Goal: Information Seeking & Learning: Learn about a topic

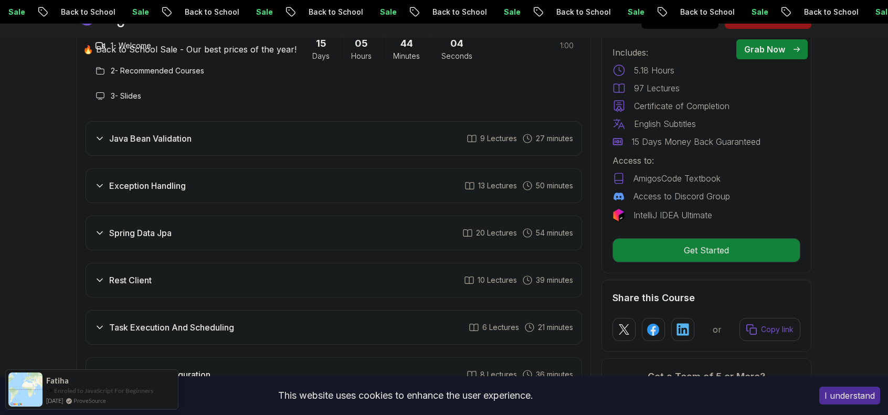
scroll to position [1575, 0]
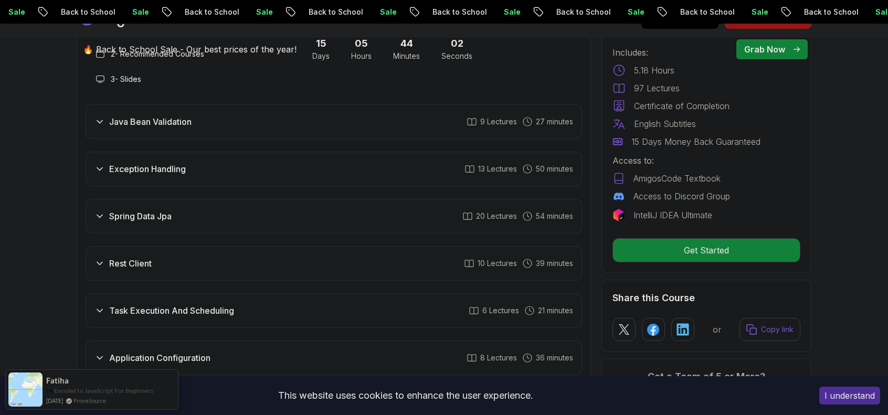
click at [282, 293] on div "Task Execution And Scheduling 6 Lectures 21 minutes" at bounding box center [334, 310] width 497 height 35
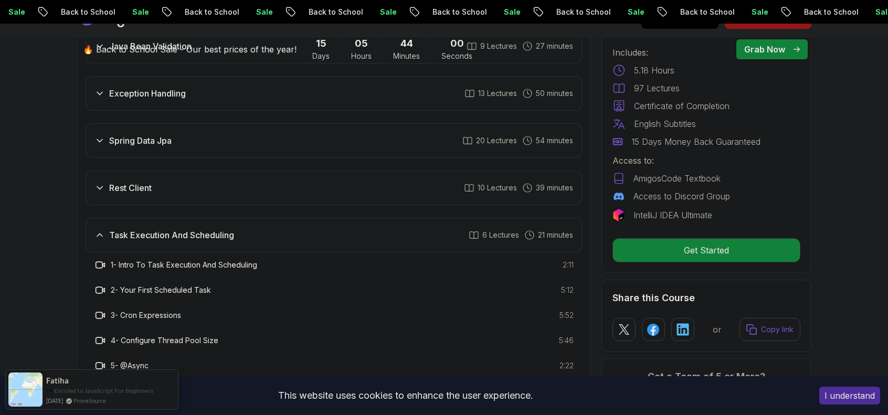
click at [234, 229] on h3 "Task Execution And Scheduling" at bounding box center [171, 235] width 125 height 13
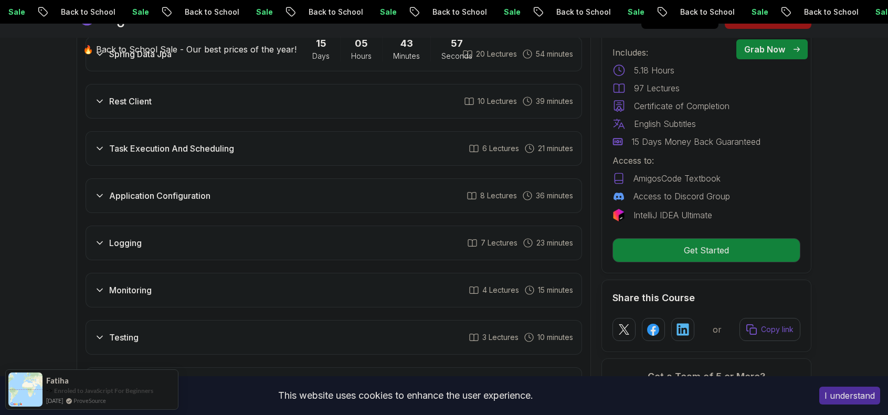
scroll to position [1733, 0]
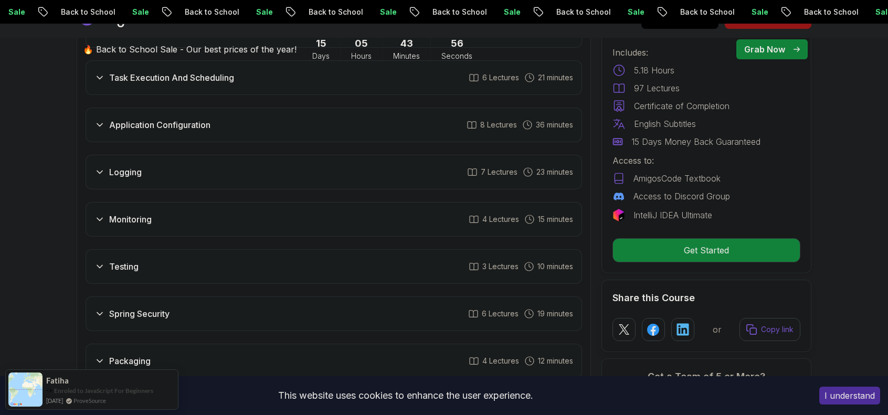
click at [182, 297] on div "Spring Security 6 Lectures 19 minutes" at bounding box center [334, 314] width 497 height 35
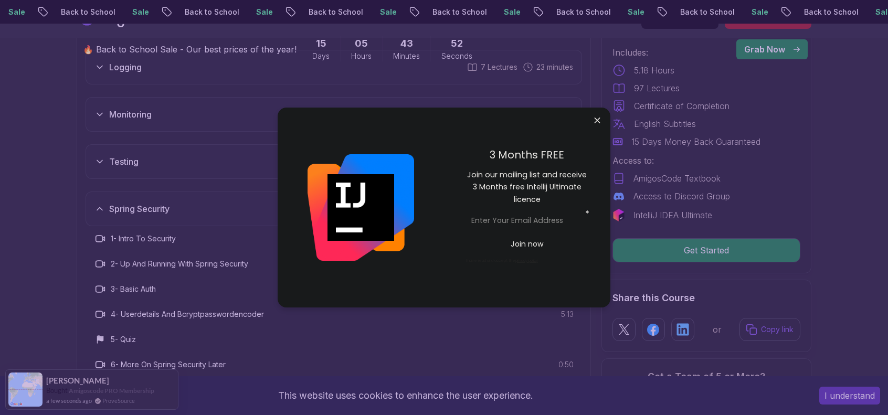
scroll to position [2310, 0]
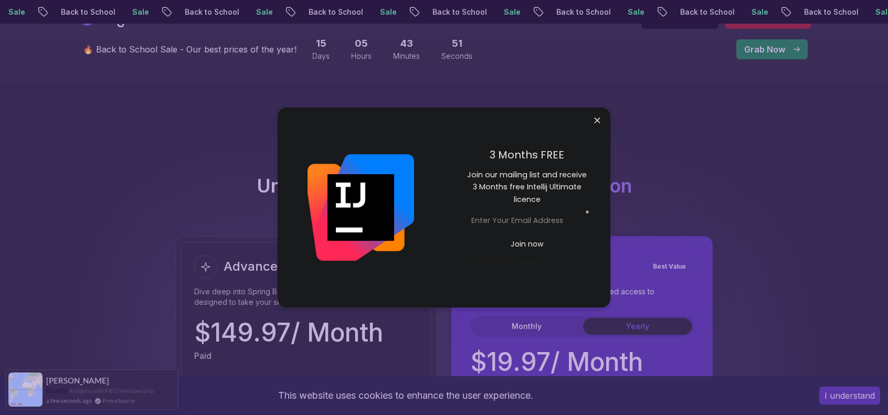
click at [597, 121] on body "Sale Back to School Sale Back to School Sale Back to School Sale Back to School…" at bounding box center [444, 131] width 888 height 4882
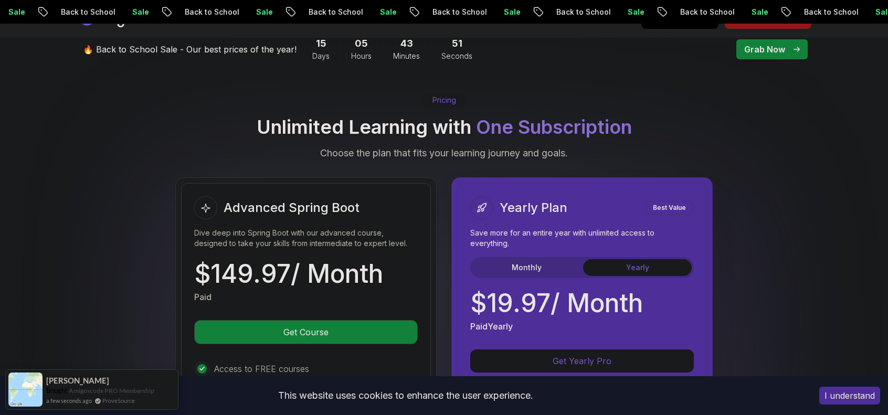
scroll to position [2415, 0]
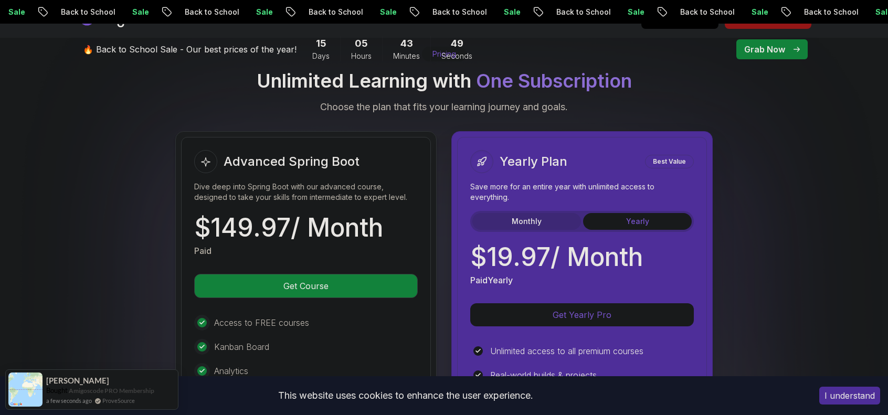
click at [547, 213] on button "Monthly" at bounding box center [527, 221] width 109 height 17
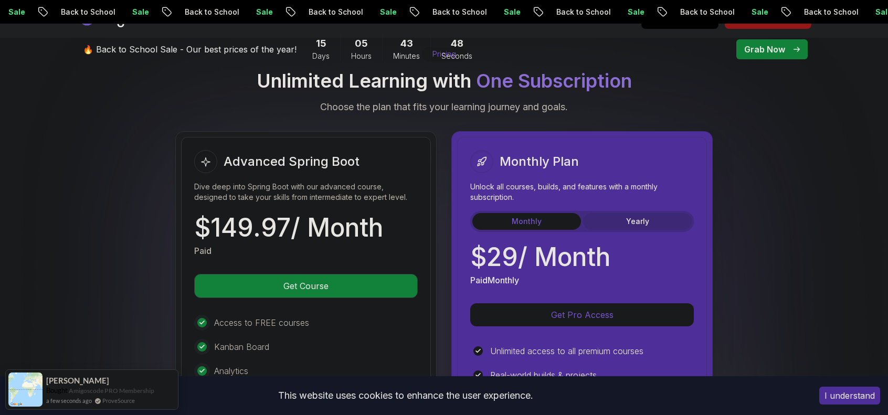
click at [620, 213] on button "Yearly" at bounding box center [637, 221] width 109 height 17
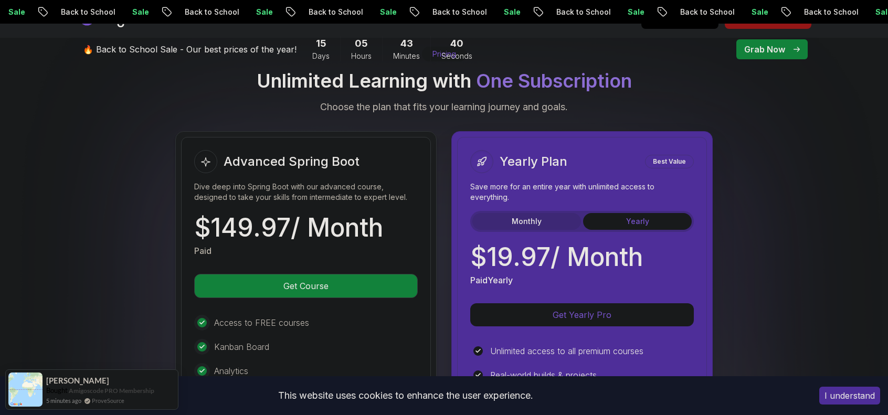
click at [572, 213] on button "Monthly" at bounding box center [527, 221] width 109 height 17
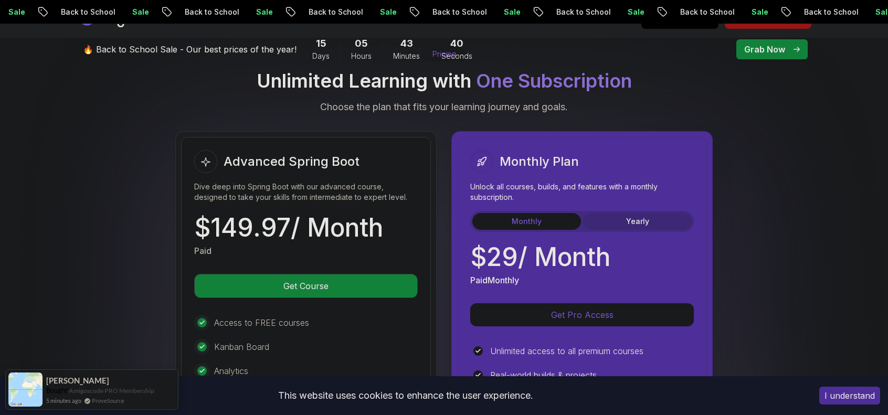
click at [605, 213] on button "Yearly" at bounding box center [637, 221] width 109 height 17
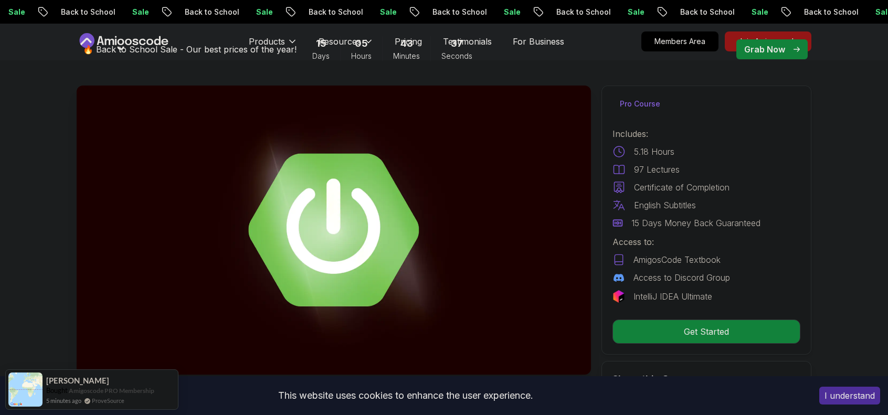
scroll to position [0, 0]
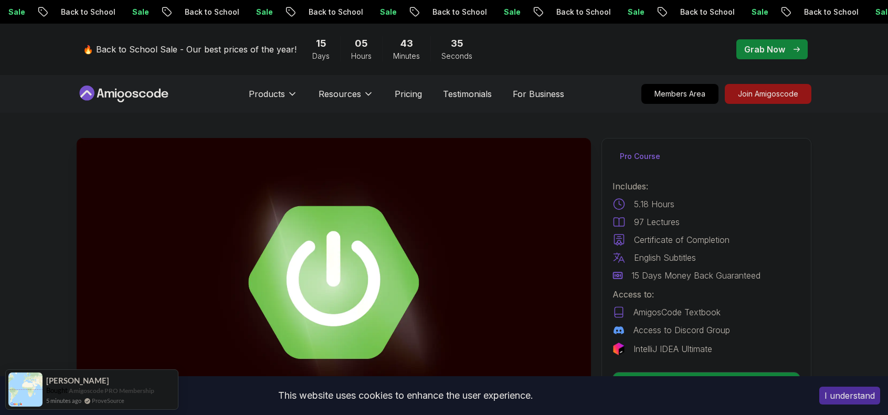
click at [774, 46] on p "Grab Now" at bounding box center [764, 49] width 41 height 13
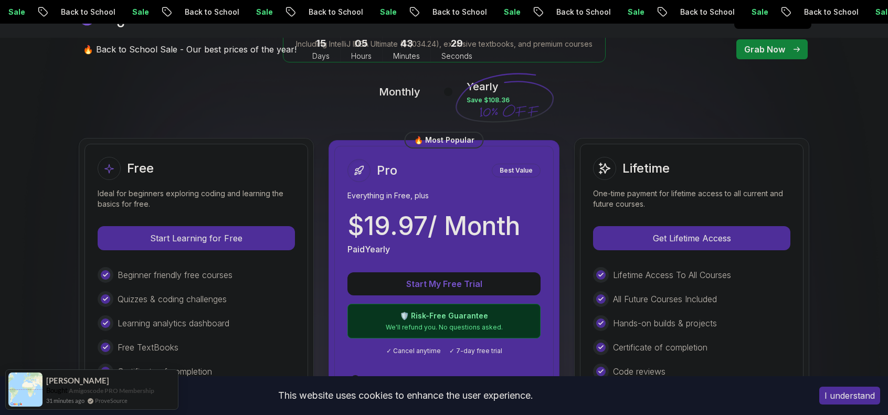
scroll to position [263, 0]
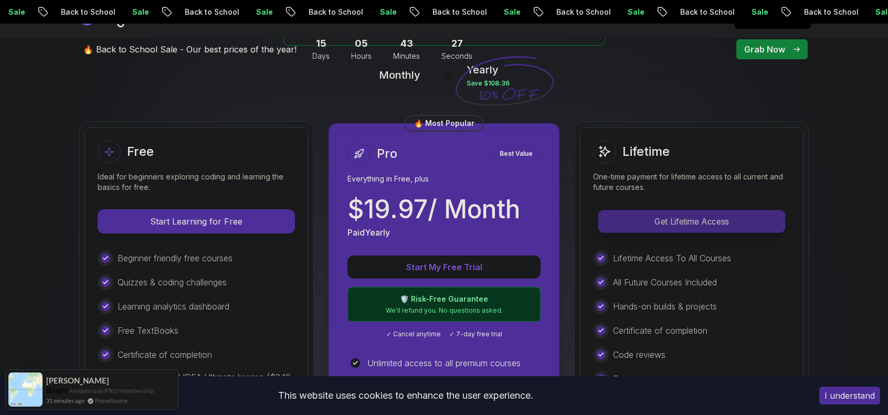
click at [646, 213] on p "Get Lifetime Access" at bounding box center [692, 222] width 186 height 22
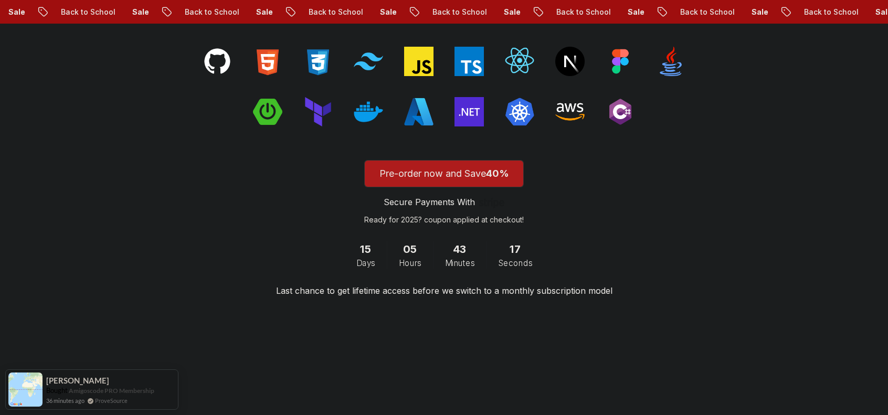
scroll to position [1680, 0]
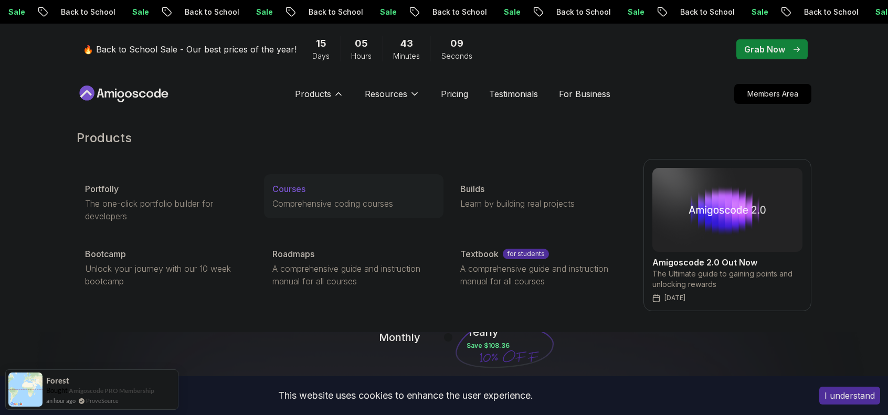
click at [296, 196] on link "Courses Comprehensive coding courses" at bounding box center [353, 196] width 179 height 44
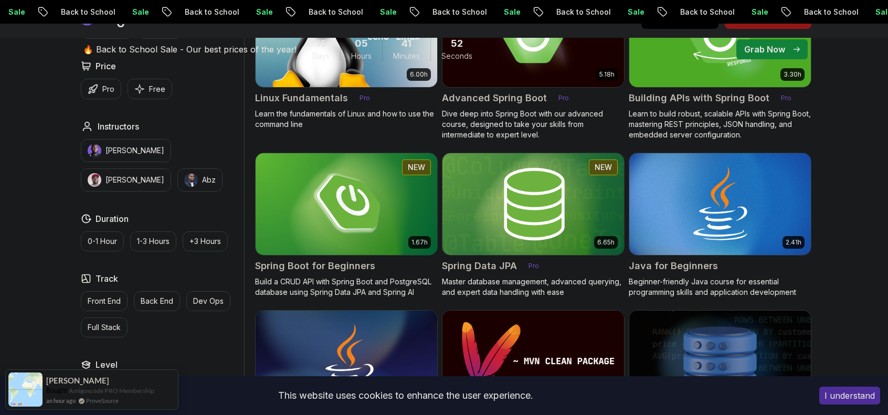
scroll to position [368, 0]
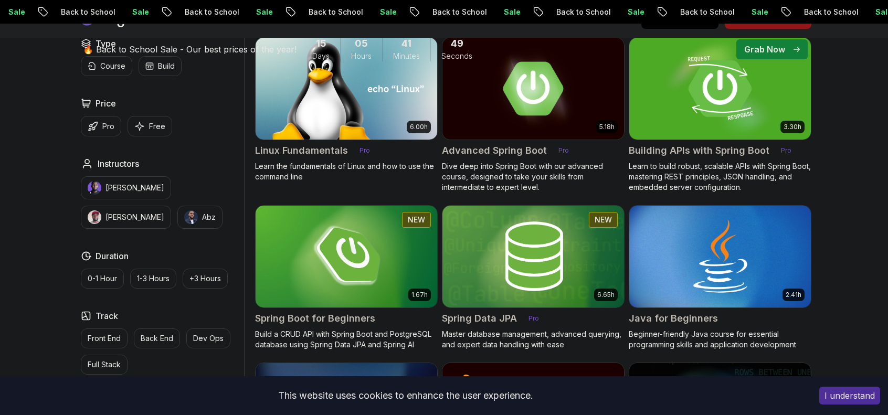
click at [704, 149] on h2 "Building APIs with Spring Boot" at bounding box center [699, 150] width 141 height 15
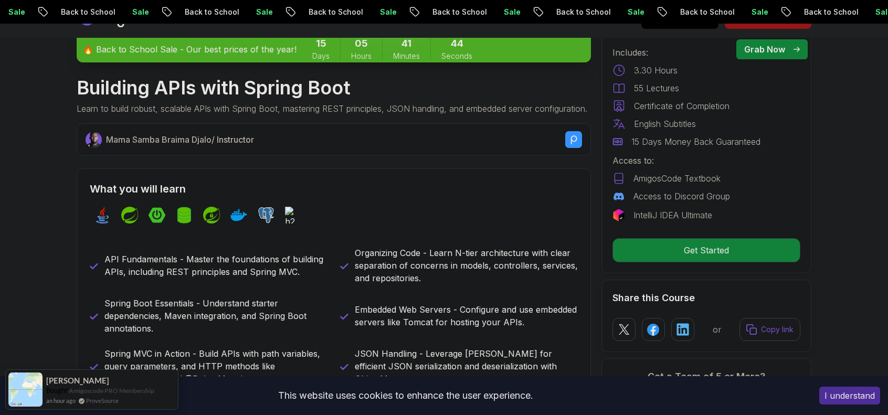
scroll to position [315, 0]
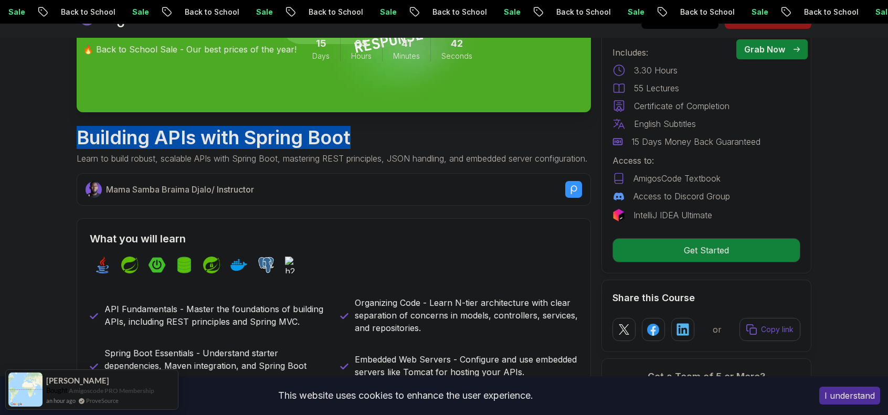
drag, startPoint x: 65, startPoint y: 145, endPoint x: 398, endPoint y: 134, distance: 333.6
copy h1 "Building APIs with Spring Boot"
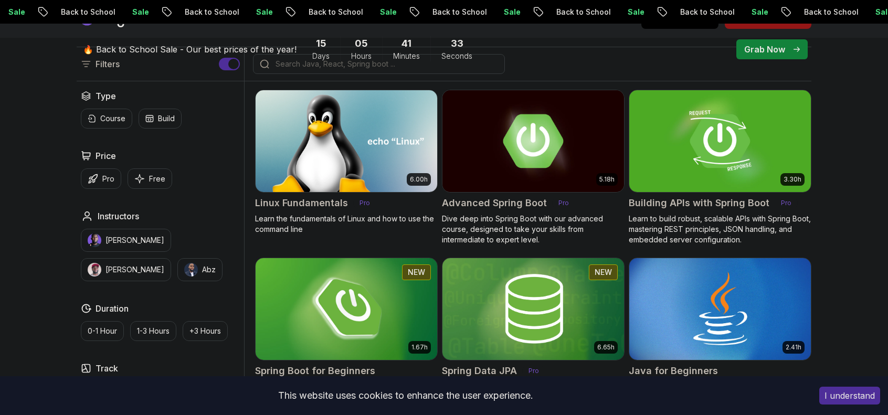
scroll to position [368, 0]
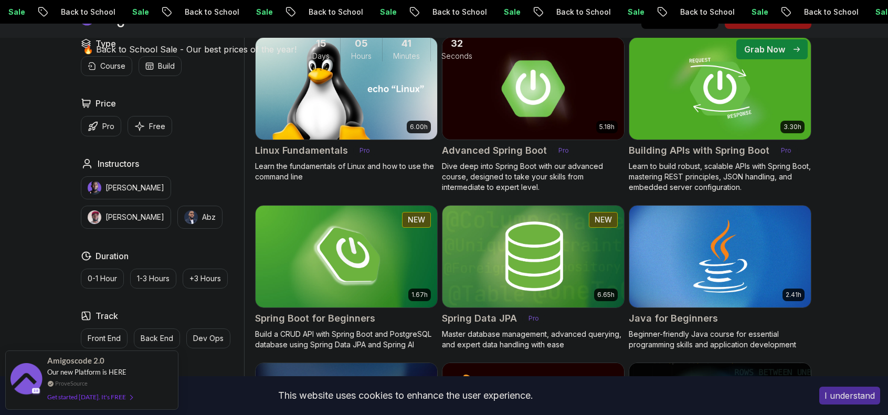
click at [537, 110] on img at bounding box center [533, 88] width 191 height 107
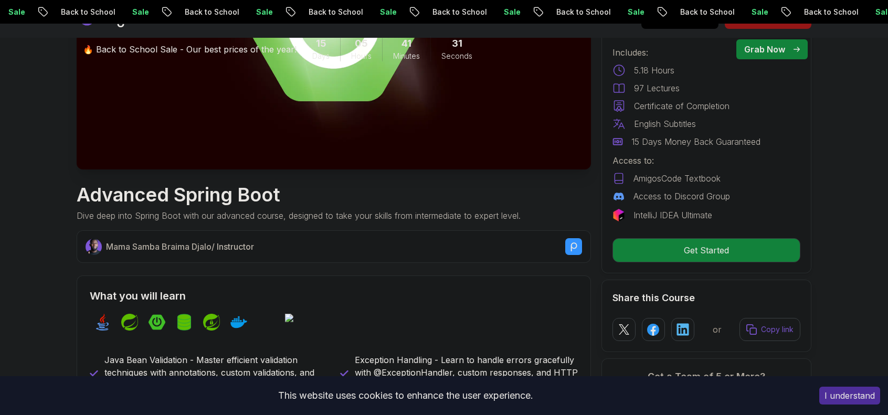
scroll to position [263, 0]
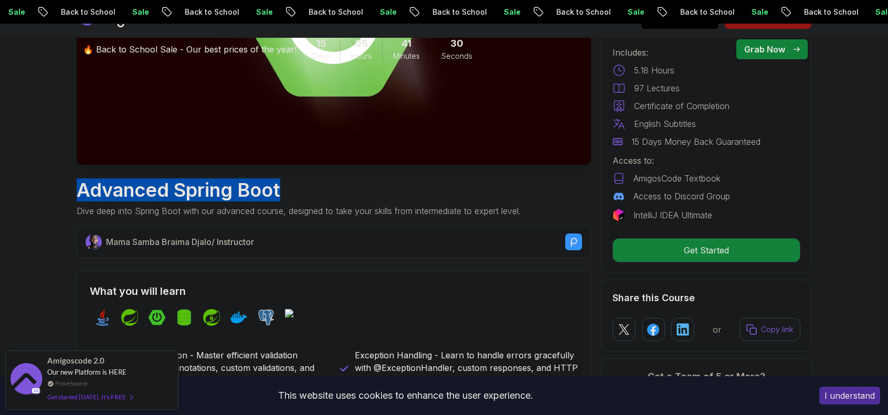
drag, startPoint x: 67, startPoint y: 185, endPoint x: 290, endPoint y: 181, distance: 222.7
copy h1 "Advanced Spring Boot"
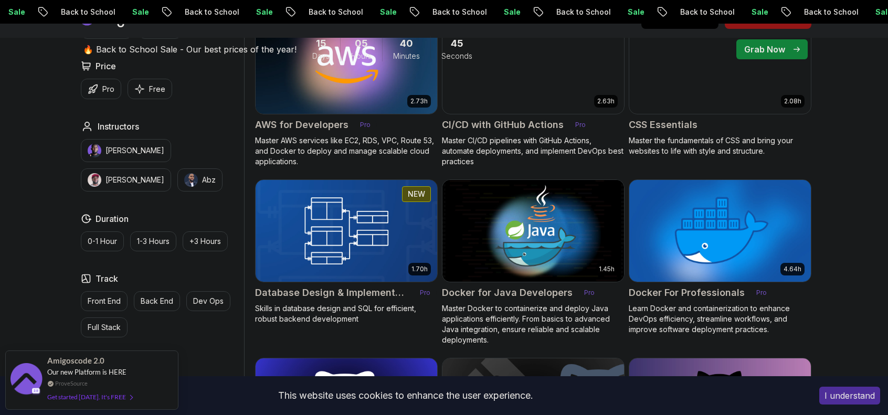
scroll to position [893, 0]
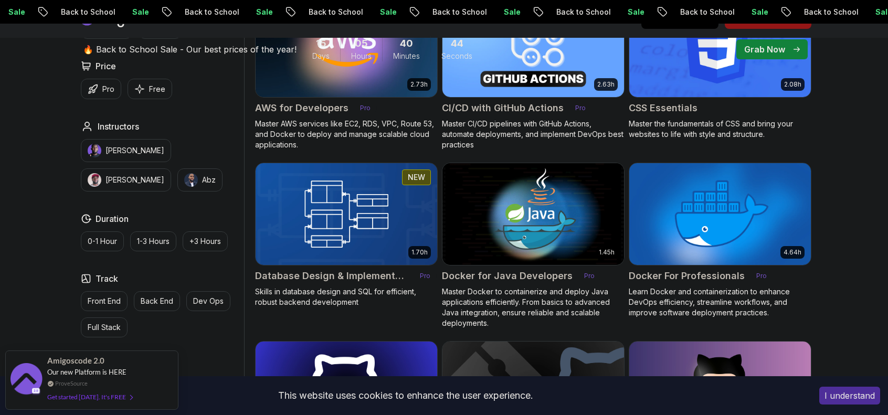
click at [528, 105] on h2 "CI/CD with GitHub Actions" at bounding box center [503, 108] width 122 height 15
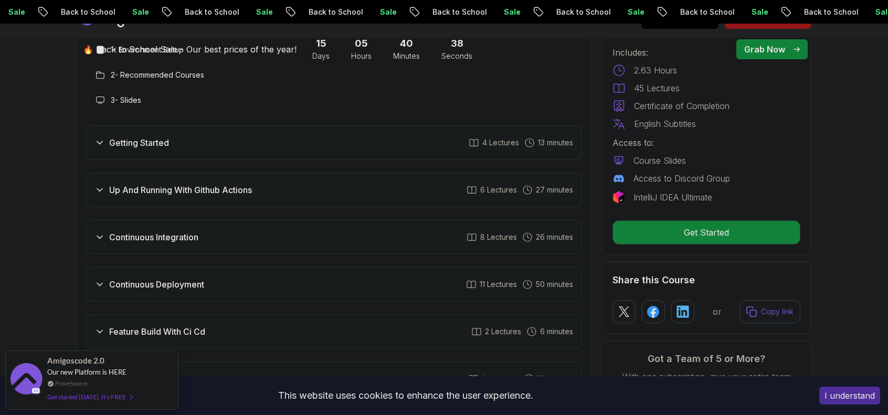
scroll to position [1943, 0]
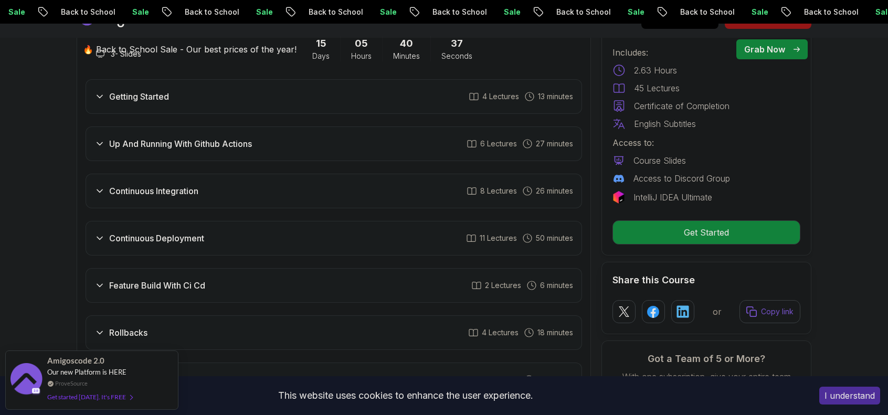
click at [237, 195] on div "Continuous Integration 8 Lectures 26 minutes" at bounding box center [334, 191] width 497 height 35
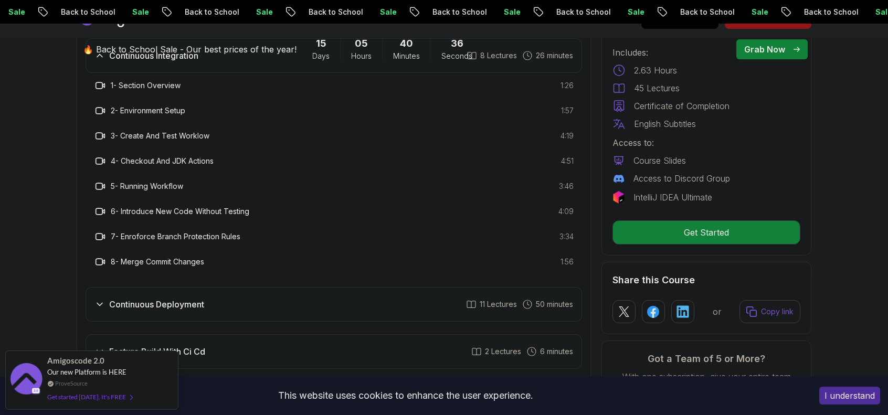
scroll to position [2048, 0]
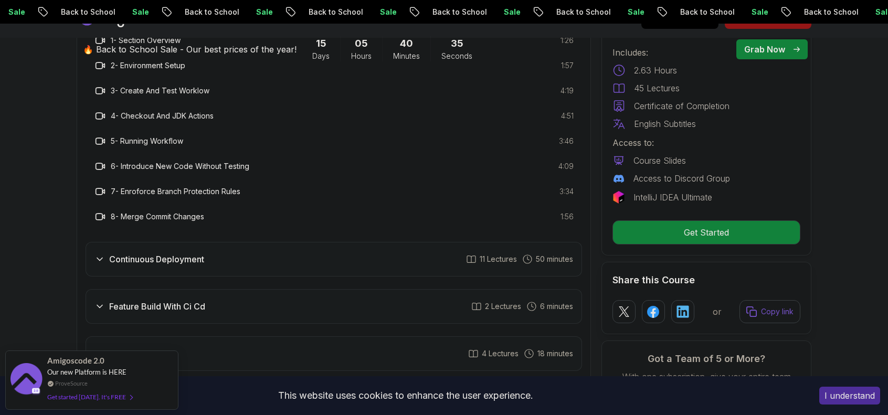
click at [216, 251] on div "Continuous Deployment 11 Lectures 50 minutes" at bounding box center [334, 259] width 497 height 35
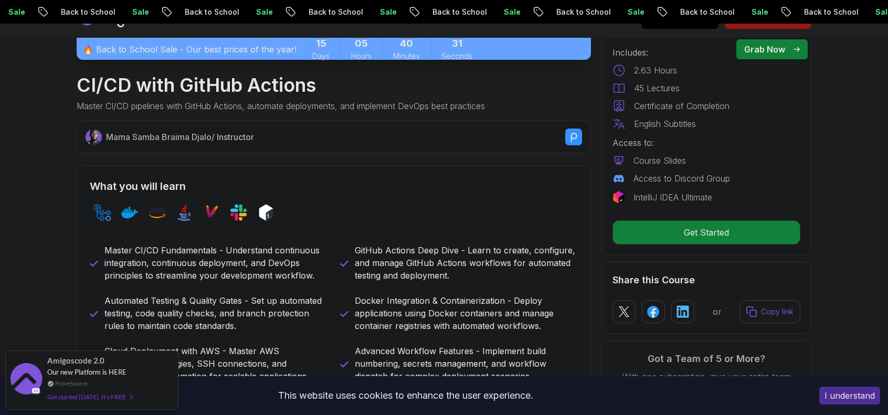
scroll to position [0, 0]
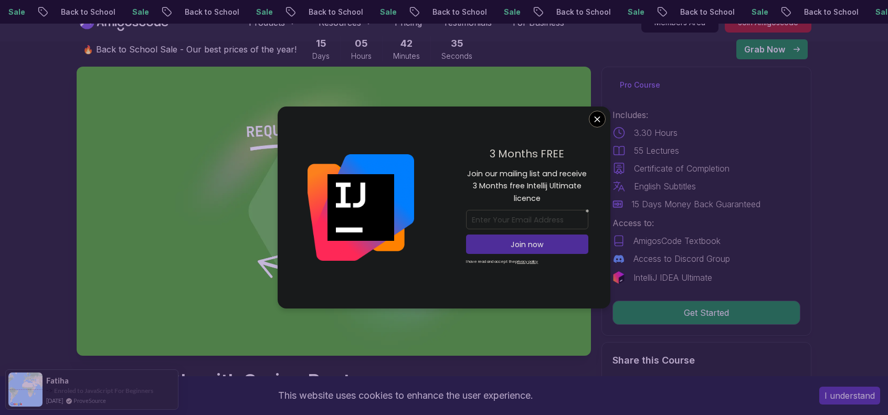
scroll to position [210, 0]
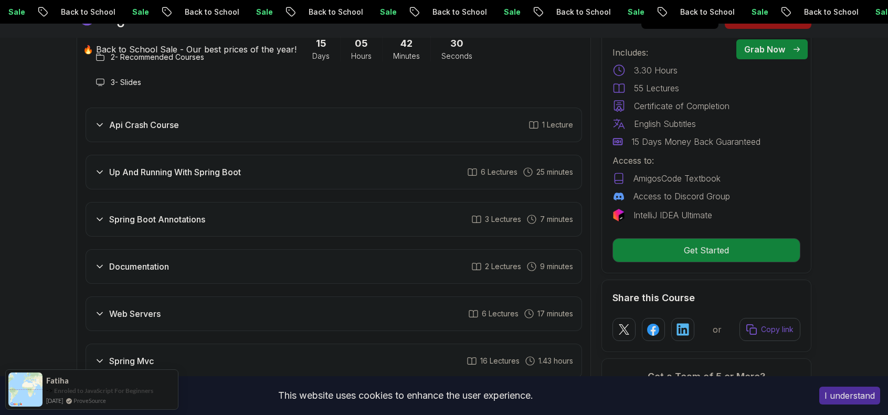
scroll to position [1943, 0]
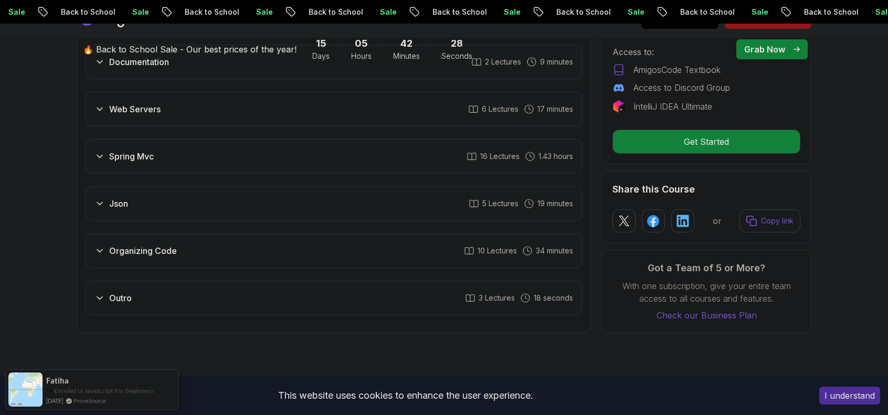
click at [272, 186] on div "Json 5 Lectures 19 minutes" at bounding box center [334, 203] width 497 height 35
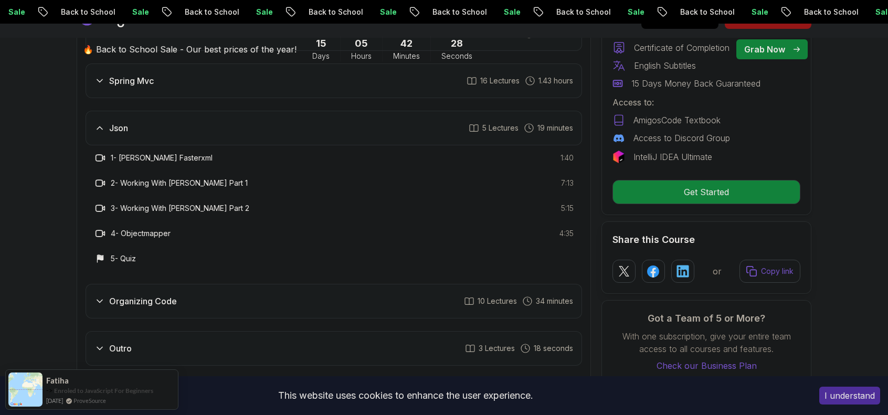
scroll to position [1972, 0]
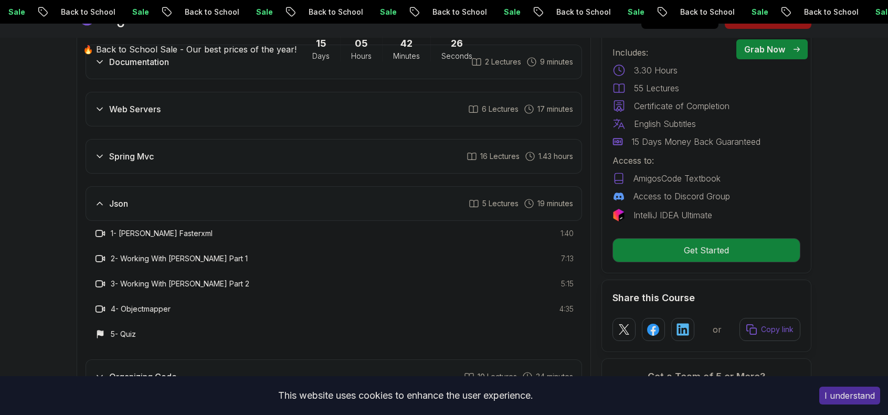
click at [272, 186] on div "Json 5 Lectures 19 minutes" at bounding box center [334, 203] width 497 height 35
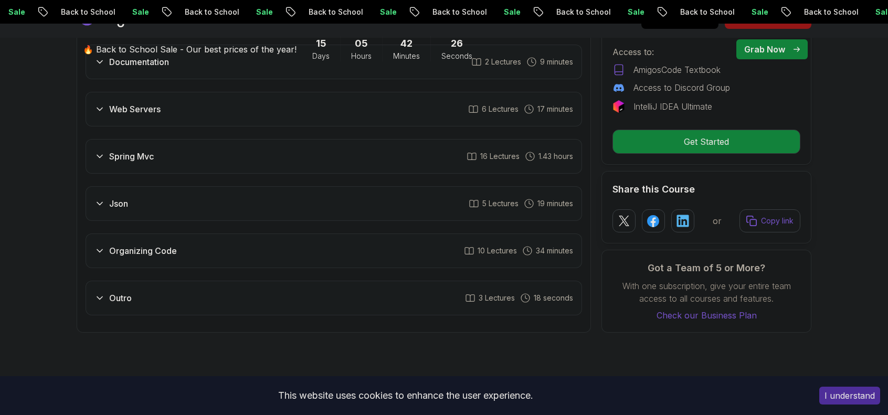
click at [246, 139] on div "Spring Mvc 16 Lectures 1.43 hours" at bounding box center [334, 156] width 497 height 35
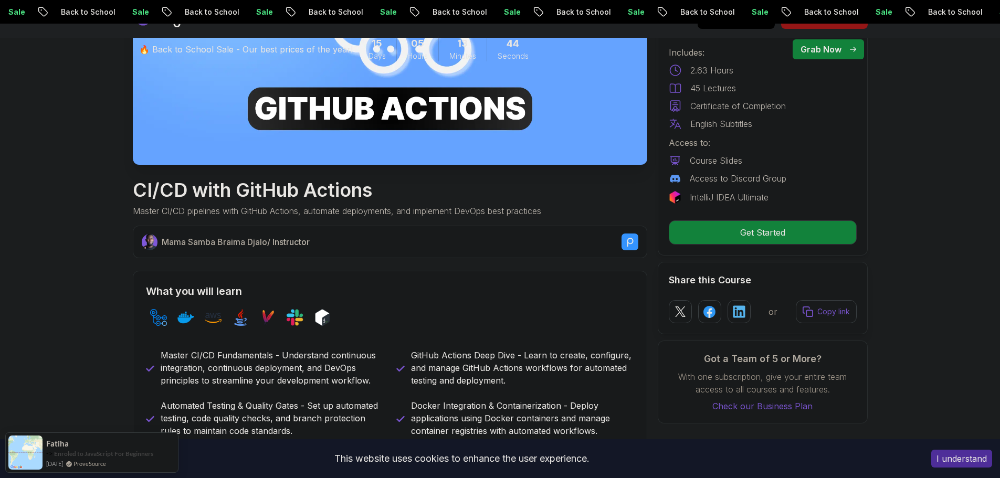
click at [379, 75] on div "🔥 Back to School Sale - Our best prices of the year! 15 Days 05 Hours 13 Minute…" at bounding box center [500, 49] width 735 height 51
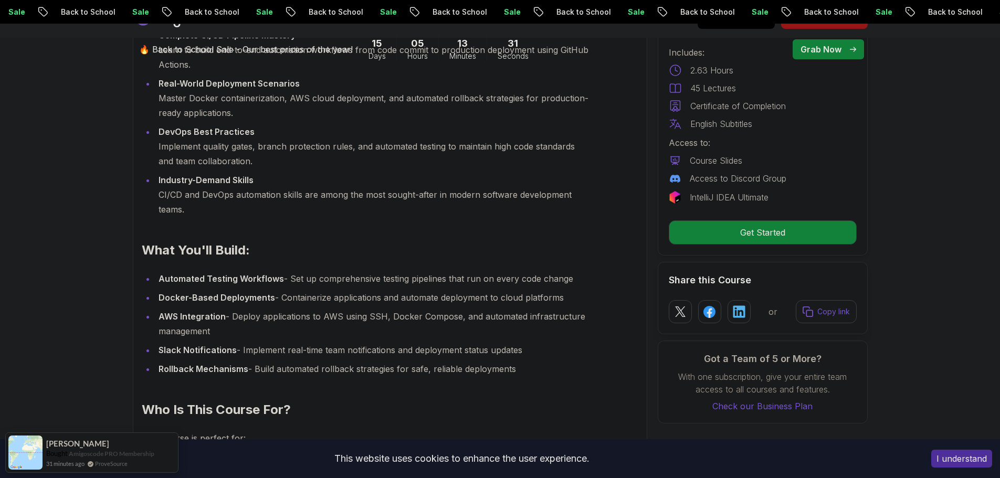
scroll to position [1155, 0]
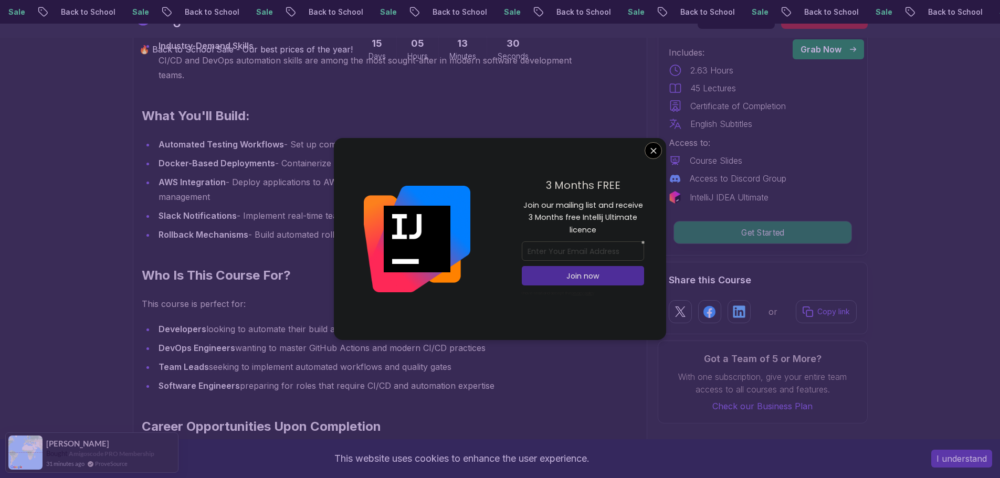
click at [721, 234] on p "Get Started" at bounding box center [762, 233] width 177 height 22
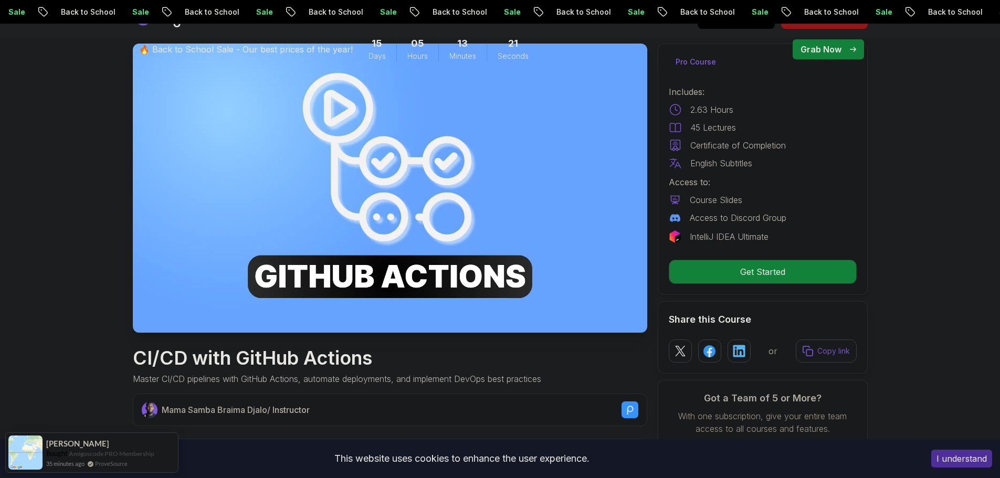
scroll to position [158, 0]
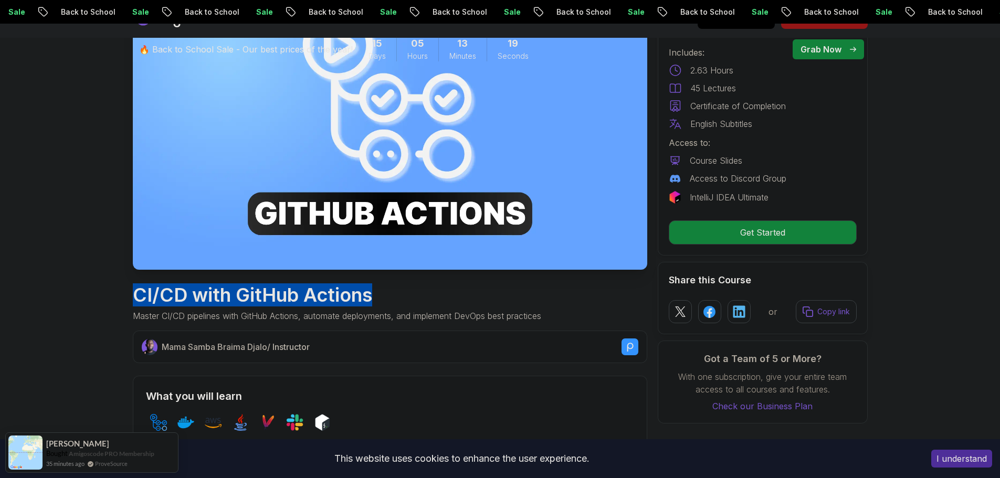
drag, startPoint x: 133, startPoint y: 293, endPoint x: 381, endPoint y: 298, distance: 248.4
click at [381, 298] on h1 "CI/CD with GitHub Actions" at bounding box center [337, 295] width 408 height 21
copy h1 "CI/CD with GitHub Actions"
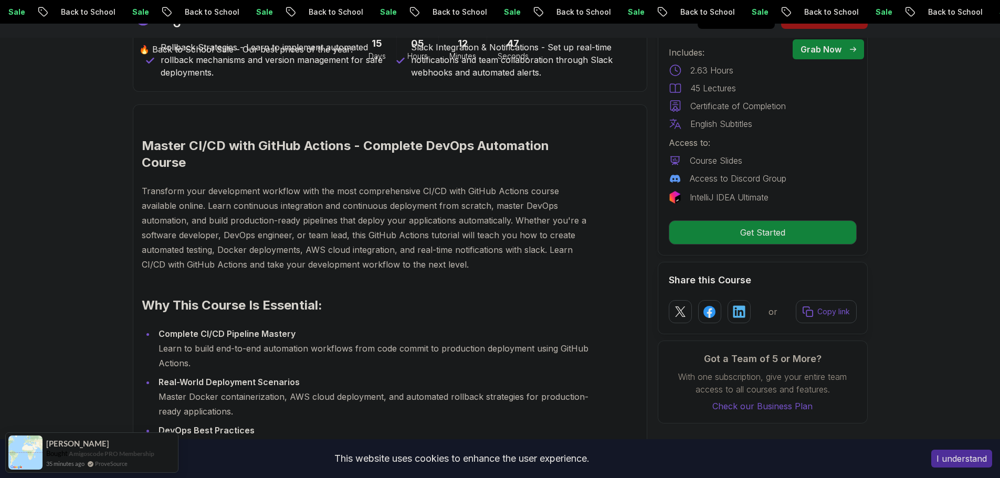
scroll to position [945, 0]
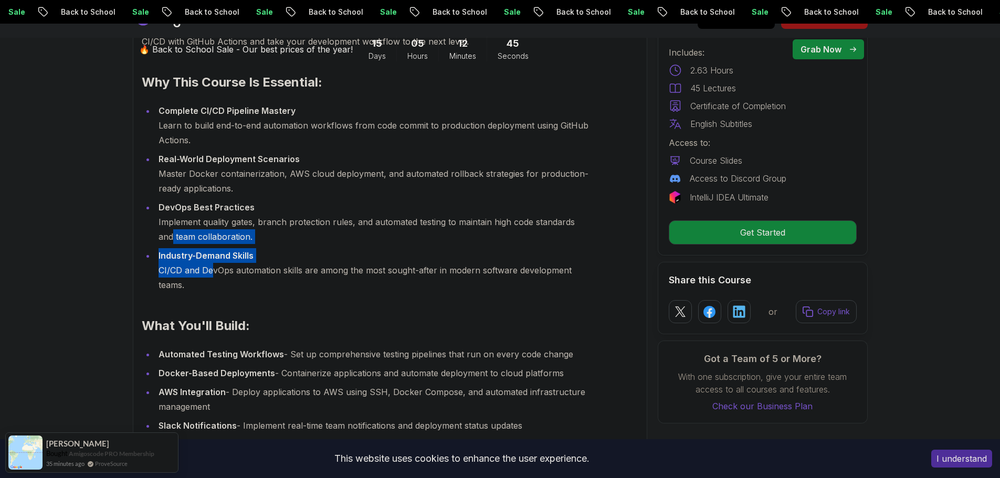
drag, startPoint x: 179, startPoint y: 243, endPoint x: 207, endPoint y: 270, distance: 39.4
click at [207, 270] on ul "Complete CI/CD Pipeline Mastery Learn to build end-to-end automation workflows …" at bounding box center [365, 197] width 447 height 189
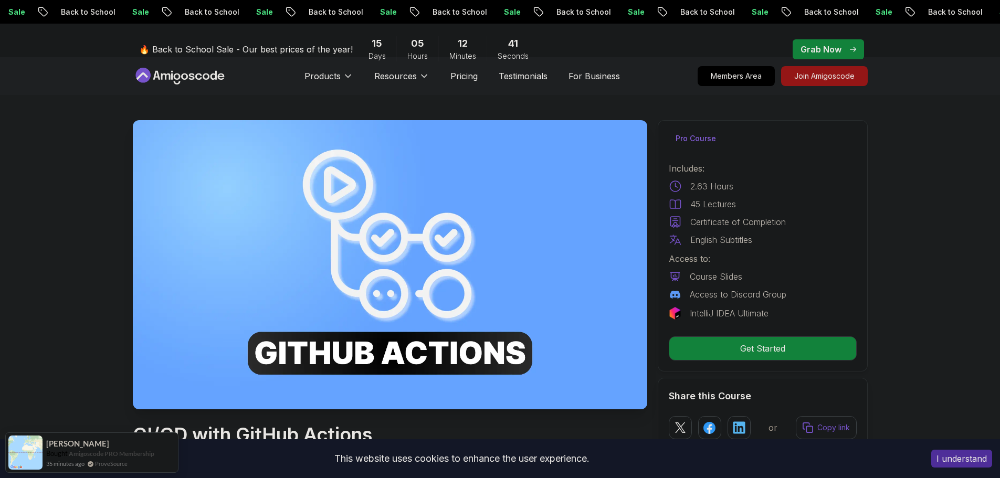
scroll to position [0, 0]
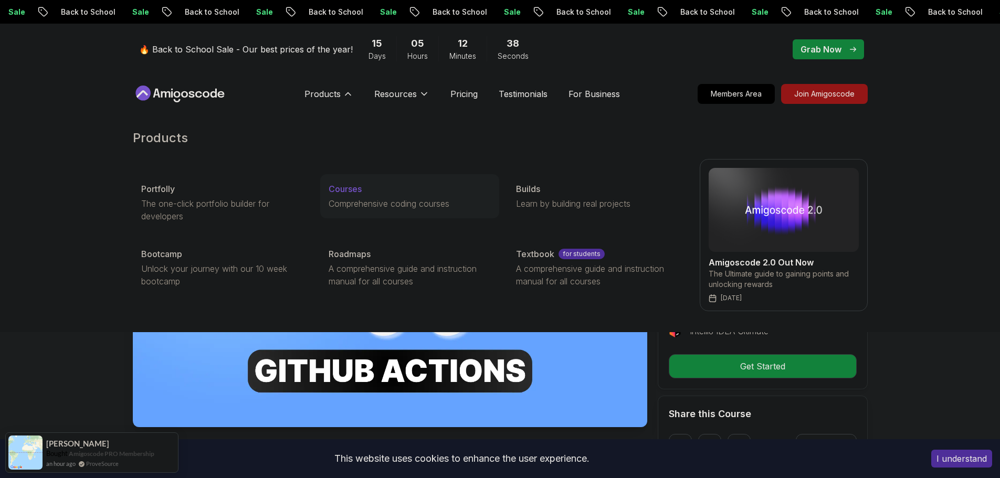
click at [369, 199] on p "Comprehensive coding courses" at bounding box center [410, 203] width 162 height 13
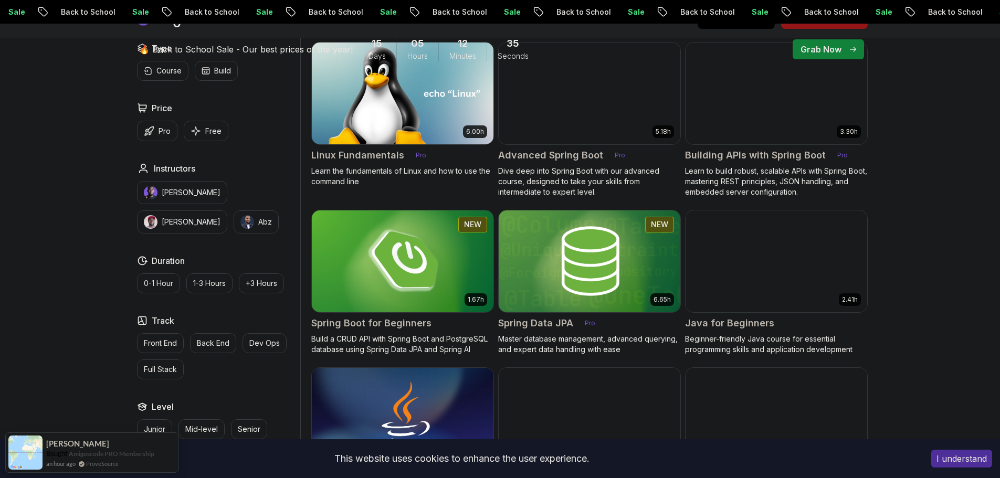
scroll to position [368, 0]
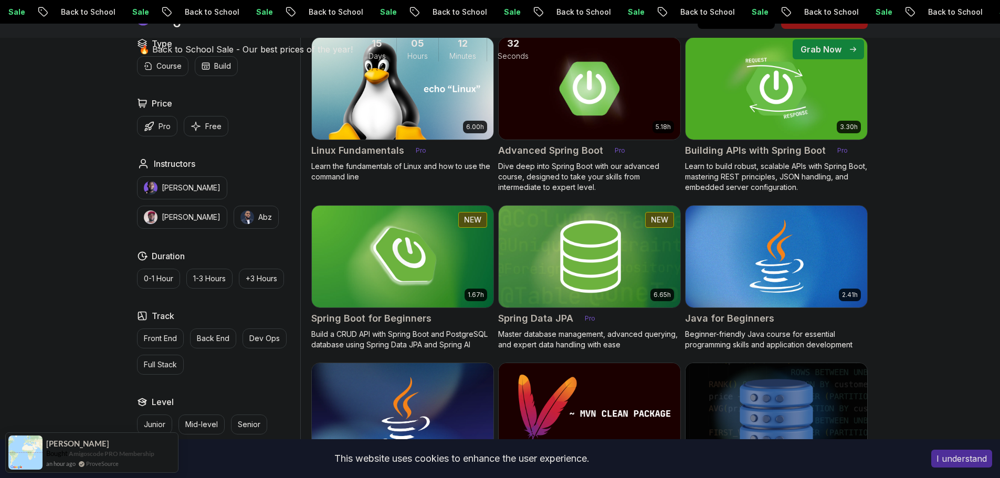
click at [557, 278] on img at bounding box center [589, 256] width 191 height 107
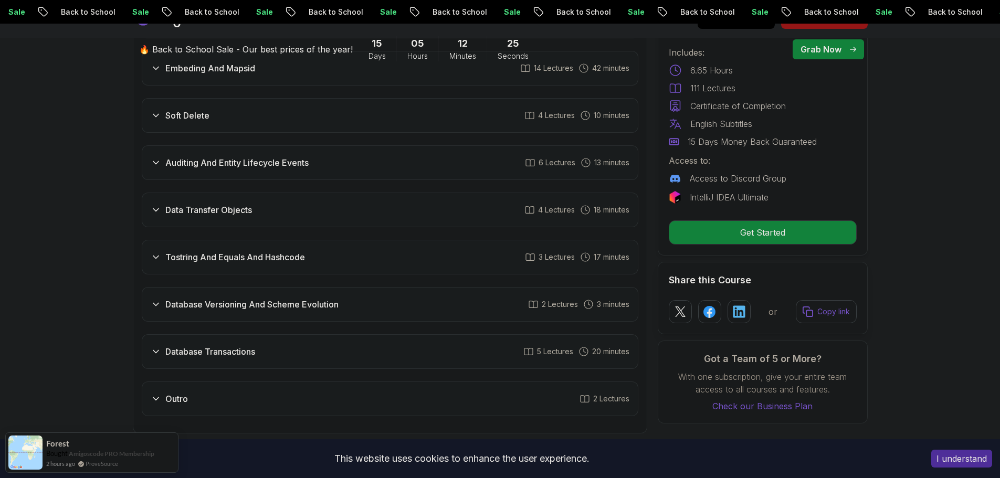
scroll to position [2100, 0]
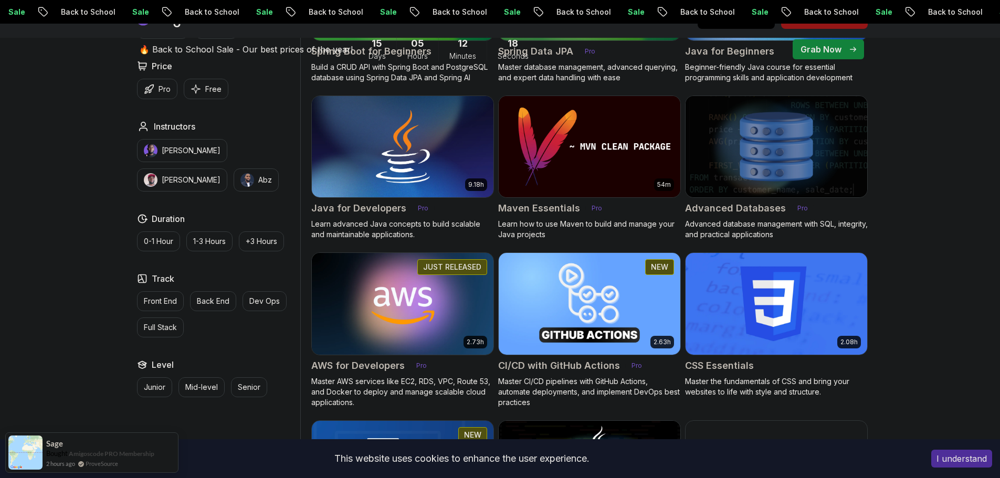
scroll to position [735, 0]
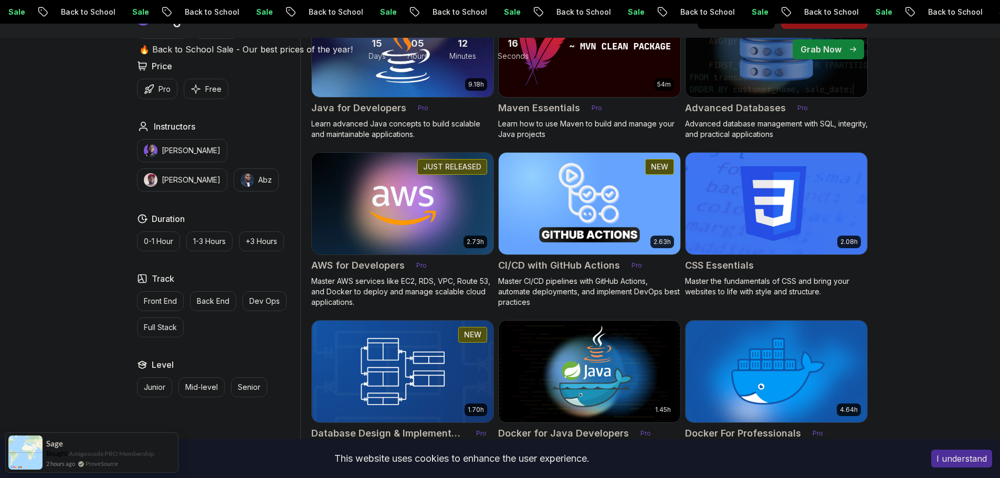
click at [411, 189] on img at bounding box center [402, 203] width 191 height 107
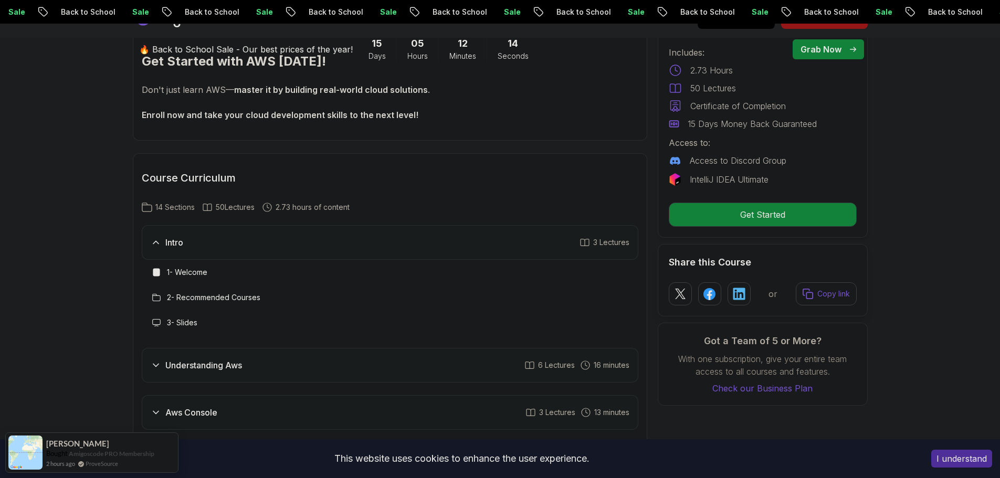
scroll to position [1418, 0]
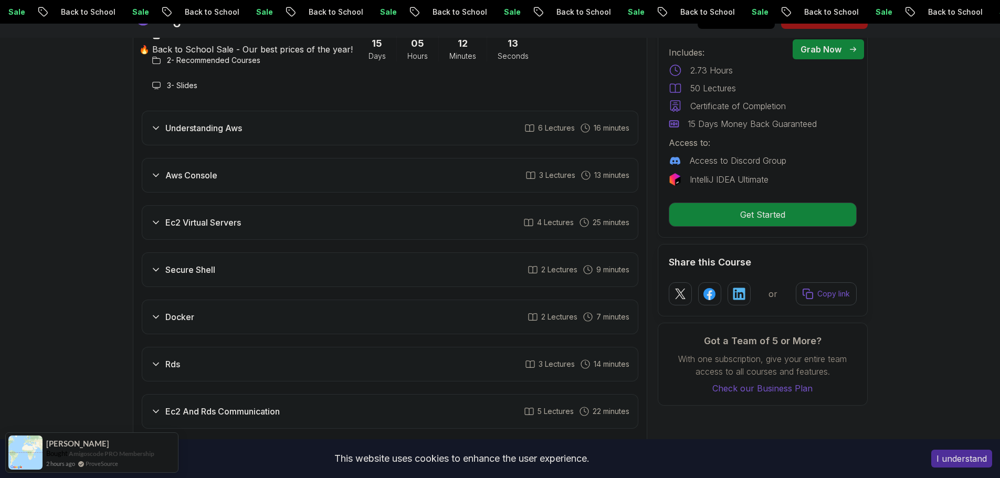
click at [398, 274] on div "Secure Shell 2 Lectures 9 minutes" at bounding box center [390, 270] width 497 height 35
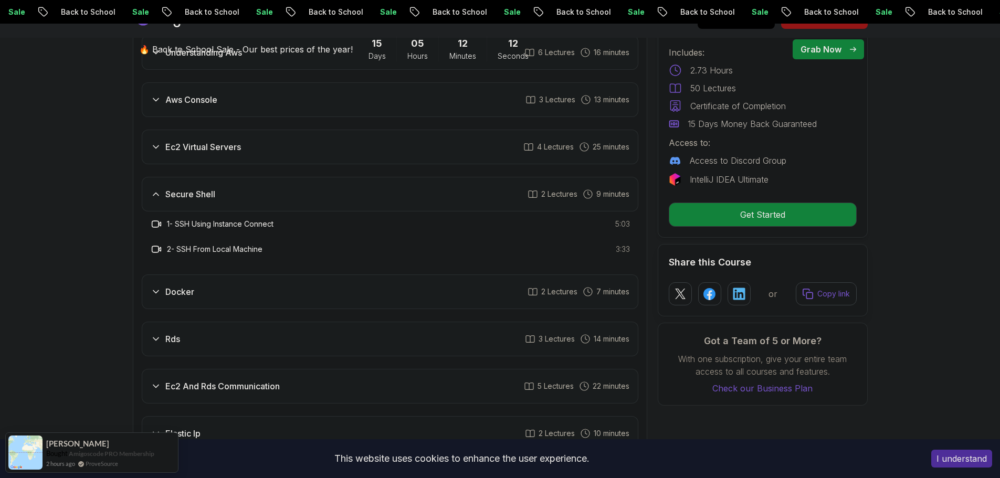
click at [304, 144] on div "Ec2 Virtual Servers 4 Lectures 25 minutes" at bounding box center [390, 147] width 497 height 35
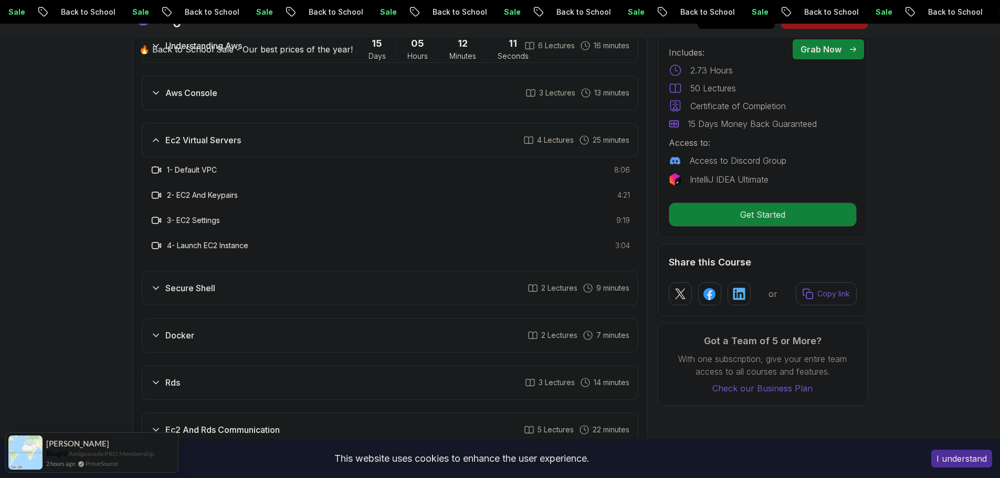
scroll to position [1575, 0]
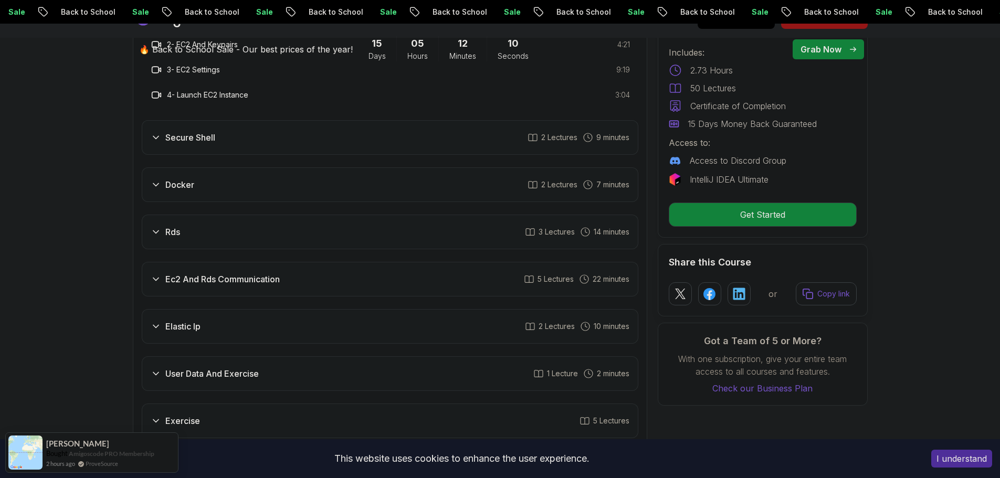
click at [307, 234] on div "Rds 3 Lectures 14 minutes" at bounding box center [390, 232] width 497 height 35
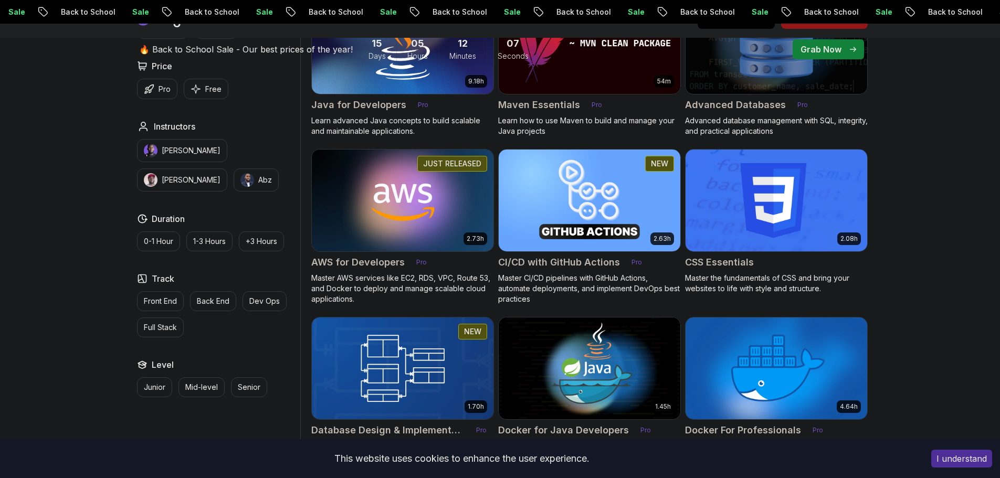
scroll to position [735, 0]
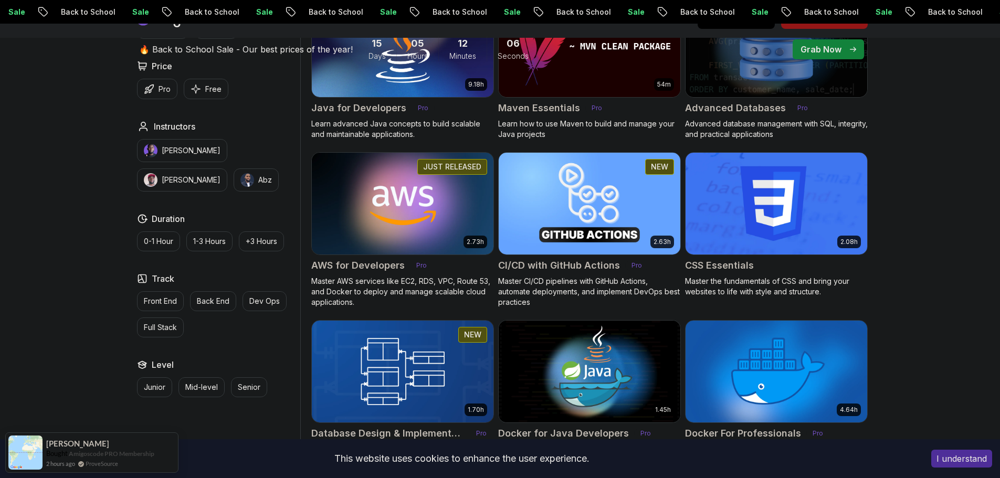
click at [423, 206] on img at bounding box center [402, 203] width 191 height 107
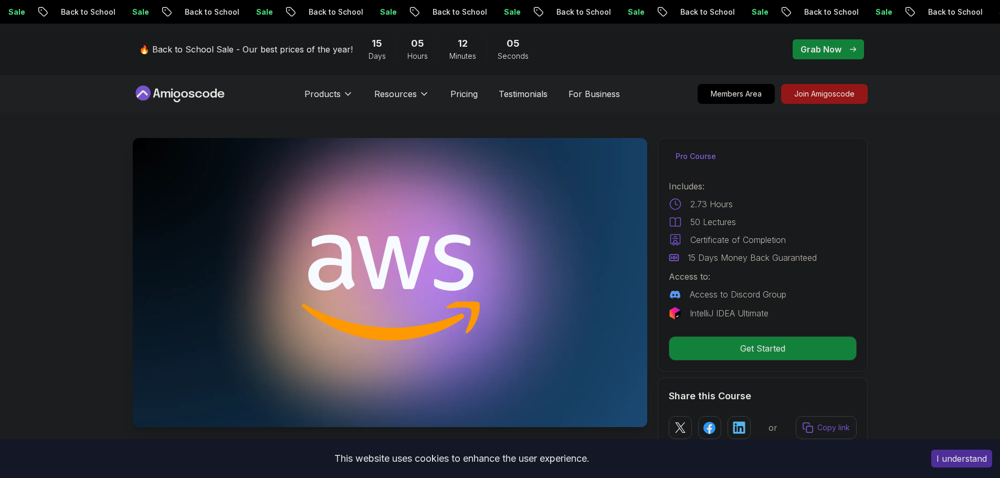
scroll to position [368, 0]
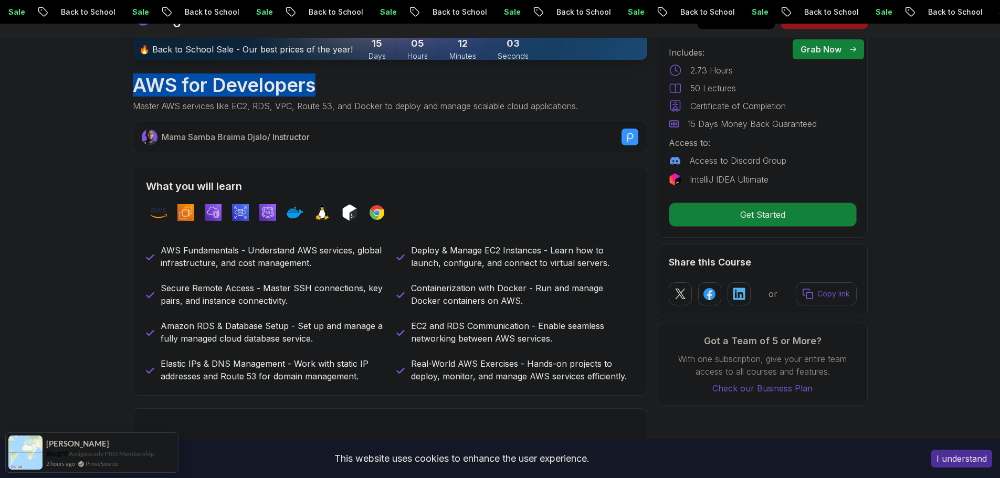
drag, startPoint x: 117, startPoint y: 94, endPoint x: 434, endPoint y: 81, distance: 317.4
copy h1 "AWS for Developers"
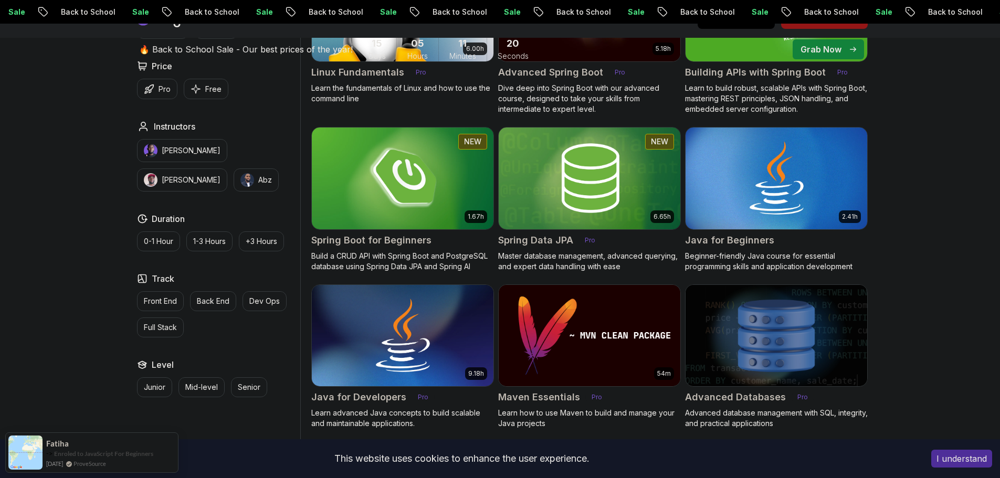
scroll to position [525, 0]
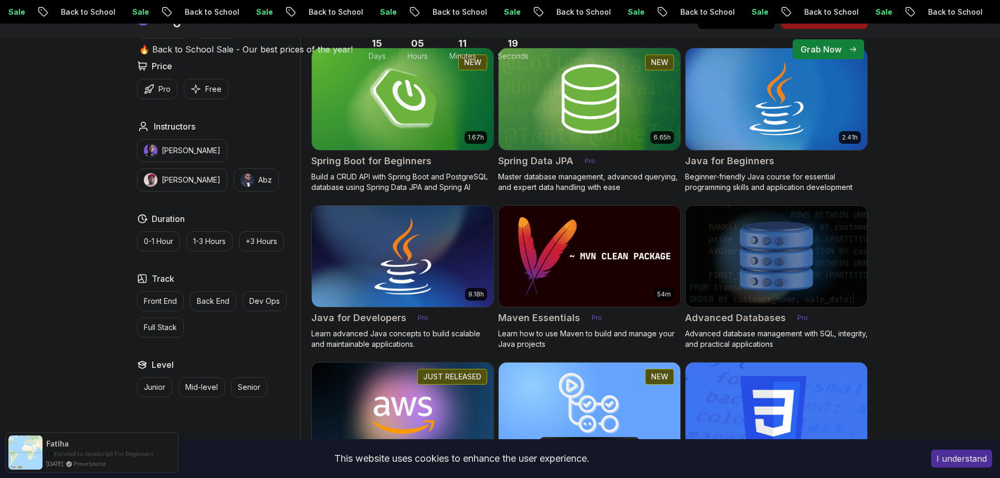
click at [384, 276] on img at bounding box center [402, 256] width 191 height 107
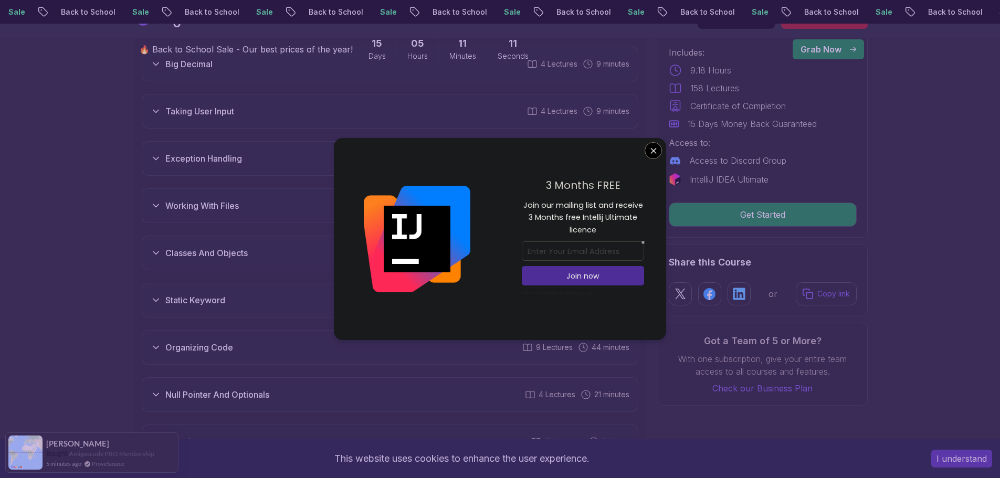
scroll to position [1943, 0]
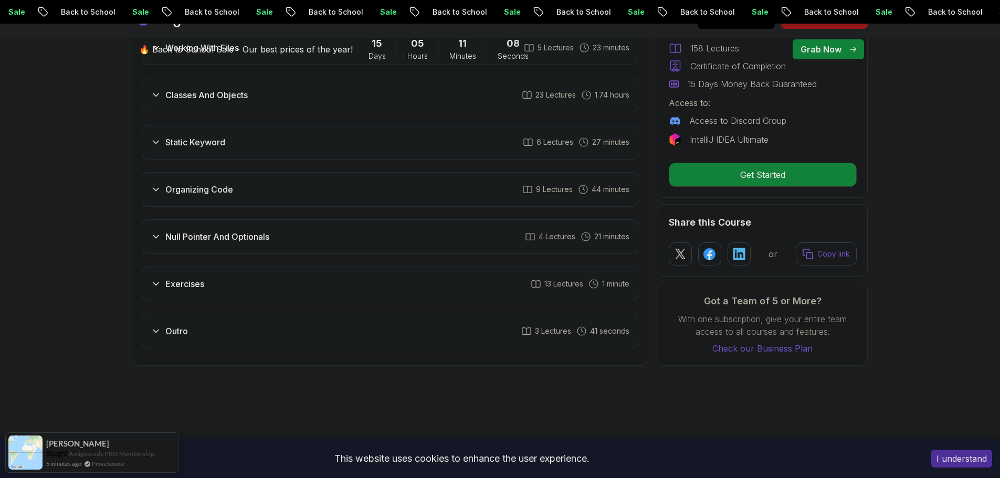
click at [267, 230] on h3 "Null Pointer And Optionals" at bounding box center [217, 236] width 104 height 13
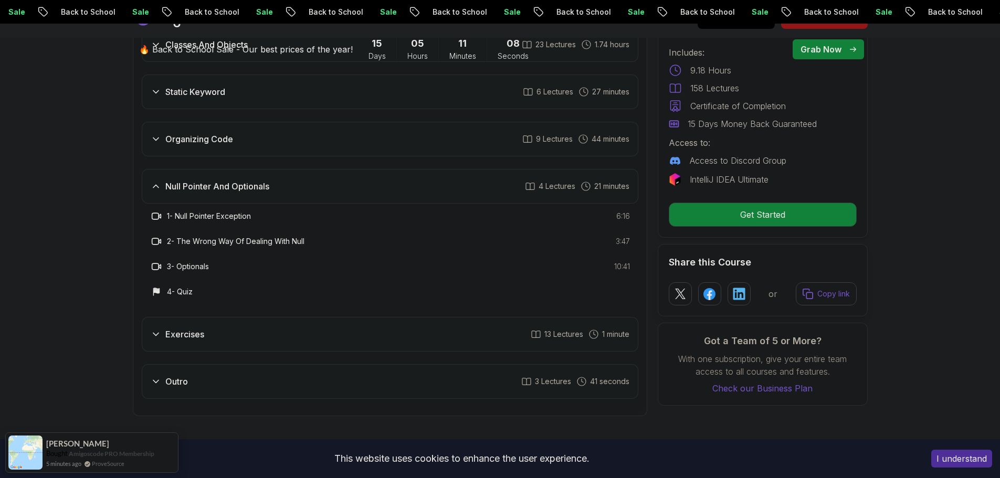
scroll to position [2050, 0]
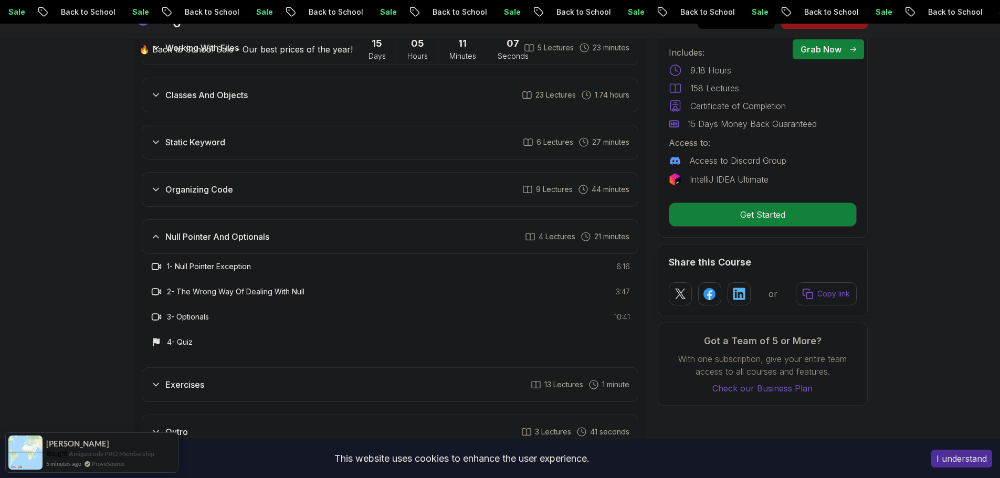
click at [267, 230] on h3 "Null Pointer And Optionals" at bounding box center [217, 236] width 104 height 13
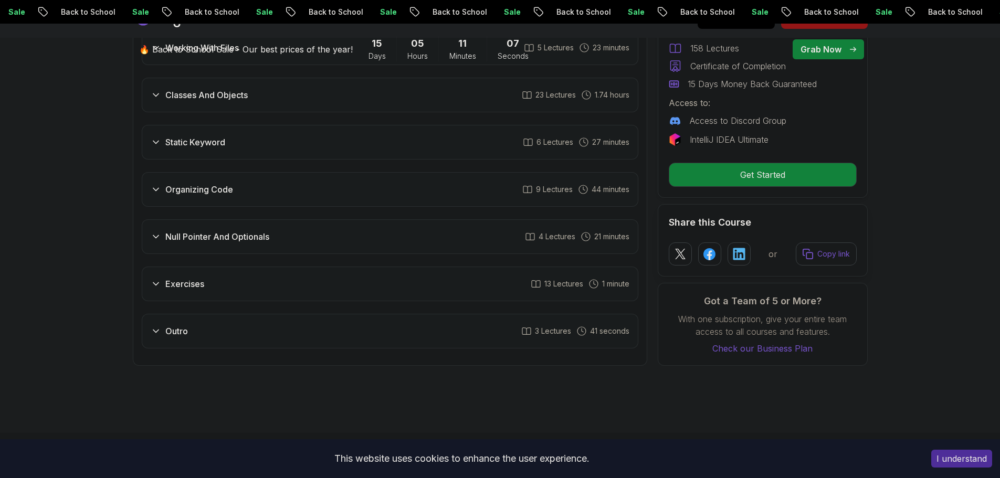
click at [253, 282] on div "Exercises 13 Lectures 1 minute" at bounding box center [390, 284] width 497 height 35
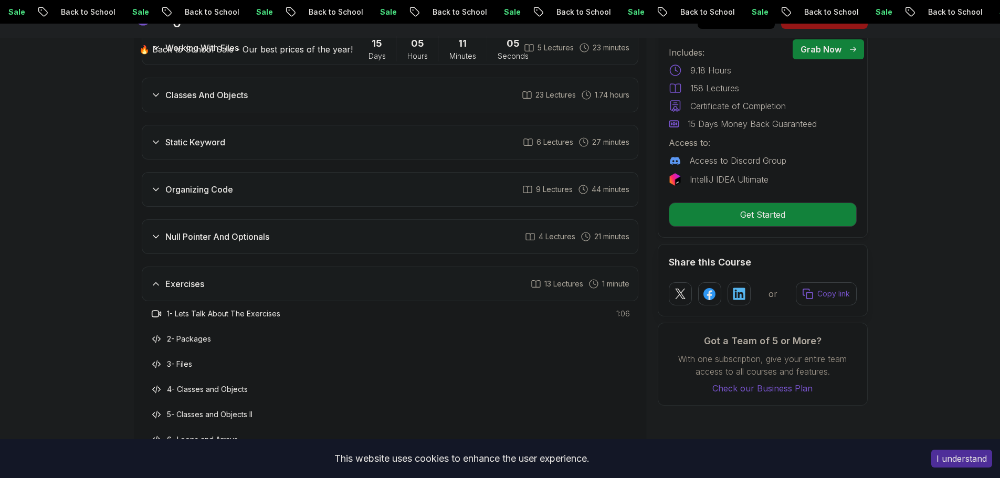
click at [250, 274] on div "Exercises 13 Lectures 1 minute" at bounding box center [390, 284] width 497 height 35
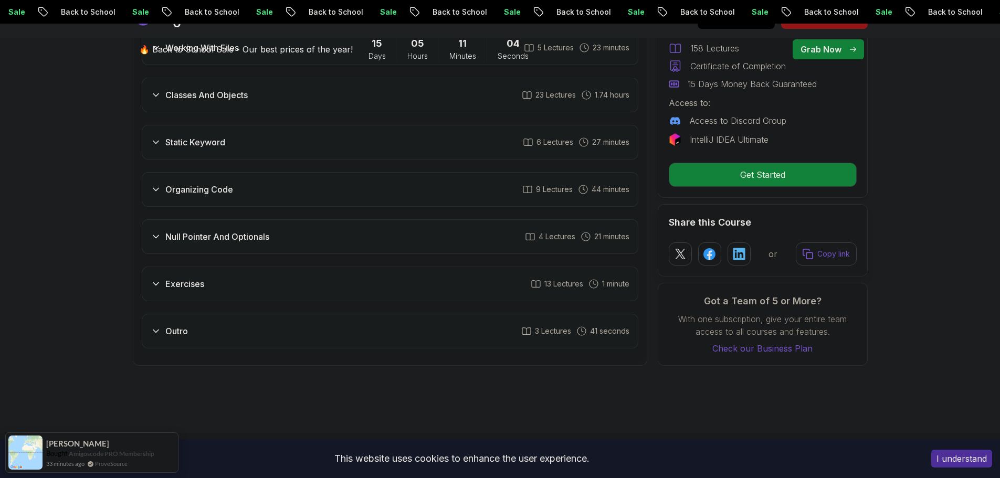
click at [228, 183] on h3 "Organizing Code" at bounding box center [199, 189] width 68 height 13
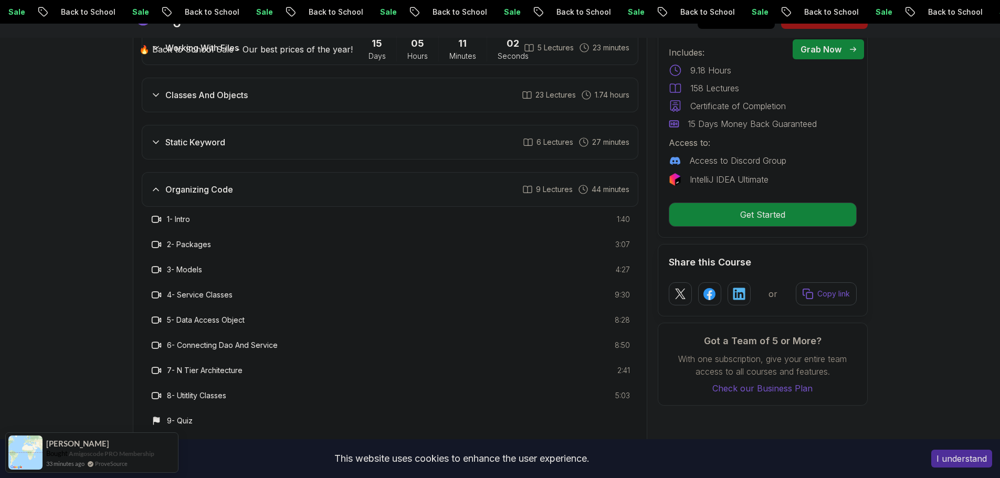
click at [228, 183] on h3 "Organizing Code" at bounding box center [199, 189] width 68 height 13
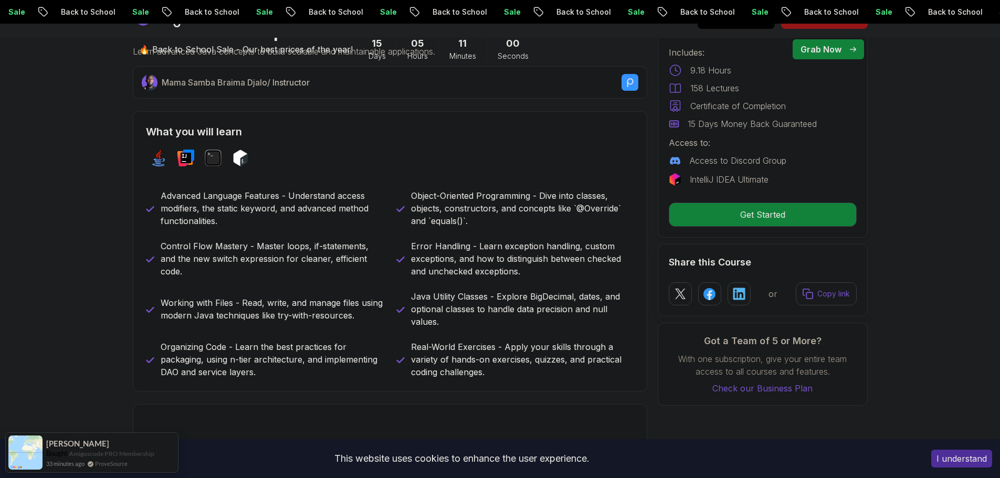
scroll to position [2, 0]
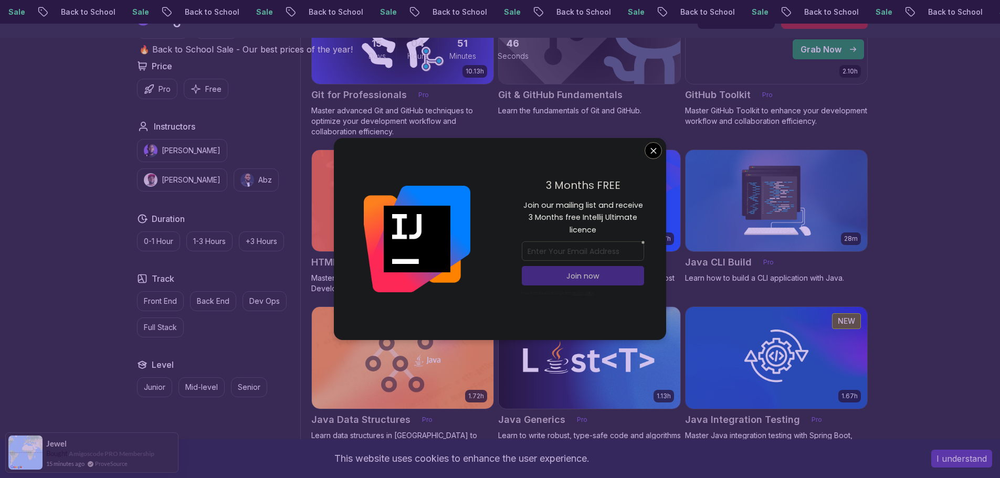
scroll to position [1313, 0]
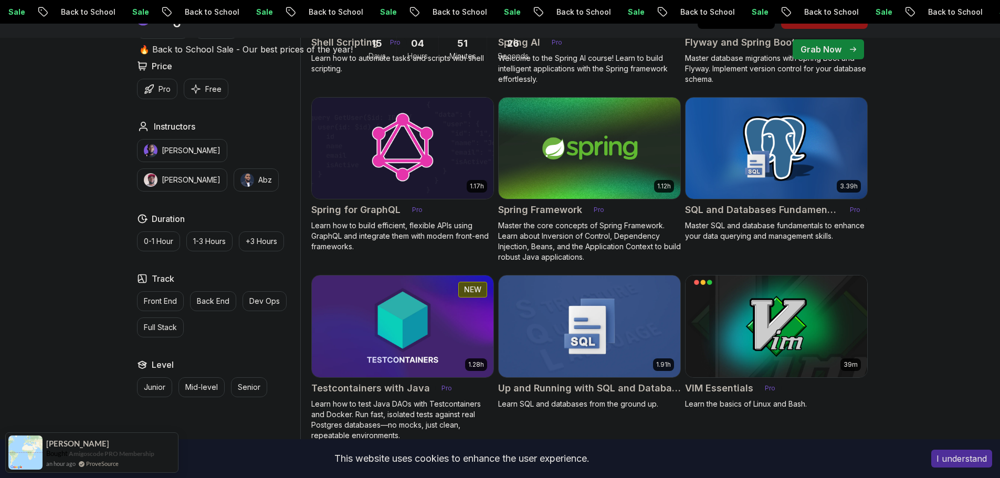
scroll to position [2730, 0]
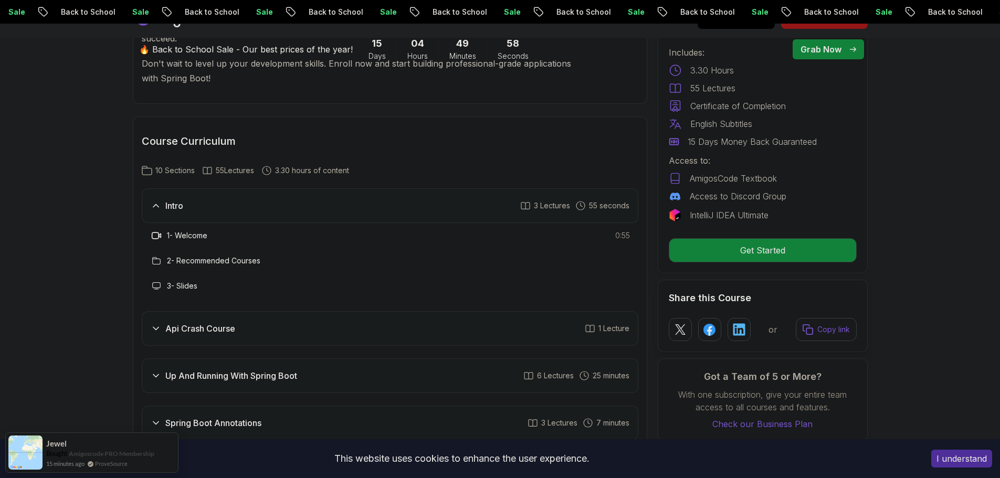
scroll to position [1680, 0]
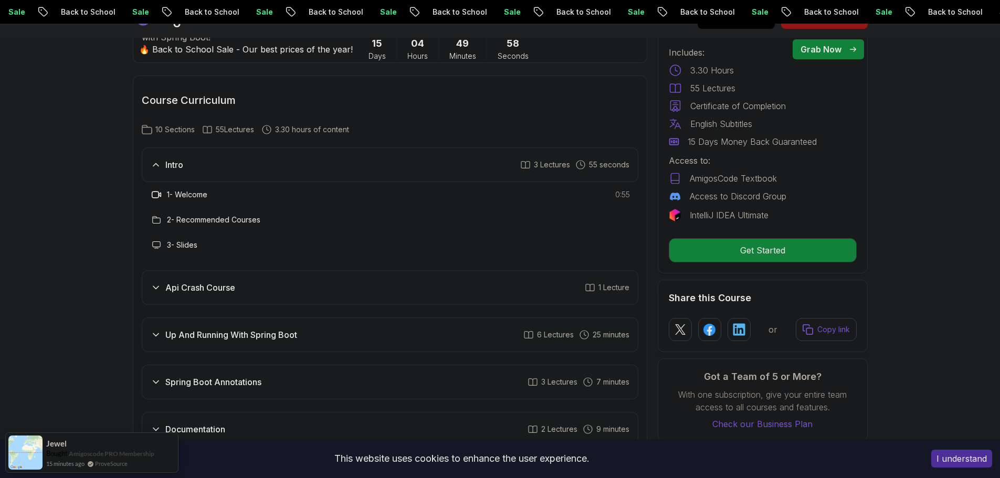
click at [267, 270] on div "Api Crash Course 1 Lecture" at bounding box center [390, 287] width 497 height 35
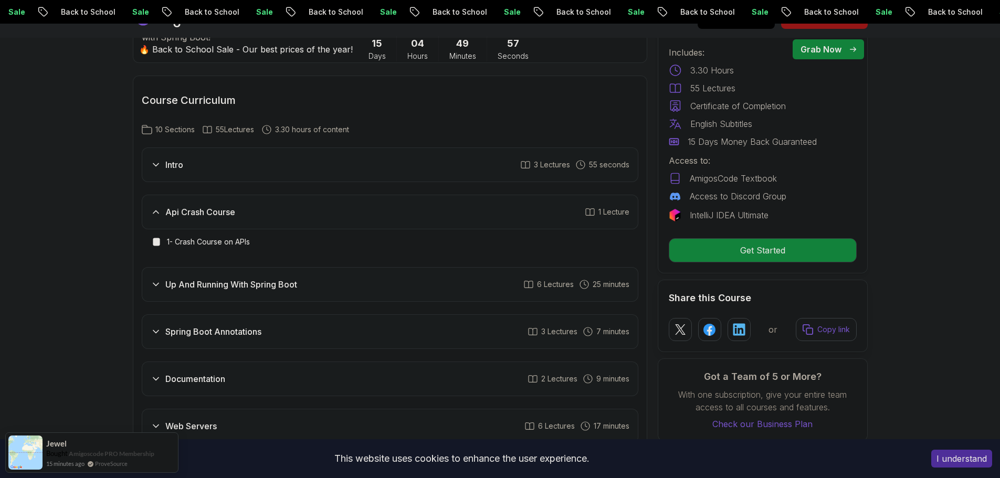
scroll to position [1733, 0]
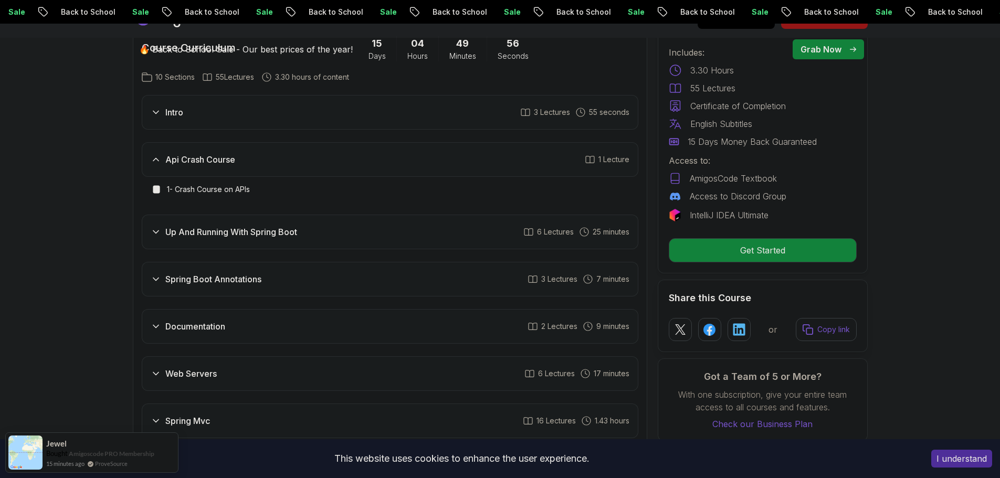
click at [252, 223] on div "Up And Running With Spring Boot 6 Lectures 25 minutes" at bounding box center [390, 232] width 497 height 35
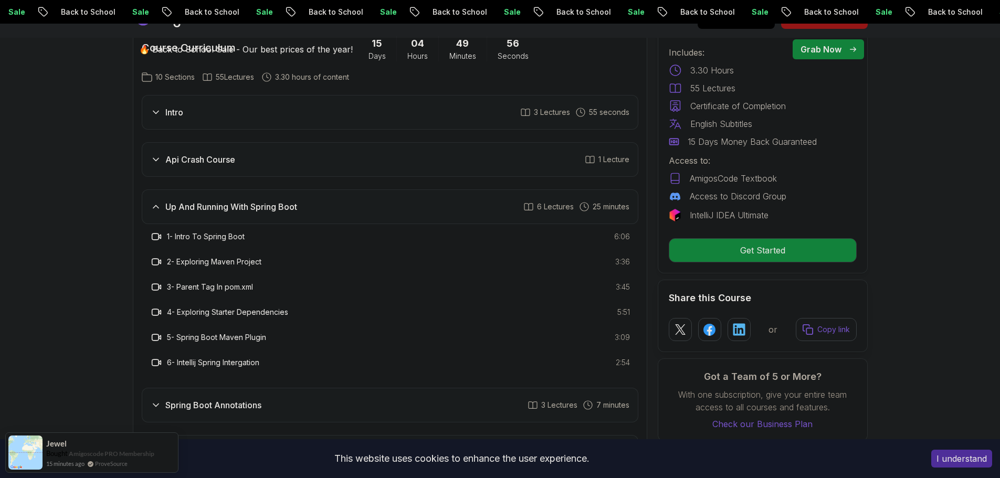
scroll to position [1890, 0]
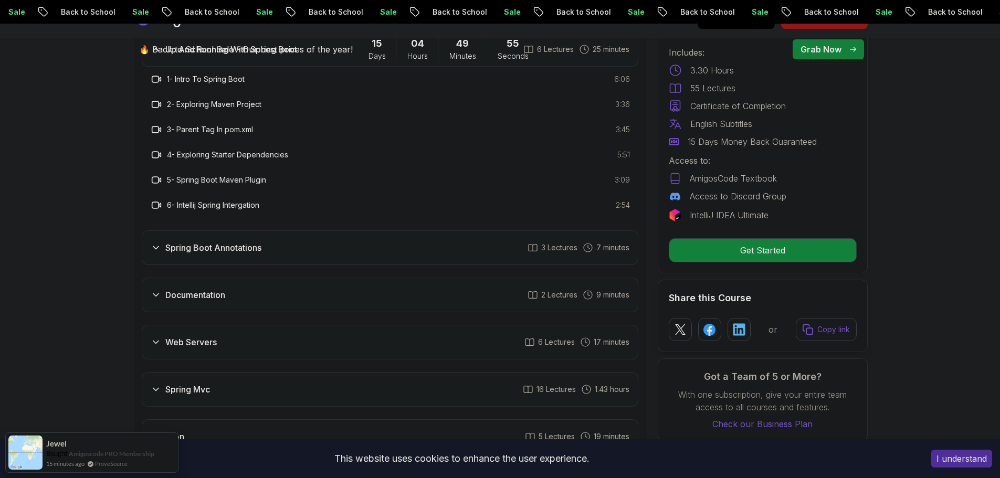
click at [250, 242] on h3 "Spring Boot Annotations" at bounding box center [213, 248] width 96 height 13
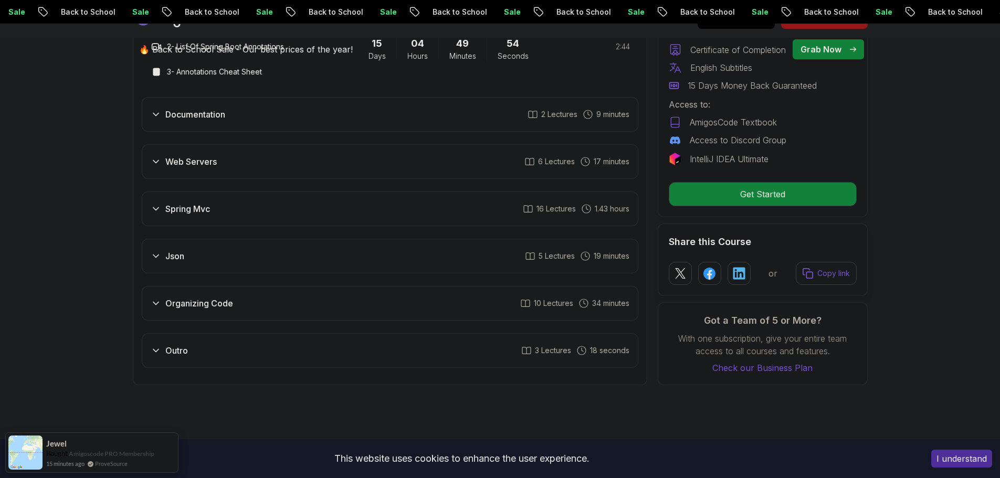
scroll to position [1838, 0]
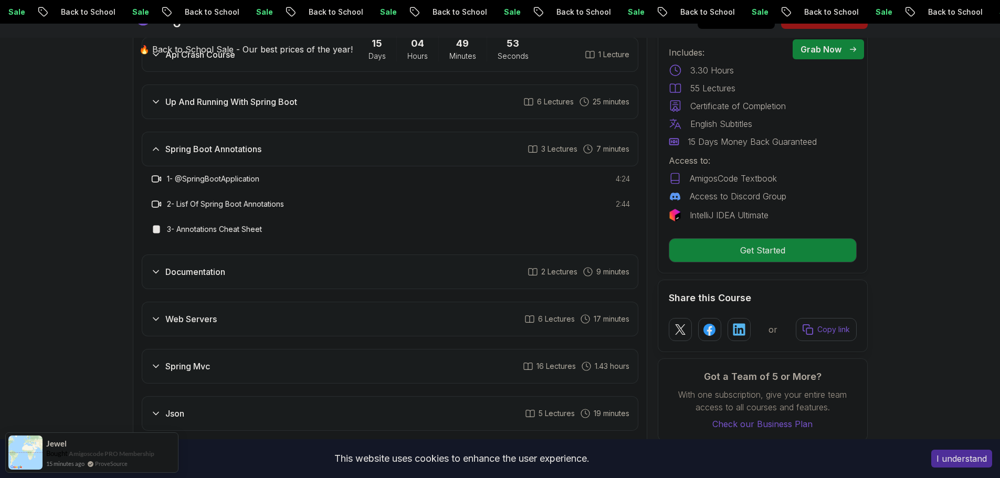
click at [256, 255] on div "Documentation 2 Lectures 9 minutes" at bounding box center [390, 272] width 497 height 35
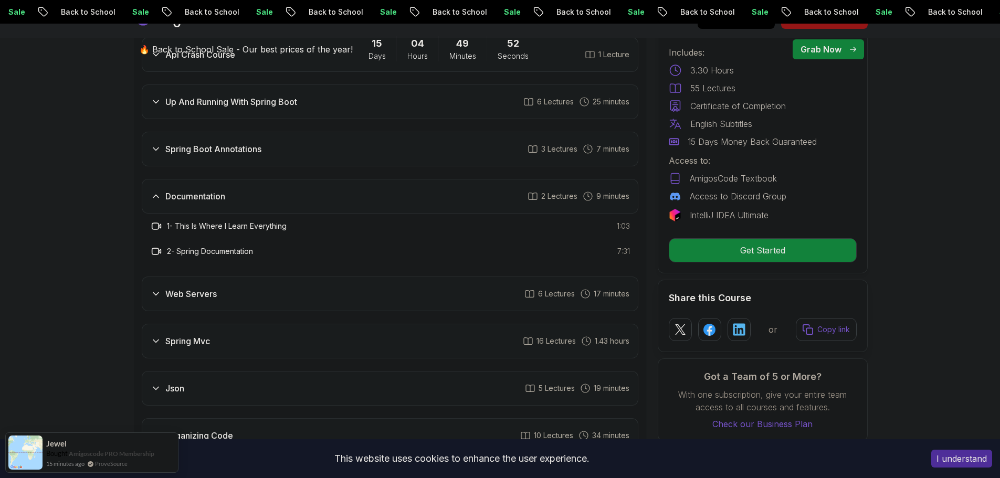
click at [252, 277] on div "Web Servers 6 Lectures 17 minutes" at bounding box center [390, 294] width 497 height 35
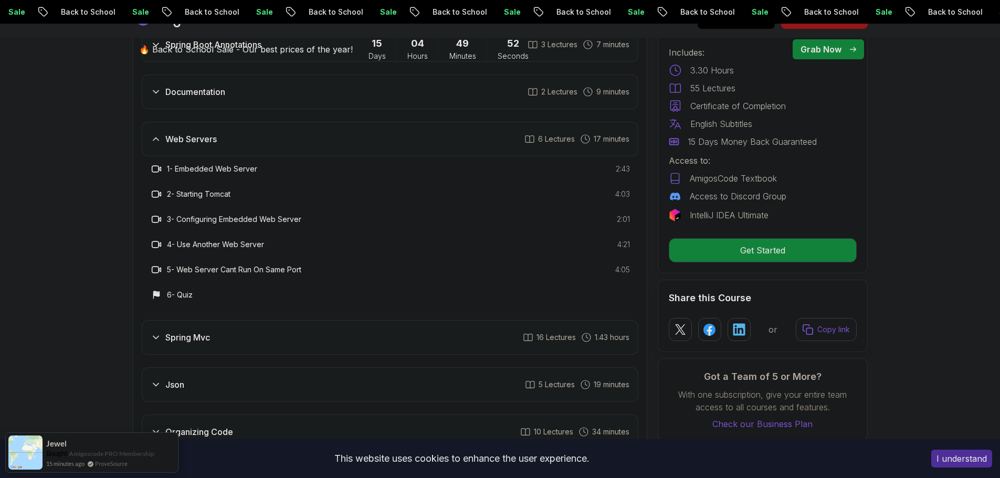
scroll to position [1943, 0]
click at [267, 327] on div "Spring Mvc 16 Lectures 1.43 hours" at bounding box center [390, 337] width 497 height 35
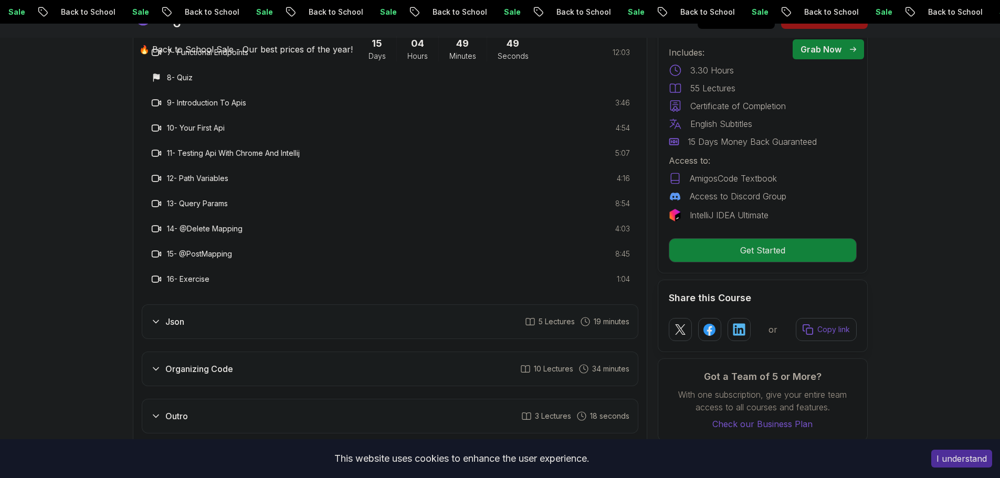
scroll to position [2258, 0]
click at [260, 315] on div "Json 5 Lectures 19 minutes" at bounding box center [390, 321] width 497 height 35
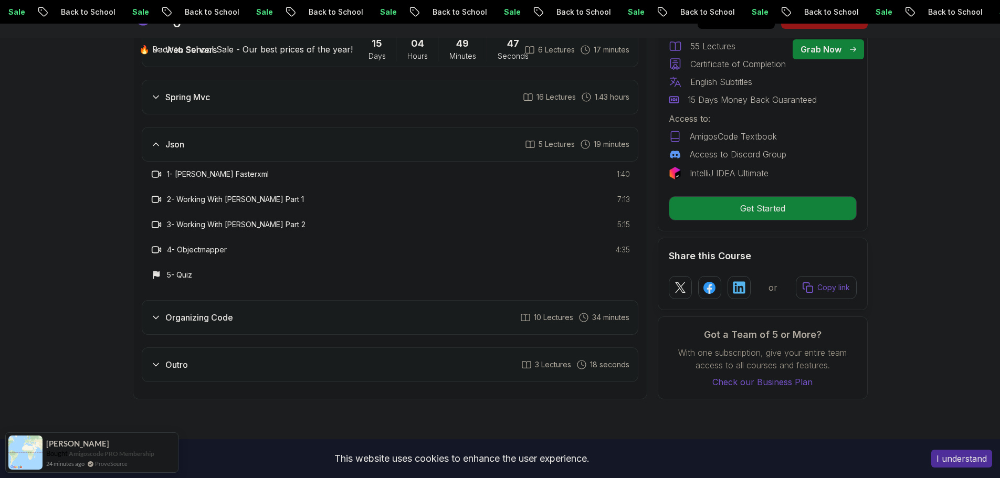
scroll to position [1995, 0]
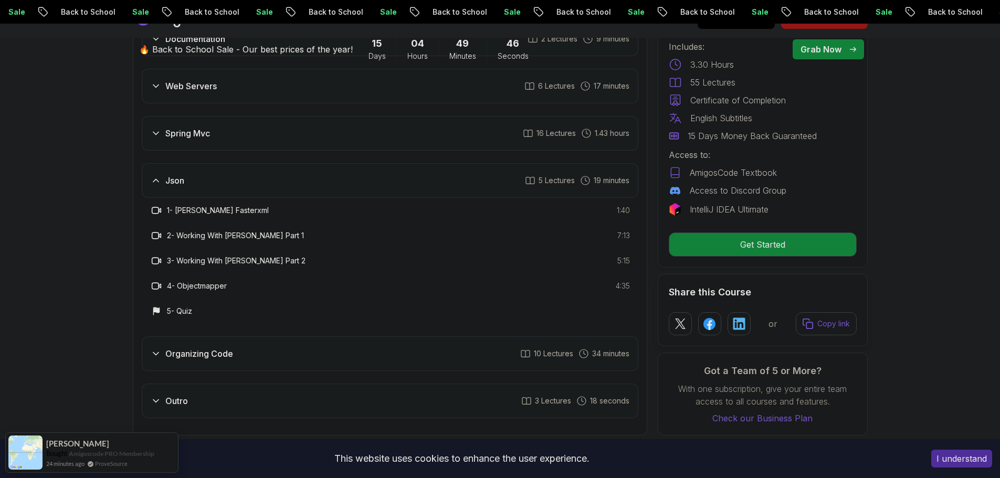
click at [253, 337] on div "Organizing Code 10 Lectures 34 minutes" at bounding box center [390, 354] width 497 height 35
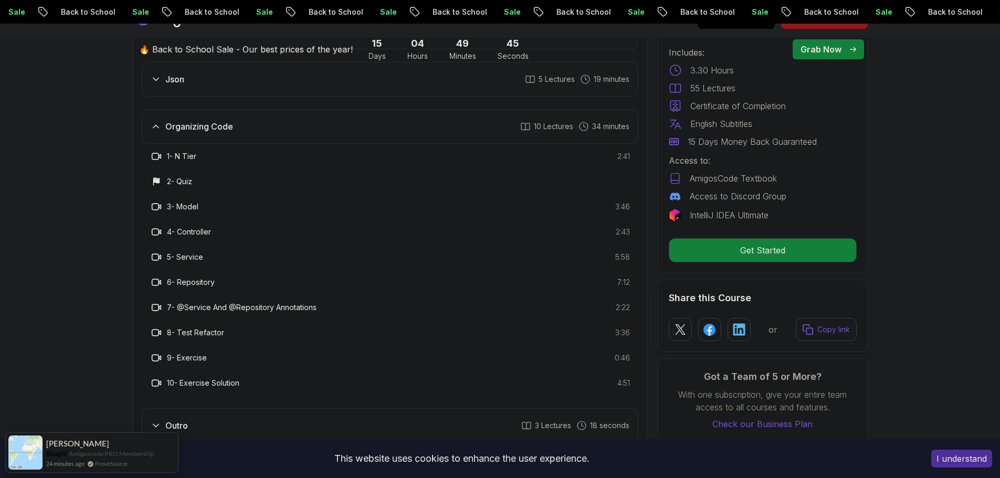
scroll to position [2100, 0]
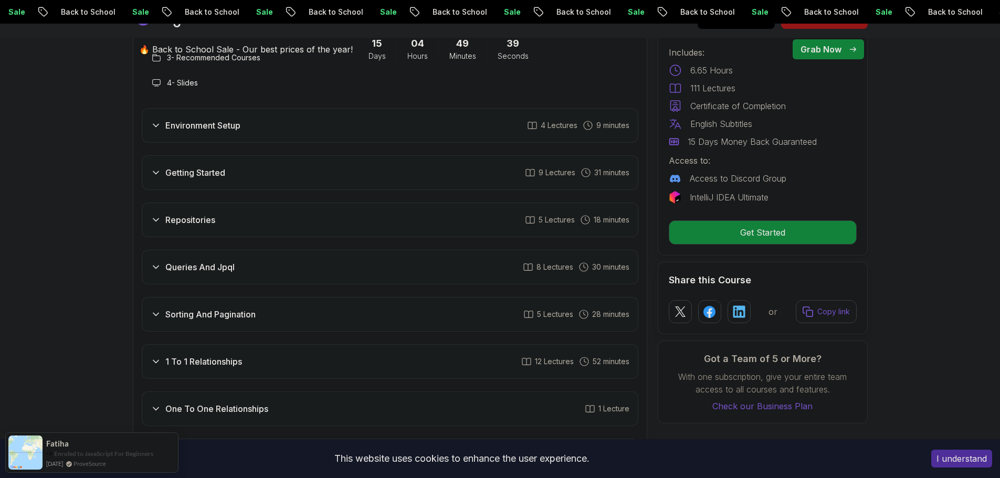
scroll to position [1523, 0]
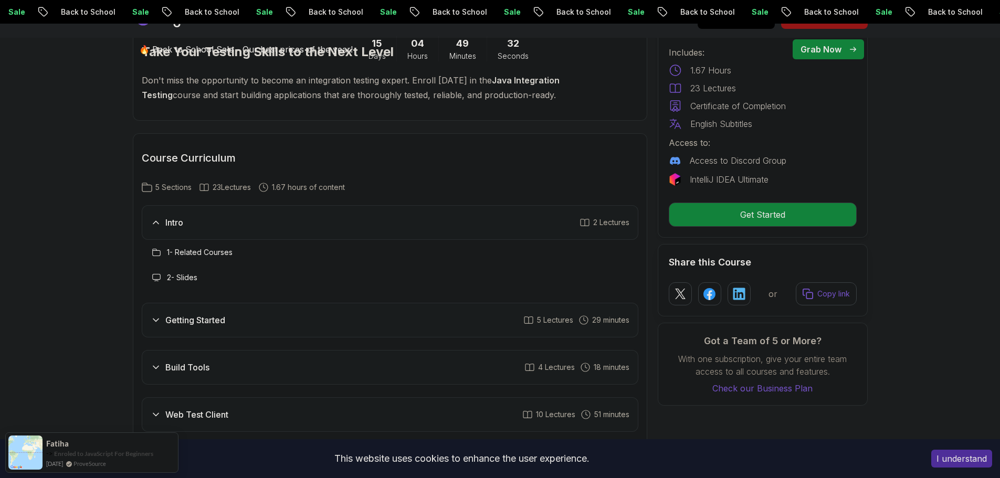
scroll to position [1838, 0]
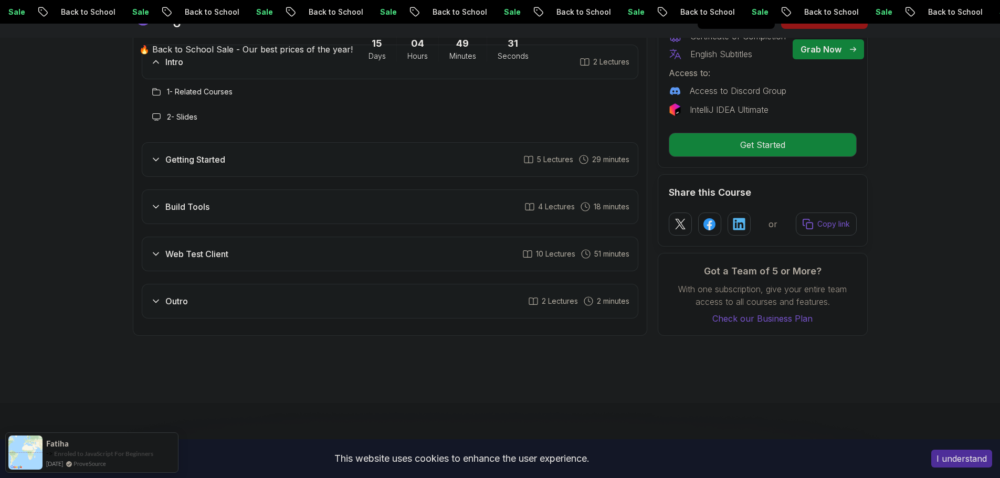
click at [408, 224] on div "Build Tools 4 Lectures 18 minutes" at bounding box center [390, 207] width 497 height 35
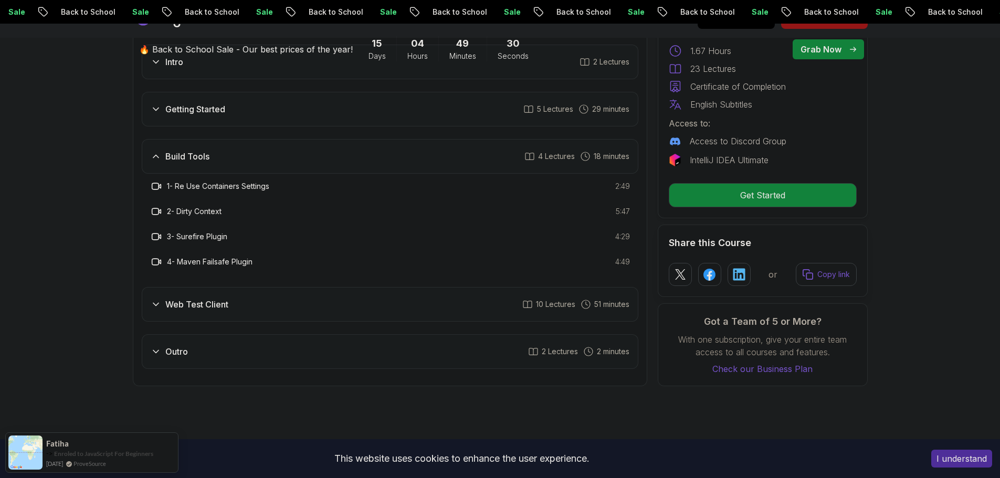
click at [339, 311] on div "Web Test Client 10 Lectures 51 minutes" at bounding box center [390, 304] width 497 height 35
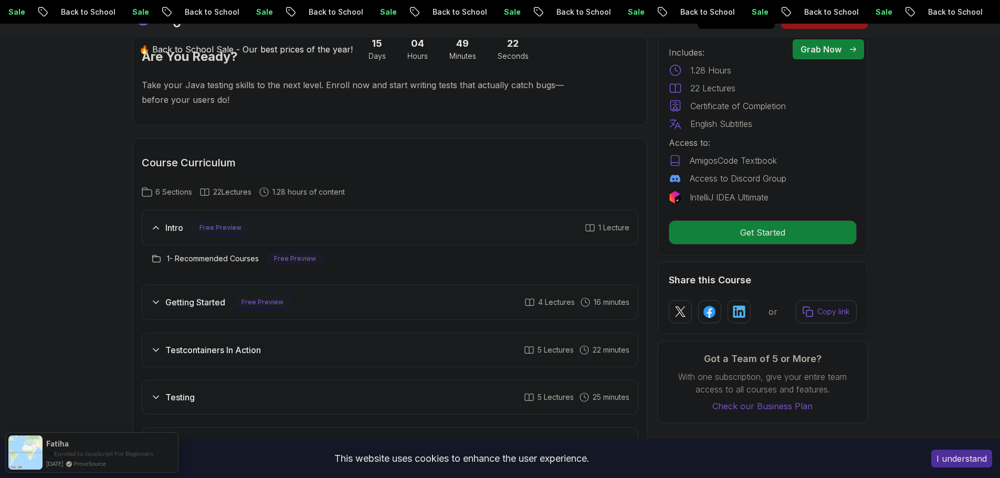
scroll to position [1523, 0]
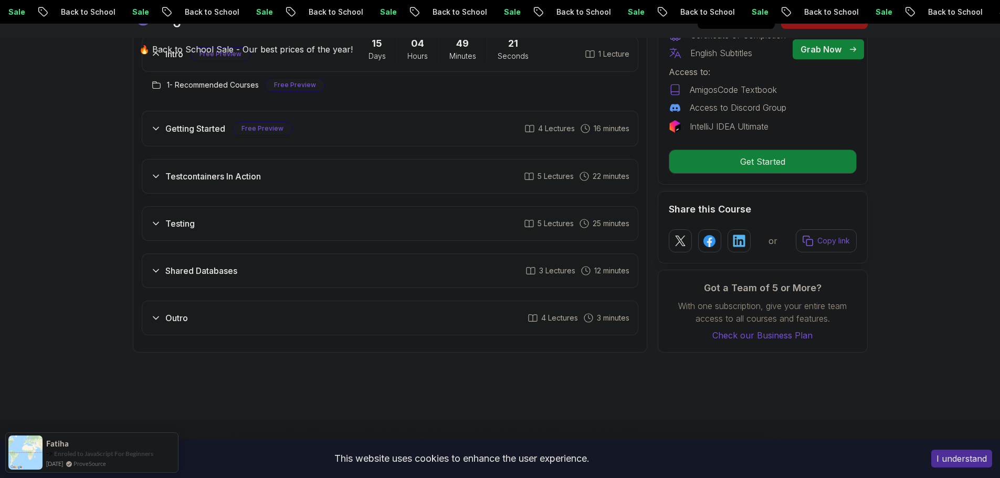
click at [465, 222] on div "Testing 5 Lectures 25 minutes" at bounding box center [390, 223] width 497 height 35
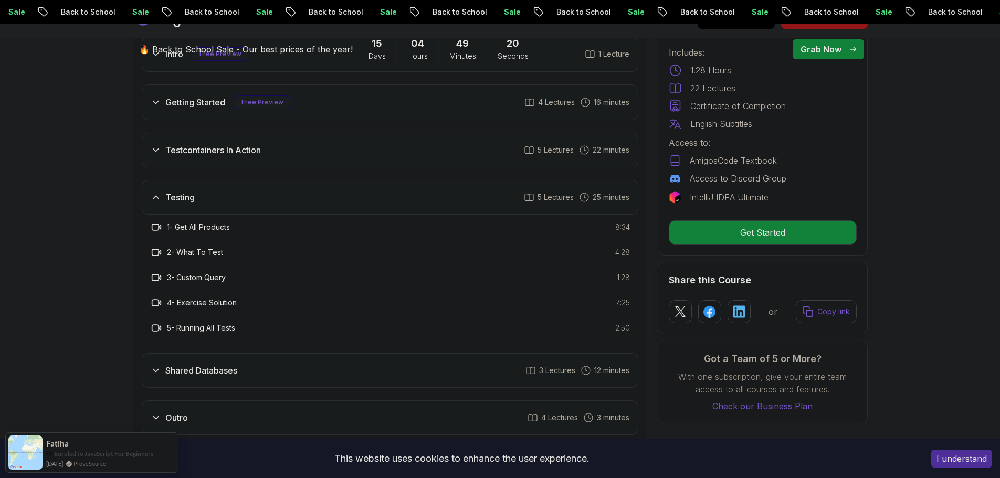
click at [349, 384] on div "Shared Databases 3 Lectures 12 minutes" at bounding box center [390, 370] width 497 height 35
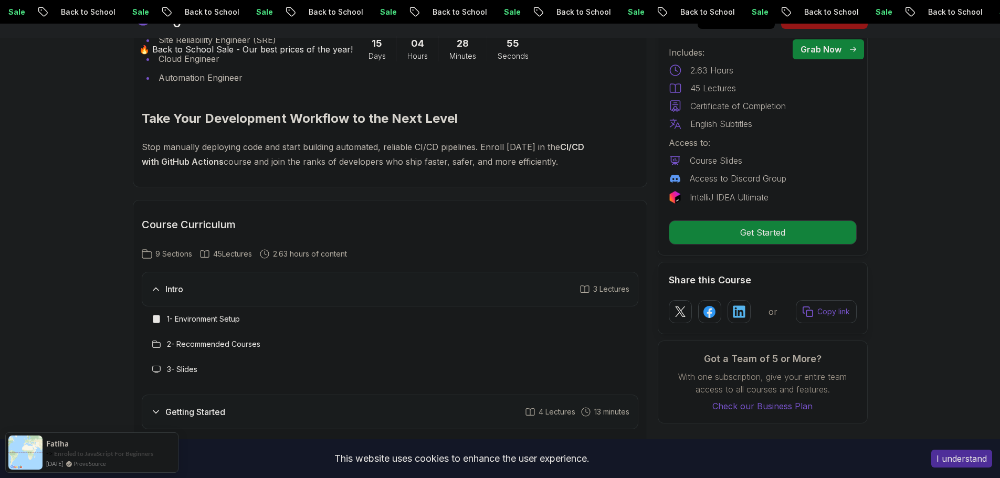
scroll to position [1785, 0]
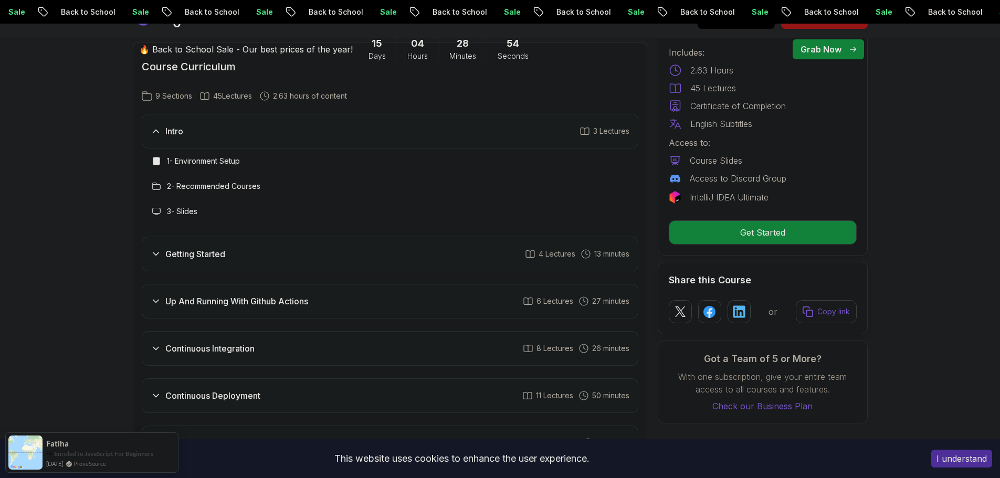
click at [291, 260] on div "Getting Started 4 Lectures 13 minutes" at bounding box center [390, 254] width 497 height 35
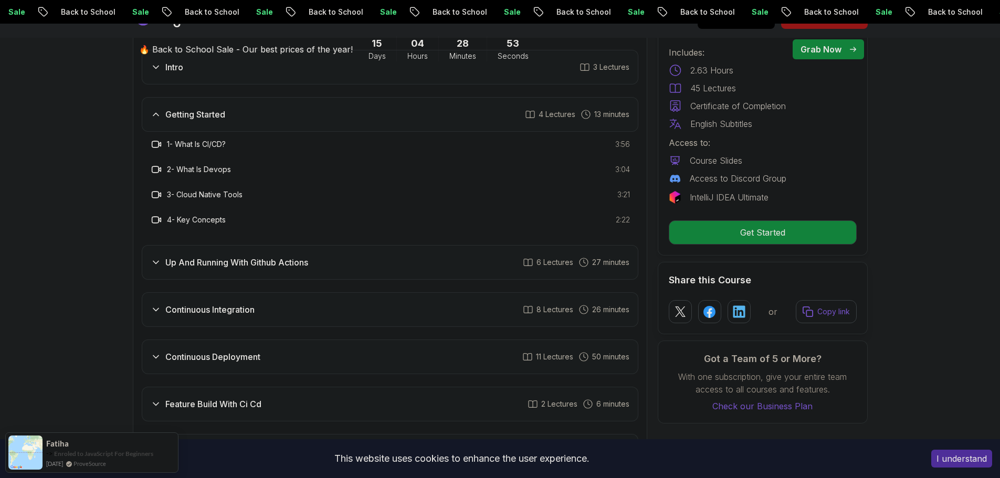
scroll to position [1943, 0]
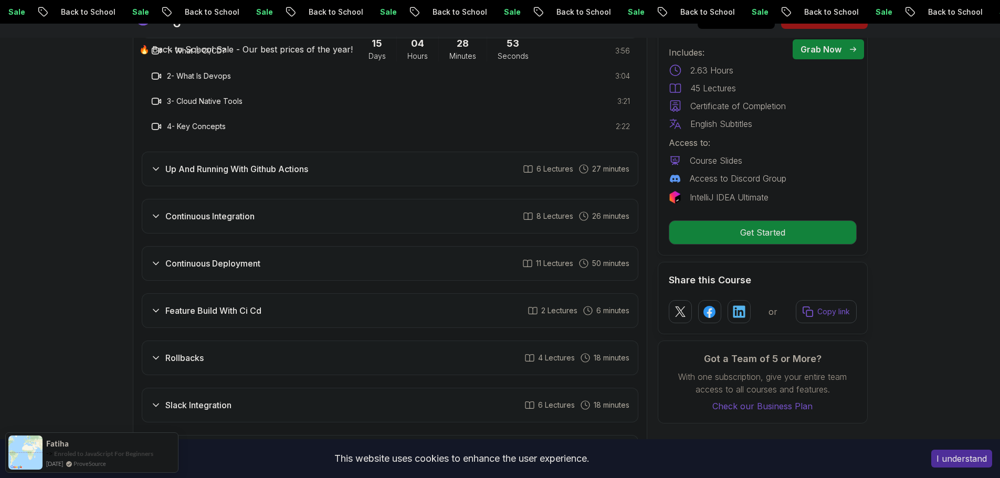
click at [241, 182] on div "Up And Running With Github Actions 6 Lectures 27 minutes" at bounding box center [390, 169] width 497 height 35
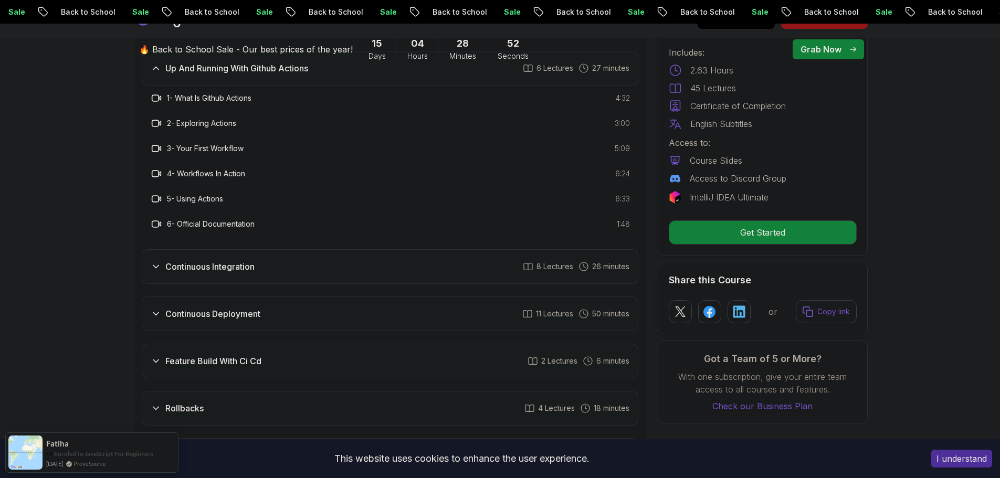
click at [234, 267] on h3 "Continuous Integration" at bounding box center [209, 266] width 89 height 13
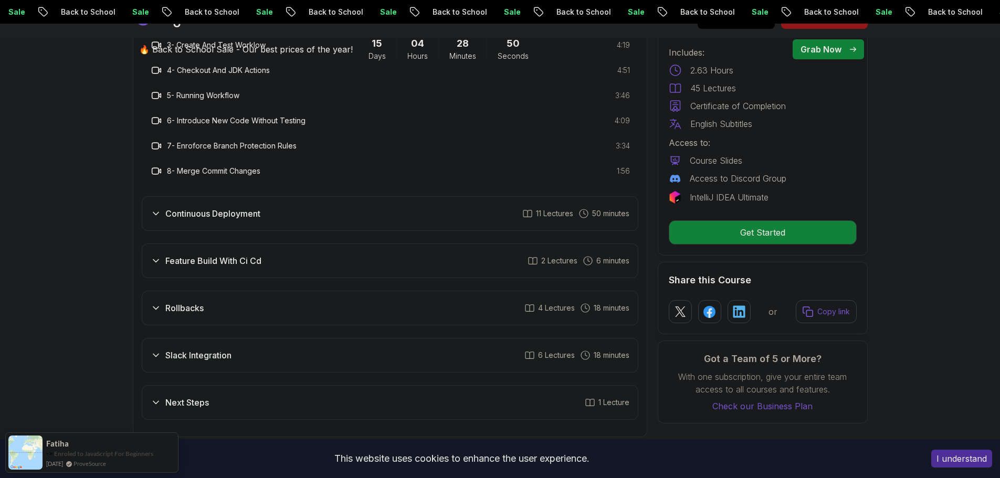
scroll to position [2100, 0]
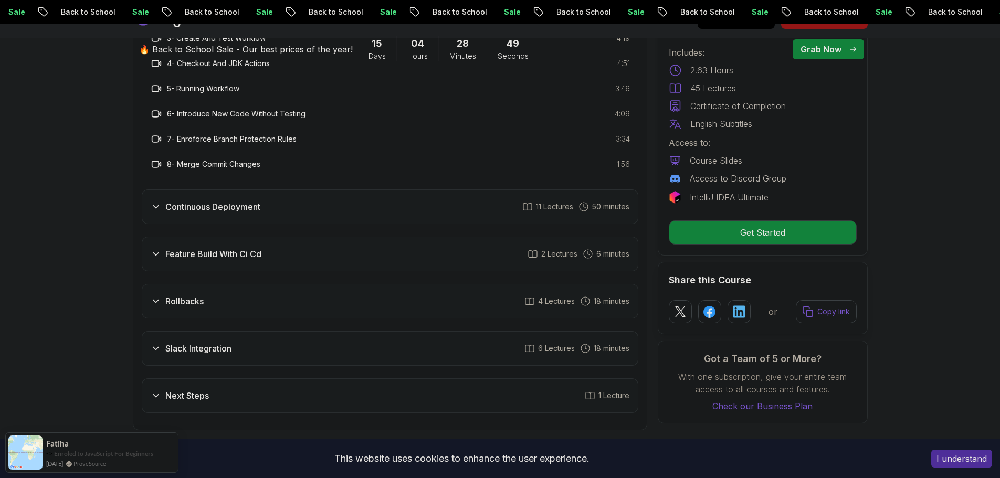
click at [229, 211] on h3 "Continuous Deployment" at bounding box center [212, 207] width 95 height 13
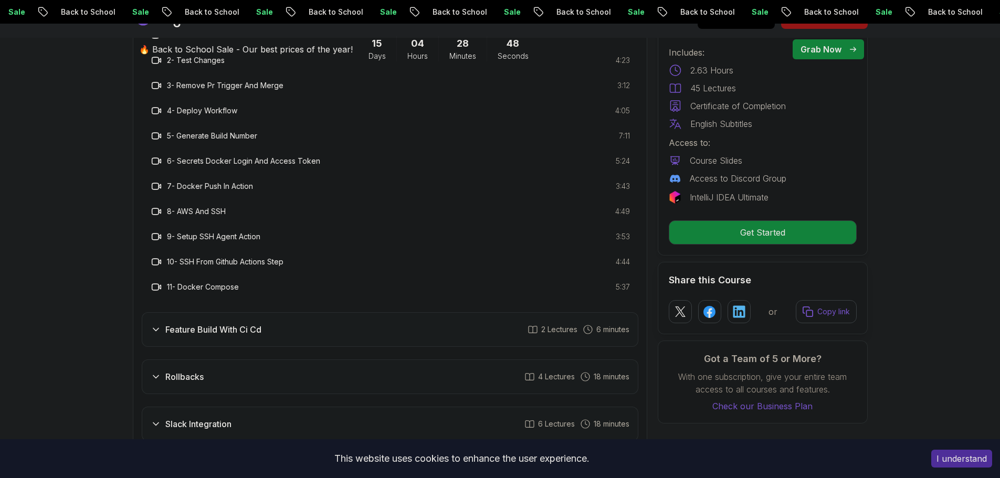
click at [233, 332] on h3 "Feature Build With Ci Cd" at bounding box center [213, 329] width 96 height 13
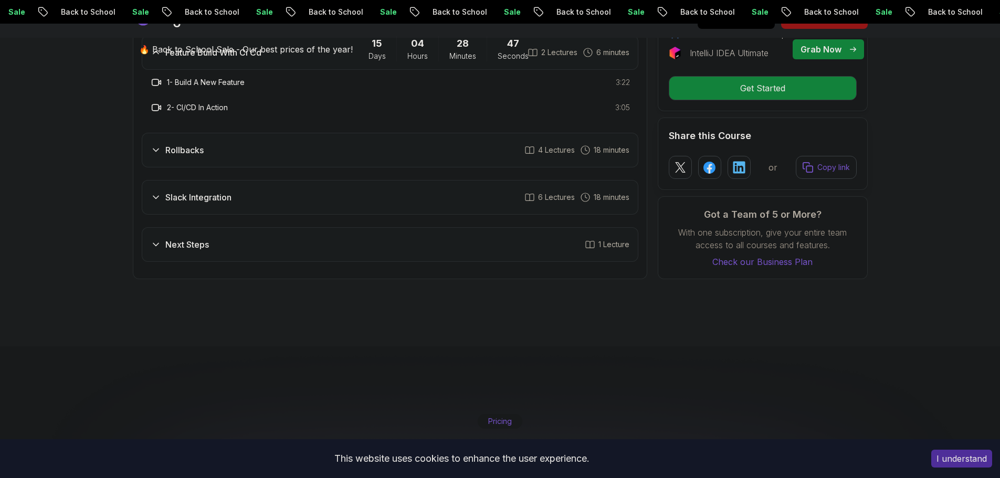
scroll to position [1943, 0]
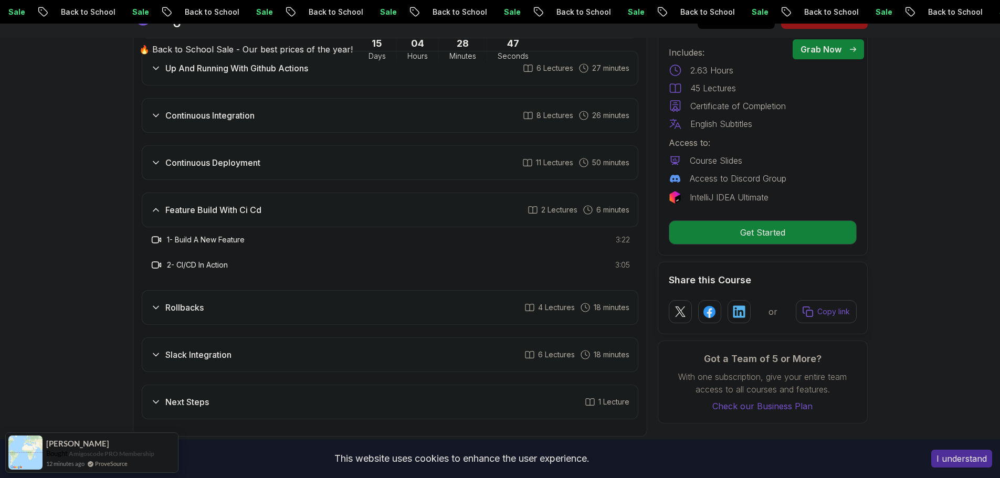
click at [229, 316] on div "Rollbacks 4 Lectures 18 minutes" at bounding box center [390, 307] width 497 height 35
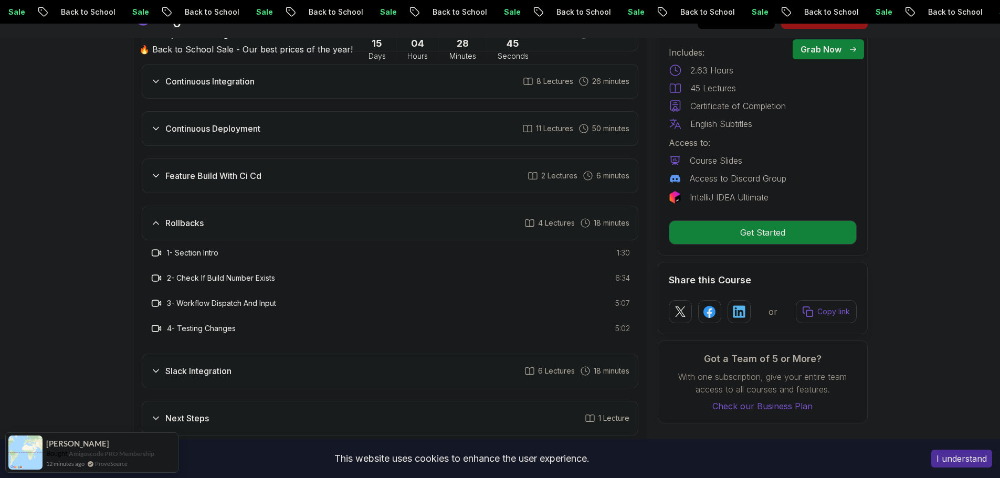
scroll to position [1995, 0]
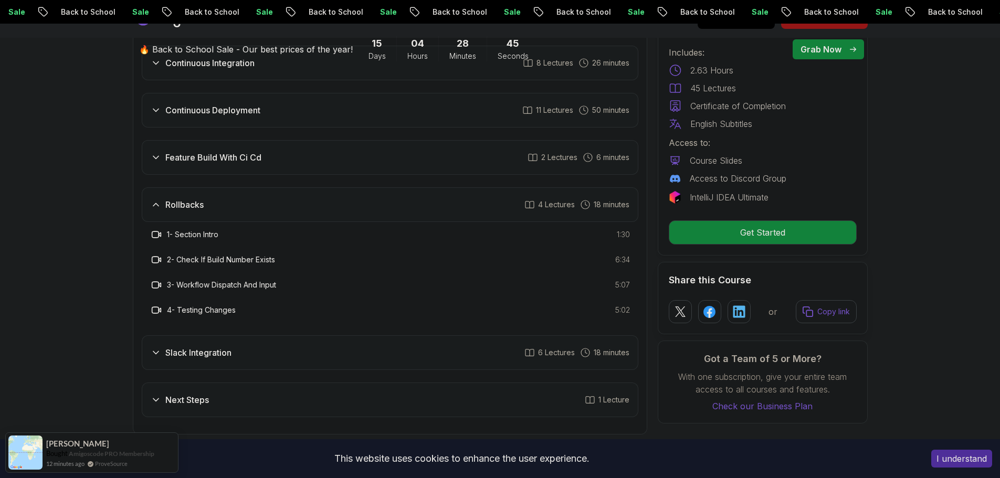
click at [228, 350] on h3 "Slack Integration" at bounding box center [198, 353] width 66 height 13
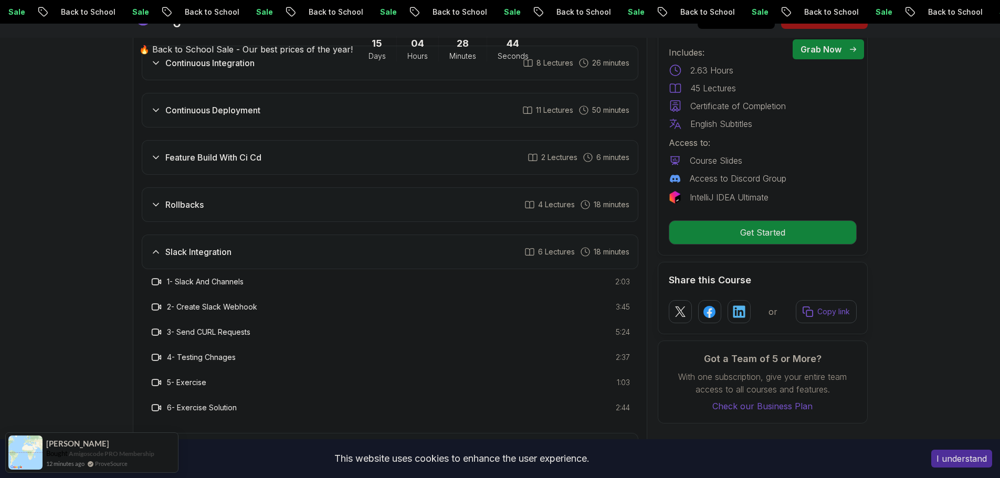
click at [237, 193] on div "Rollbacks 4 Lectures 18 minutes" at bounding box center [390, 204] width 497 height 35
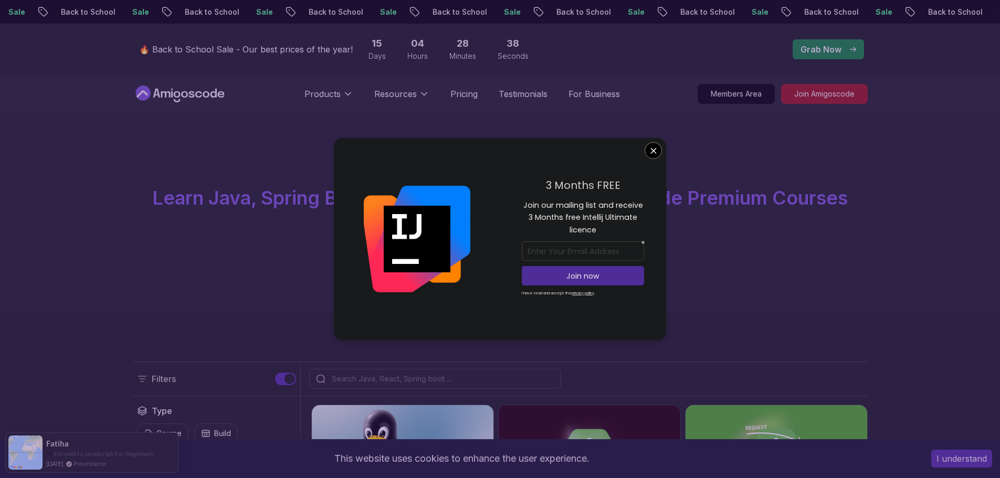
click at [654, 160] on div "3 Months FREE Join our mailing list and receive 3 Months free Intellij Ultimate…" at bounding box center [583, 239] width 166 height 203
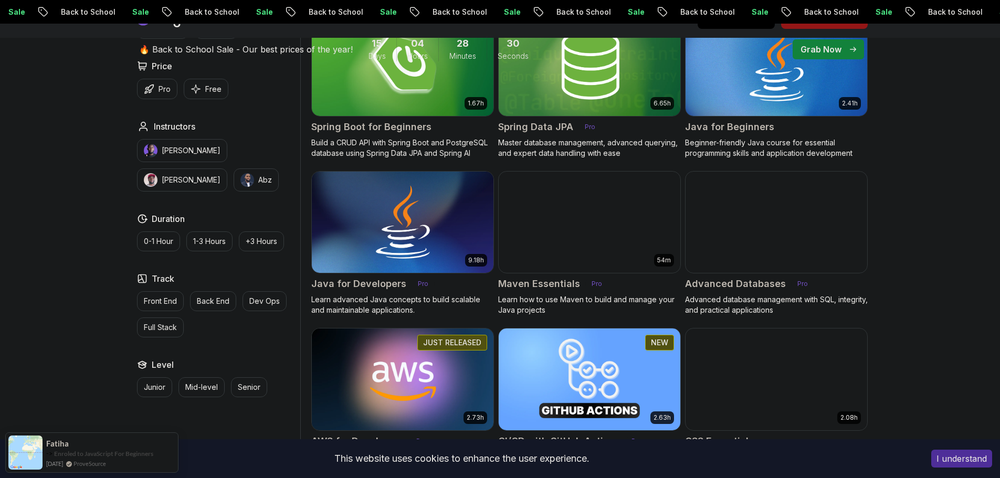
scroll to position [578, 0]
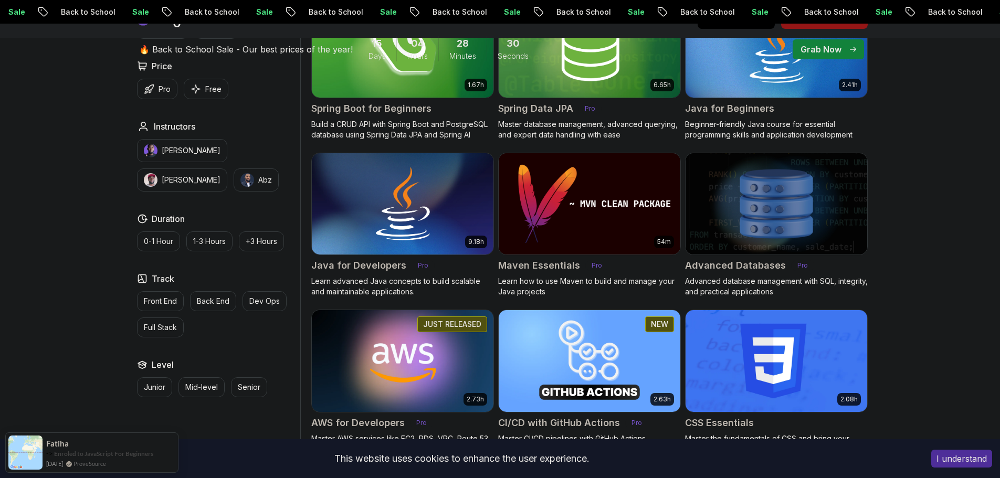
click at [392, 347] on img at bounding box center [402, 361] width 191 height 107
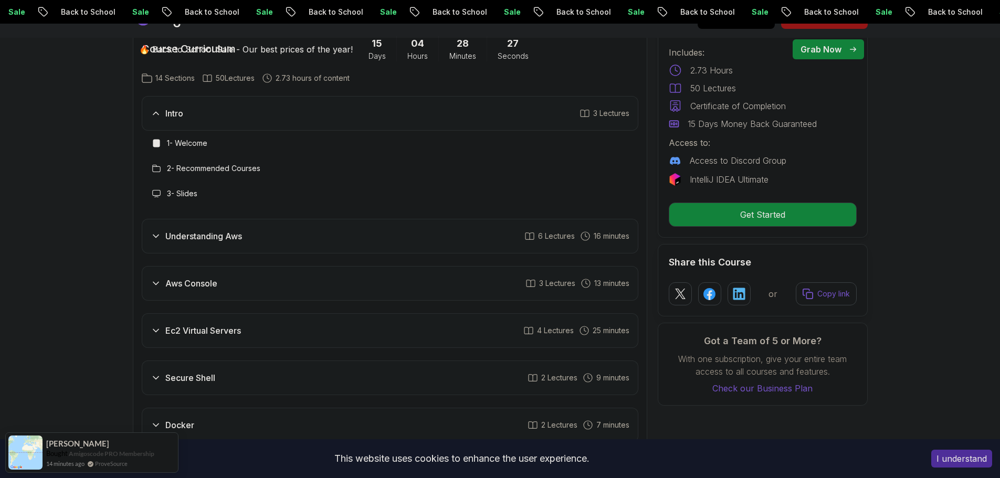
scroll to position [1418, 0]
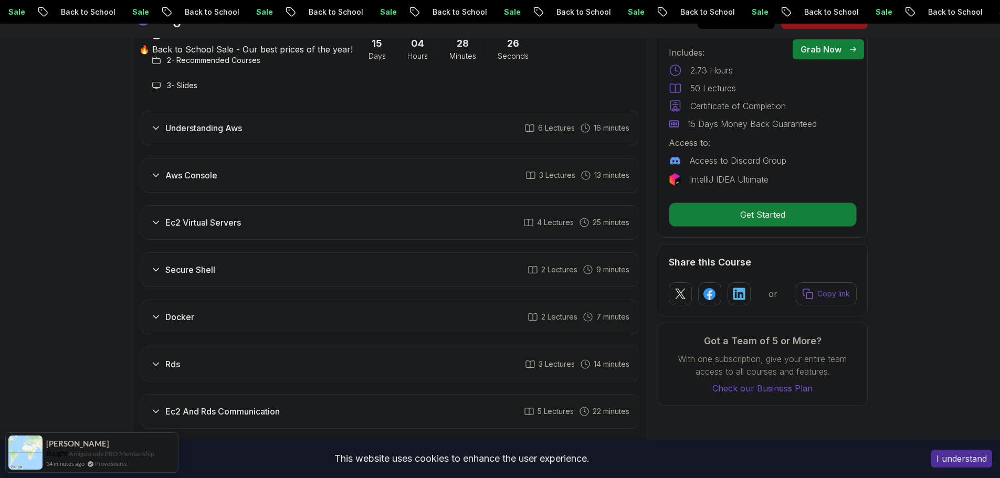
click at [319, 132] on div "Understanding Aws 6 Lectures 16 minutes" at bounding box center [390, 128] width 497 height 35
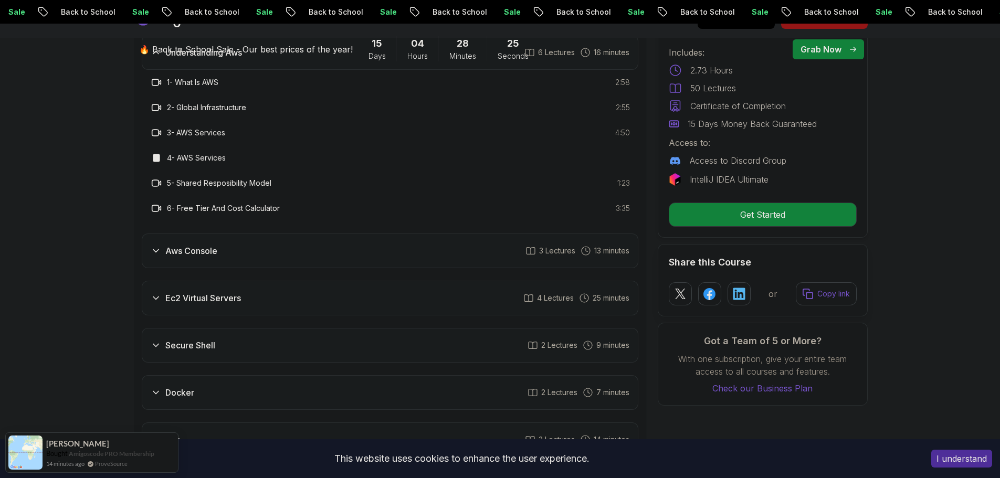
click at [322, 241] on div "Aws Console 3 Lectures 13 minutes" at bounding box center [390, 251] width 497 height 35
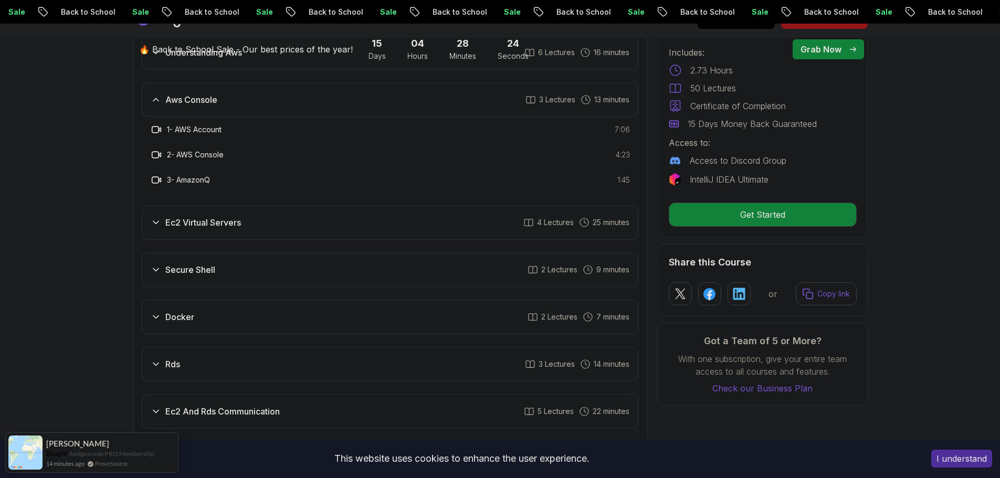
click at [320, 221] on div "Ec2 Virtual Servers 4 Lectures 25 minutes" at bounding box center [390, 222] width 497 height 35
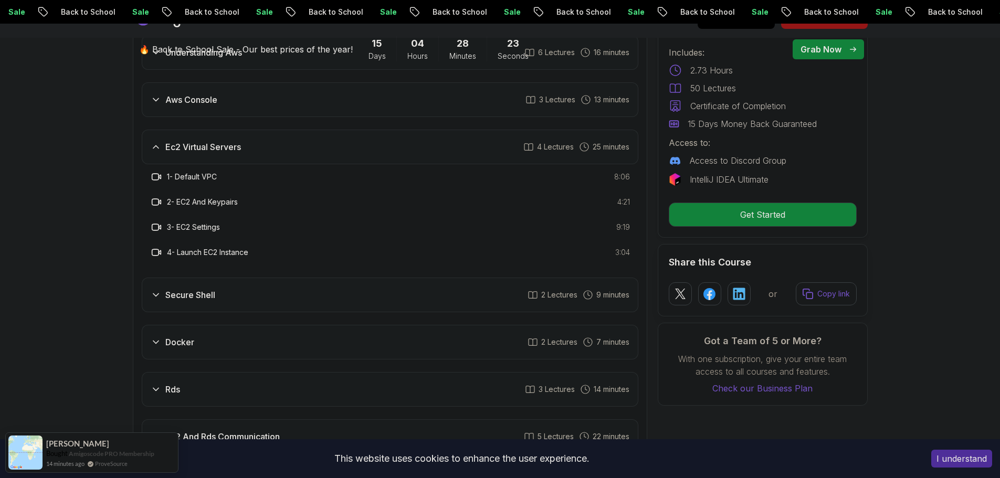
click at [305, 287] on div "Secure Shell 2 Lectures 9 minutes" at bounding box center [390, 295] width 497 height 35
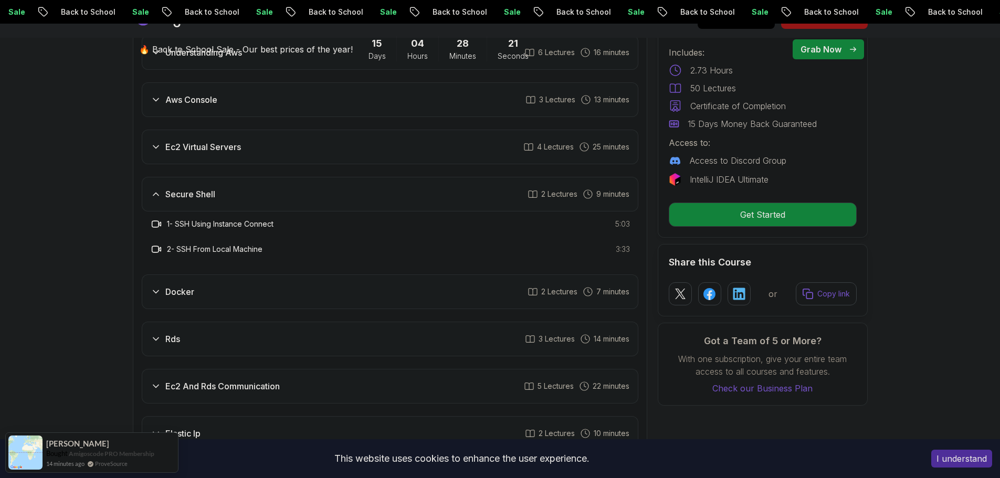
scroll to position [1470, 0]
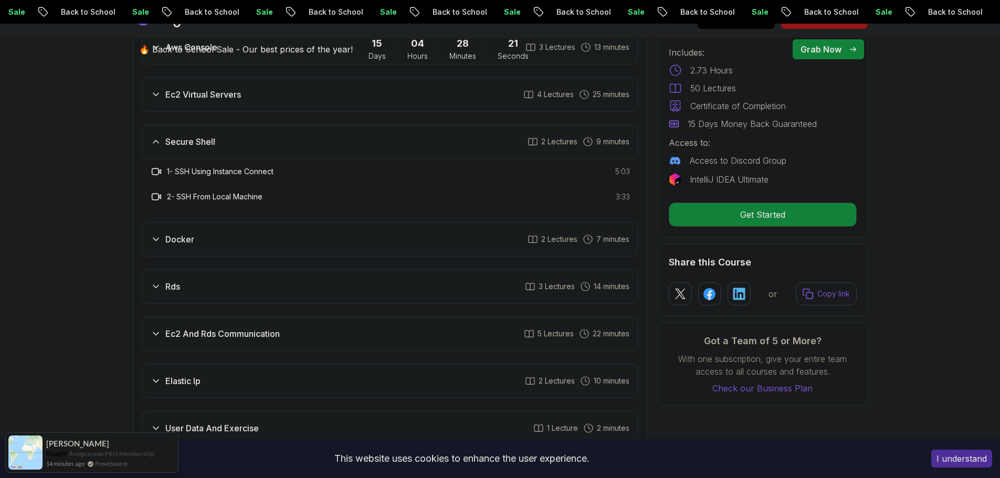
click at [290, 245] on div "Docker 2 Lectures 7 minutes" at bounding box center [390, 239] width 497 height 35
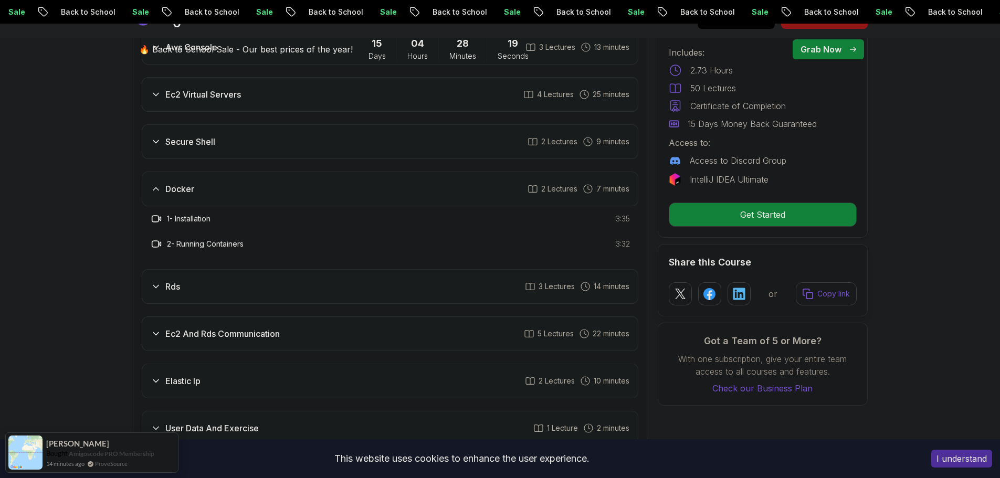
click at [280, 295] on div "Rds 3 Lectures 14 minutes" at bounding box center [390, 286] width 497 height 35
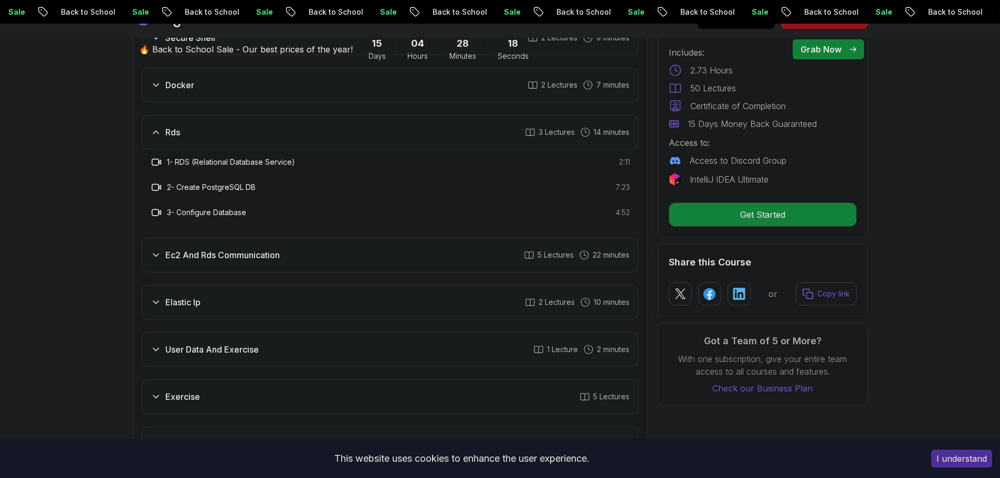
scroll to position [1575, 0]
click at [268, 264] on div "Ec2 And Rds Communication 5 Lectures 22 minutes" at bounding box center [390, 254] width 497 height 35
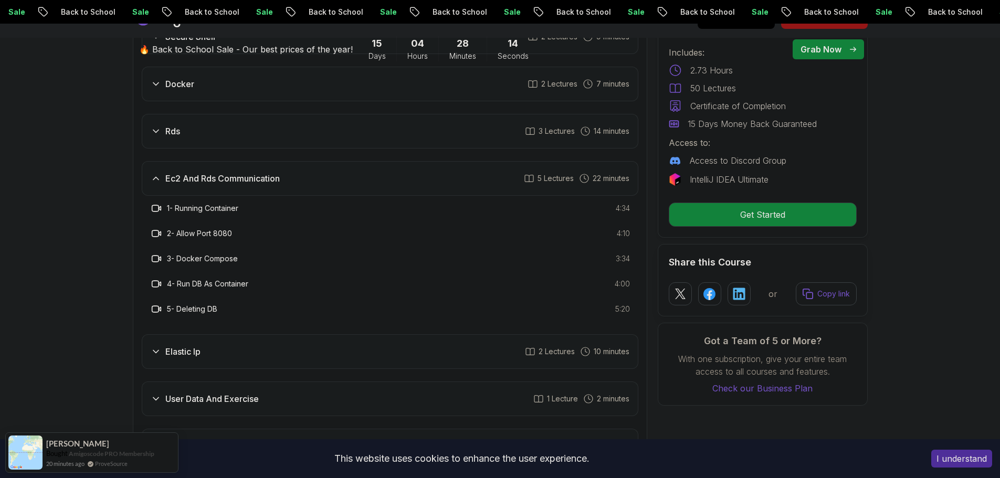
click at [262, 358] on div "Elastic Ip 2 Lectures 10 minutes" at bounding box center [390, 351] width 497 height 35
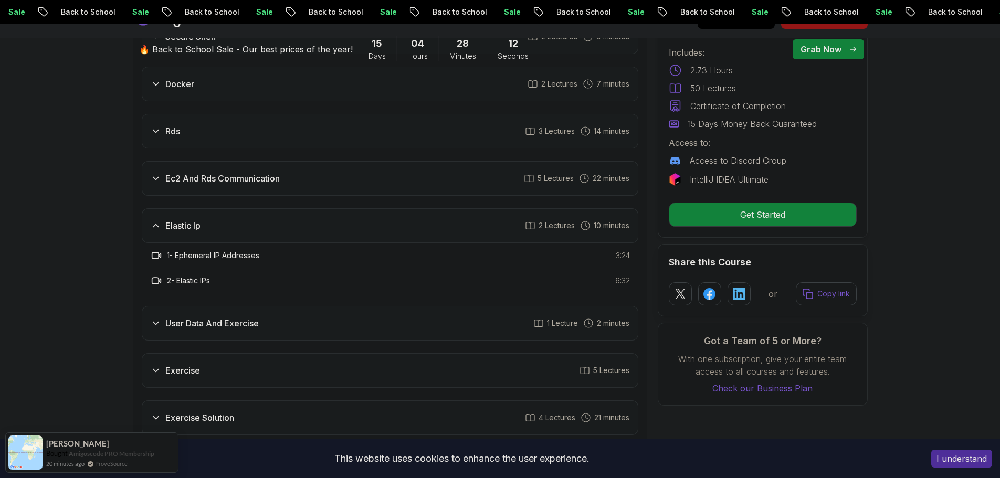
click at [256, 335] on div "User Data And Exercise 1 Lecture 2 minutes" at bounding box center [390, 323] width 497 height 35
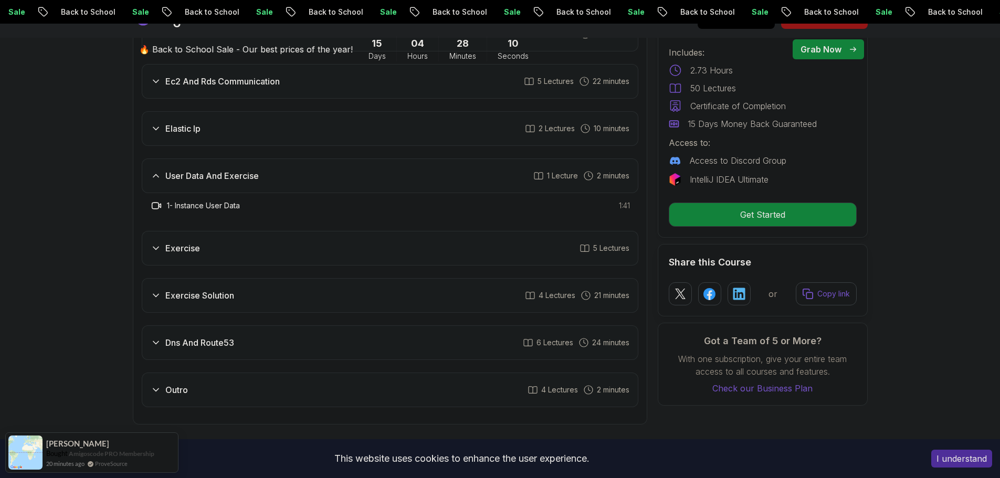
scroll to position [1733, 0]
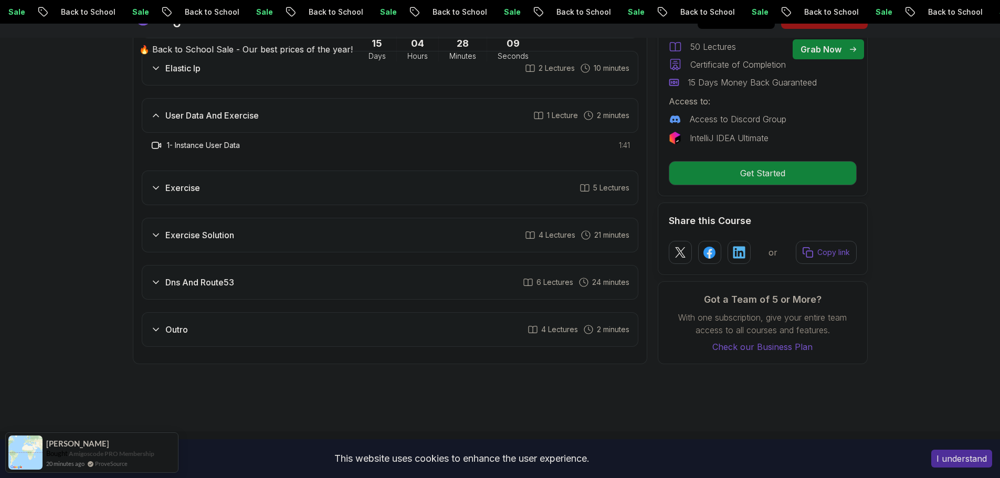
click at [236, 195] on div "Exercise 5 Lectures" at bounding box center [390, 188] width 497 height 35
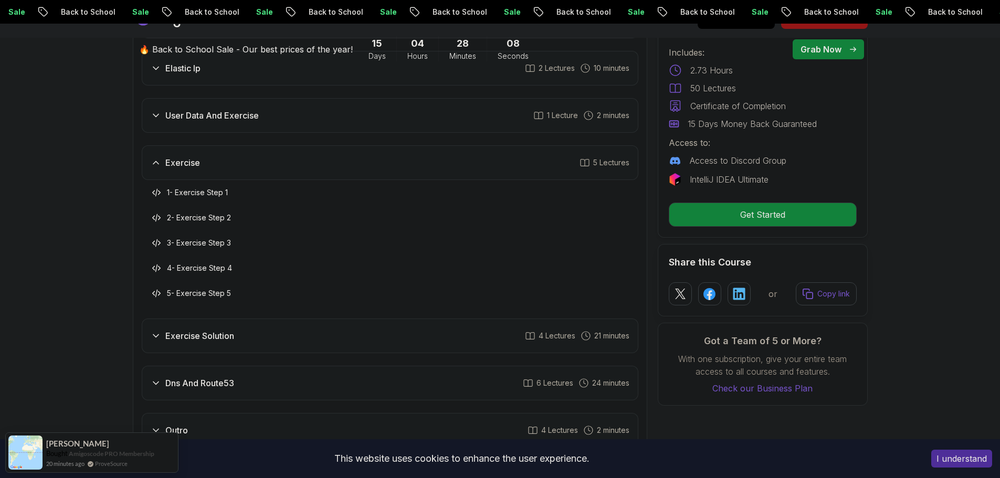
click at [255, 354] on div "Intro 3 Lectures Understanding Aws 6 Lectures 16 minutes Aws Console 3 Lectures…" at bounding box center [390, 60] width 497 height 775
click at [251, 341] on div "Exercise Solution 4 Lectures 21 minutes" at bounding box center [390, 336] width 497 height 35
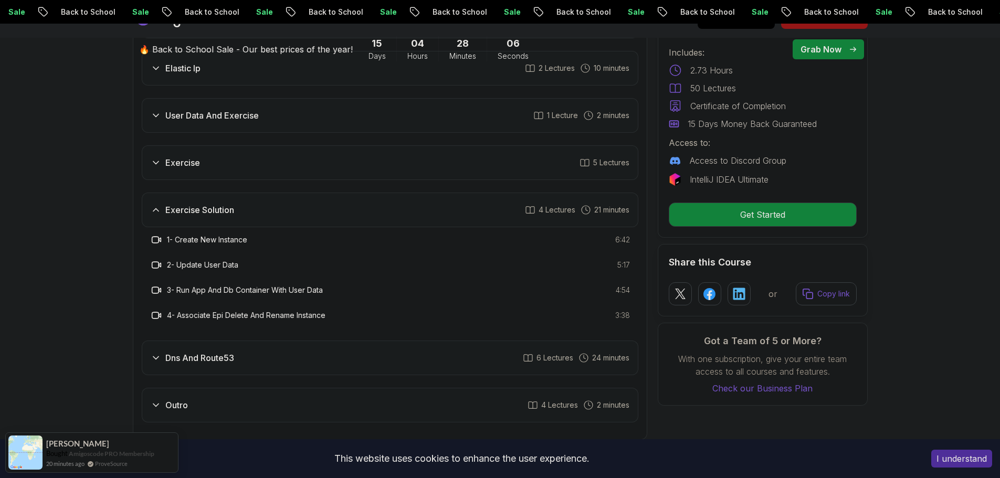
click at [255, 166] on div "Exercise 5 Lectures" at bounding box center [390, 162] width 497 height 35
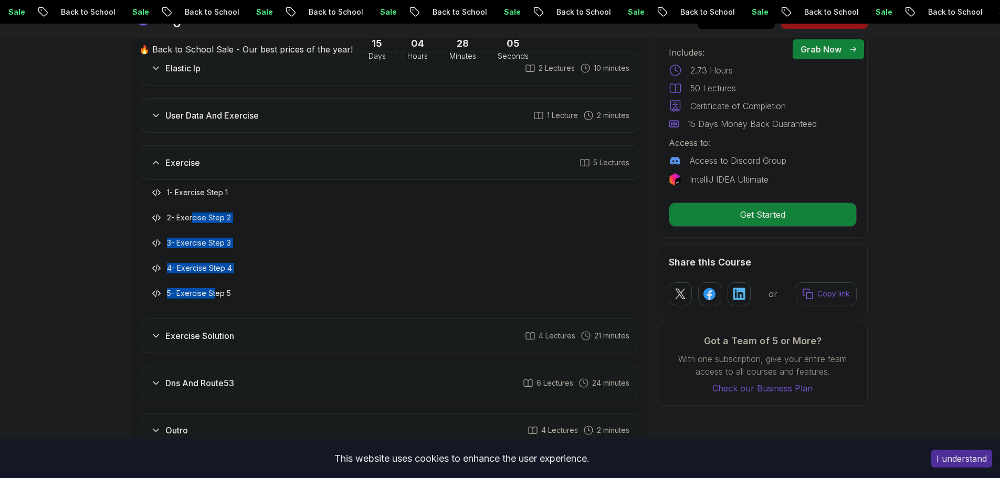
drag, startPoint x: 195, startPoint y: 205, endPoint x: 216, endPoint y: 286, distance: 83.0
click at [216, 286] on div "1 - Exercise Step 1 2 - Exercise Step 2 3 - Exercise Step 3 4 - Exercise Step 4…" at bounding box center [390, 243] width 497 height 126
click at [249, 296] on div "5 - Exercise Step 5" at bounding box center [390, 293] width 480 height 13
click at [278, 173] on div "Exercise 5 Lectures" at bounding box center [390, 162] width 497 height 35
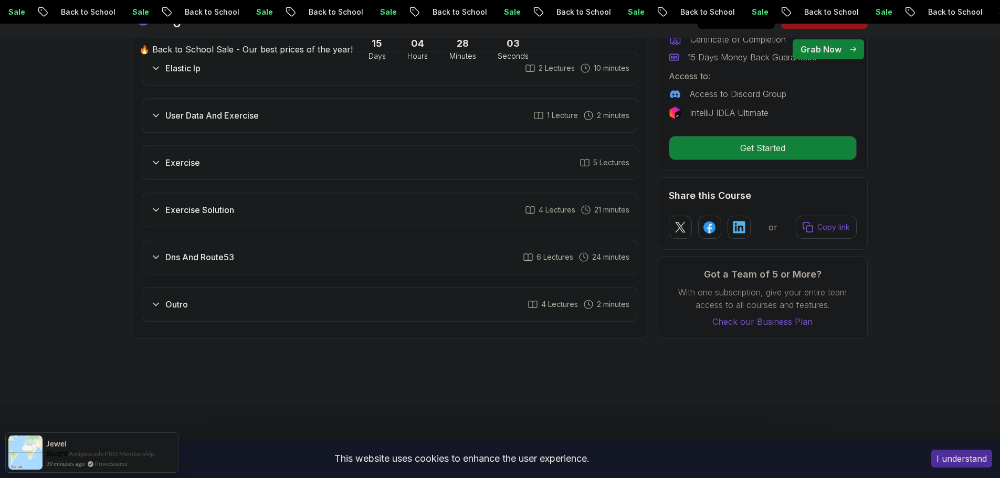
click at [276, 206] on div "Exercise Solution 4 Lectures 21 minutes" at bounding box center [390, 210] width 497 height 35
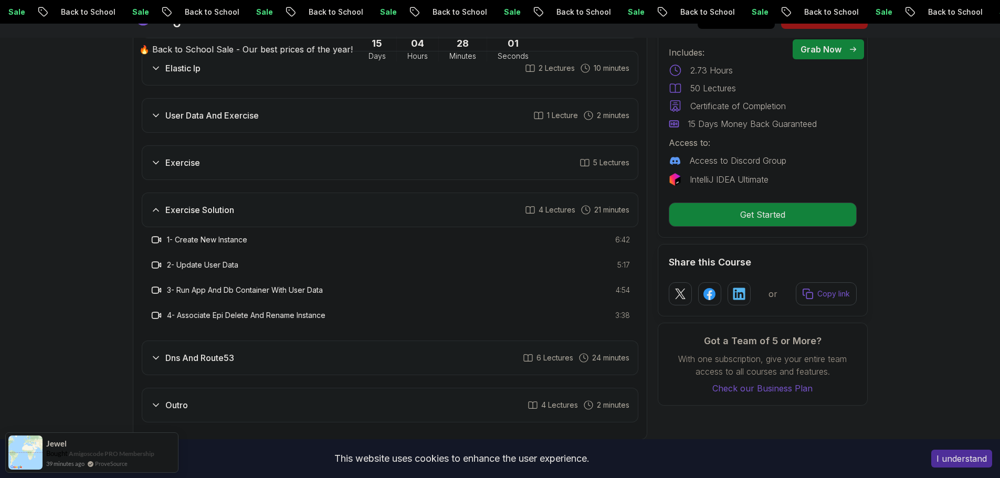
click at [275, 207] on div "Exercise Solution 4 Lectures 21 minutes" at bounding box center [390, 210] width 497 height 35
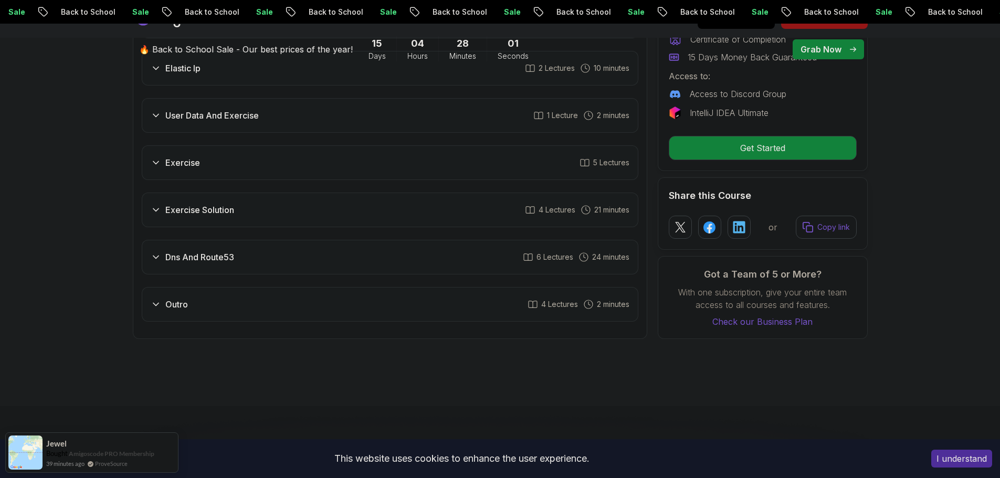
click at [246, 250] on div "Dns And Route53 6 Lectures 24 minutes" at bounding box center [390, 257] width 497 height 35
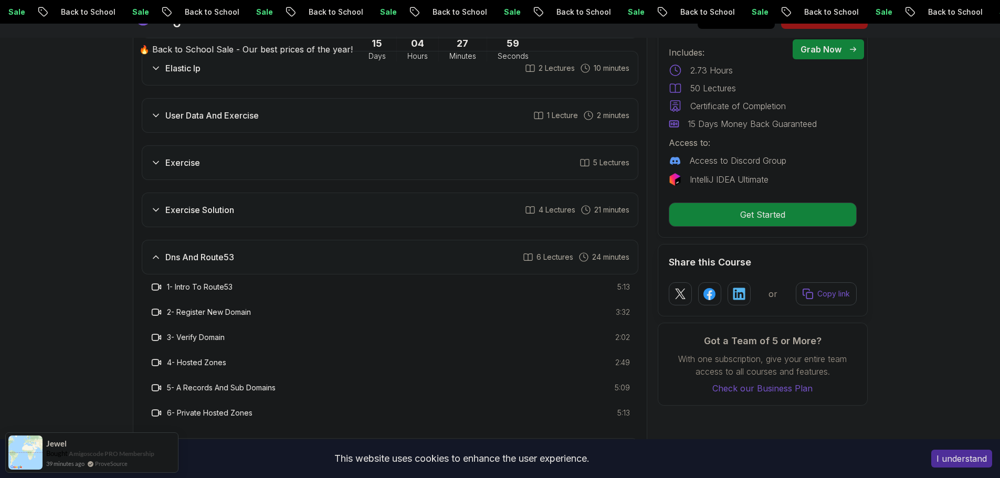
click at [246, 250] on div "Dns And Route53 6 Lectures 24 minutes" at bounding box center [390, 257] width 497 height 35
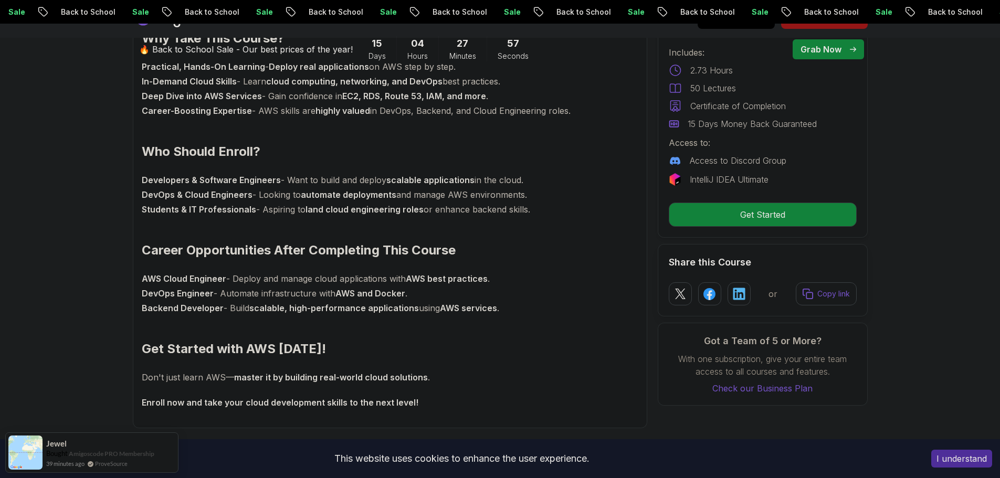
scroll to position [683, 0]
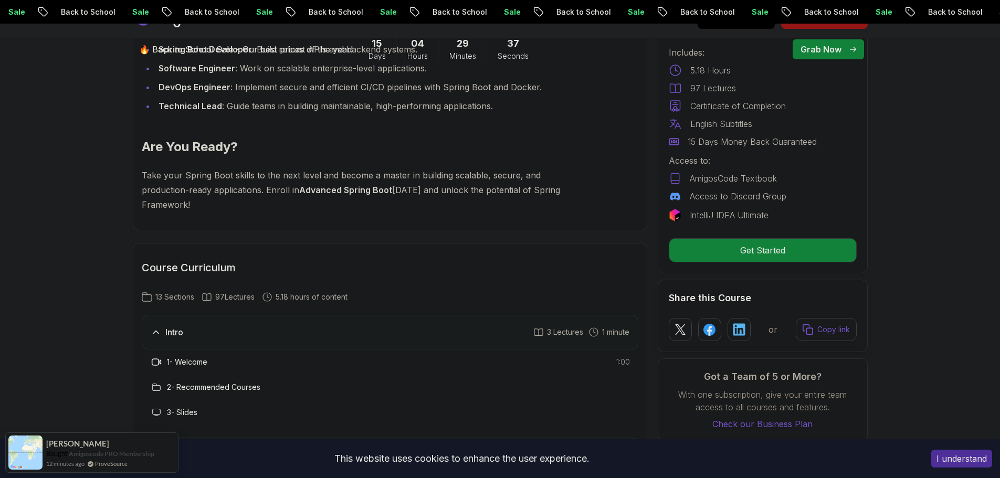
scroll to position [1260, 0]
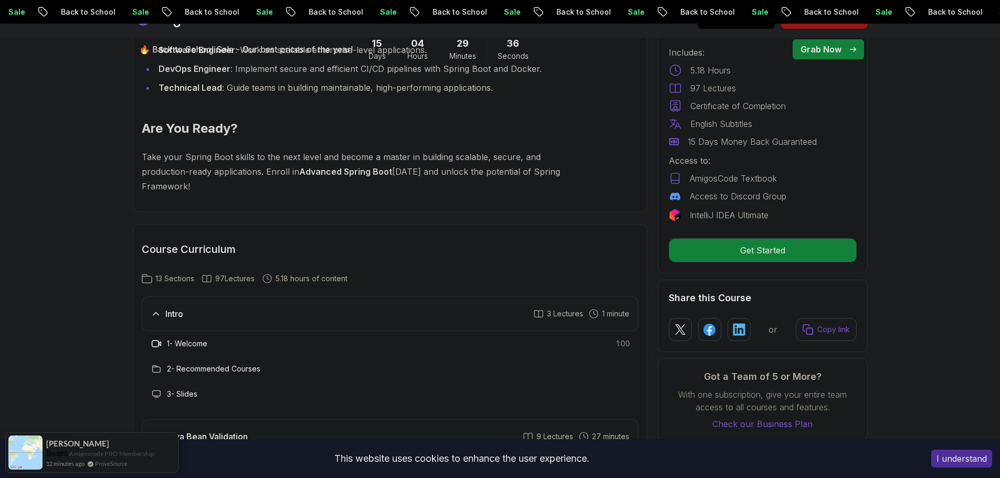
click at [191, 339] on h3 "1 - Welcome" at bounding box center [187, 344] width 40 height 11
click at [194, 339] on h3 "1 - Welcome" at bounding box center [187, 344] width 40 height 11
click at [613, 338] on div "1 - Welcome 1:00" at bounding box center [390, 344] width 480 height 13
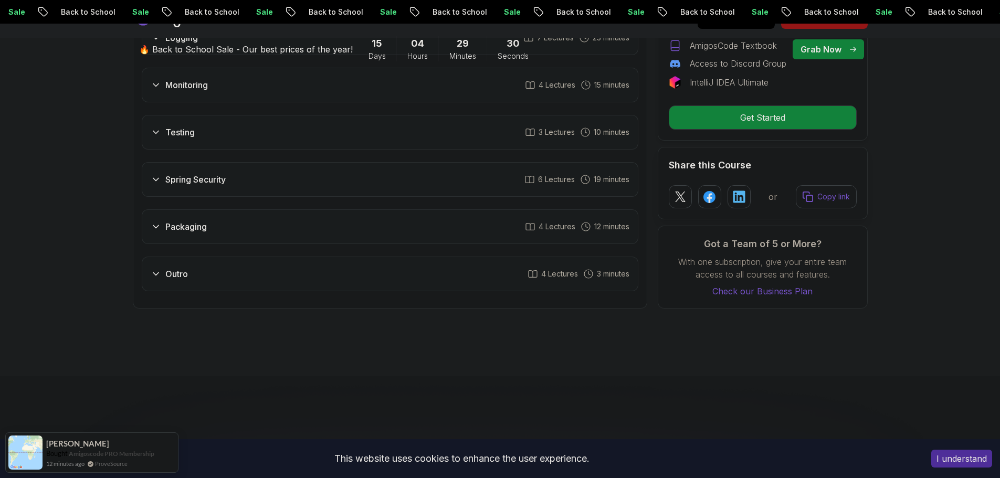
click at [320, 257] on div "Outro 4 Lectures 3 minutes" at bounding box center [390, 274] width 497 height 35
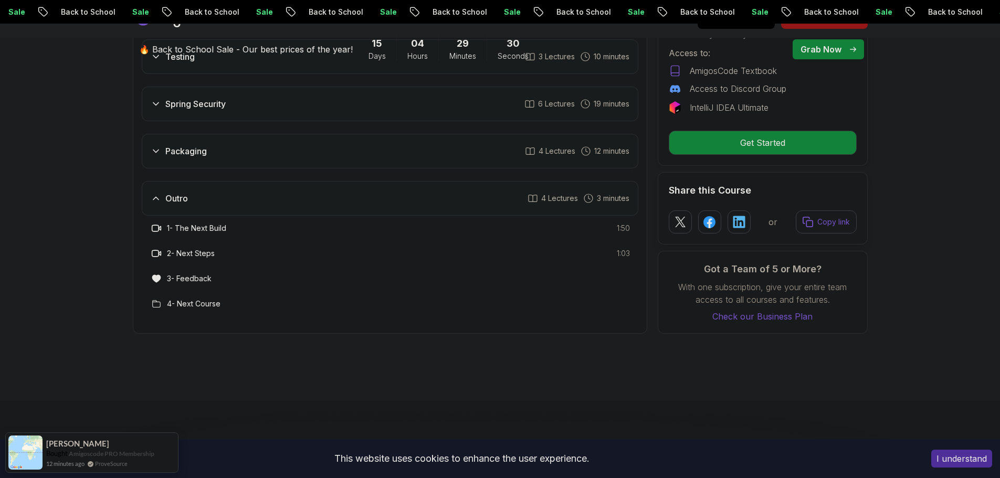
scroll to position [1867, 0]
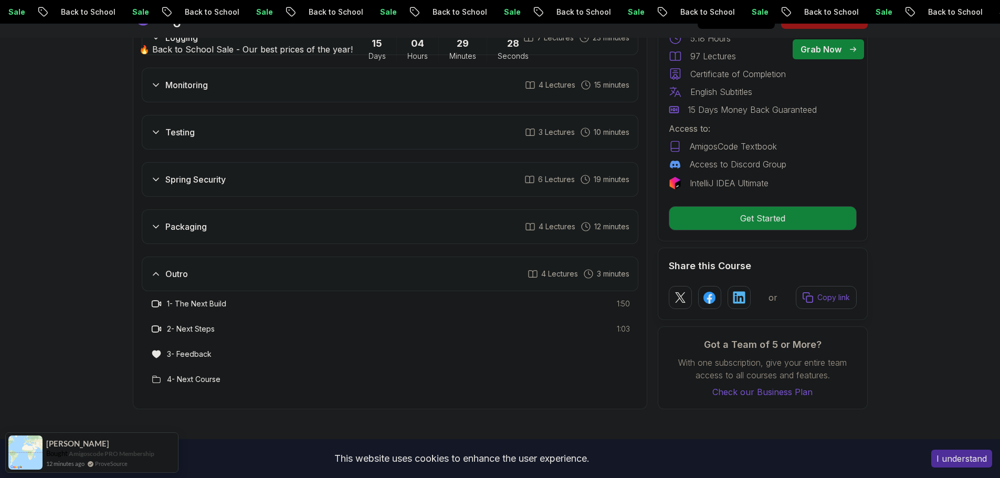
click at [251, 209] on div "Packaging 4 Lectures 12 minutes" at bounding box center [390, 226] width 497 height 35
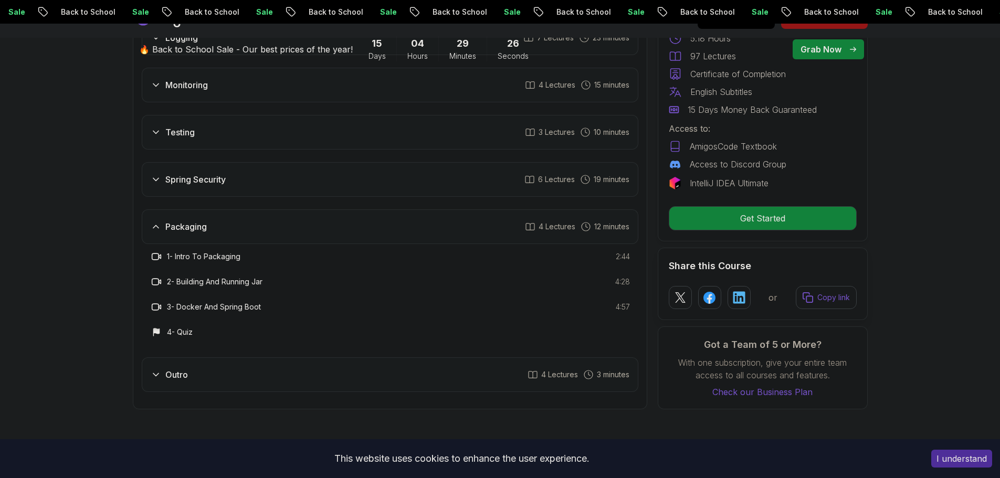
click at [236, 162] on div "Spring Security 6 Lectures 19 minutes" at bounding box center [390, 179] width 497 height 35
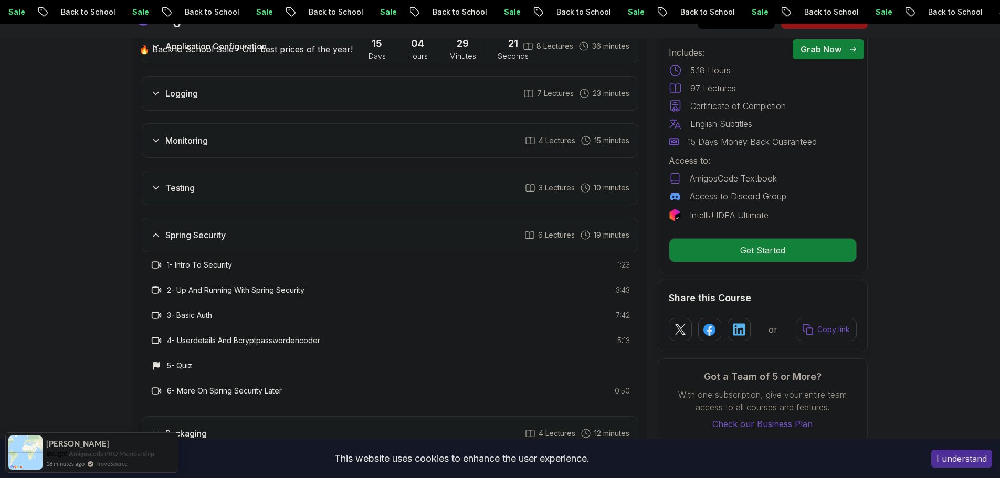
scroll to position [1709, 0]
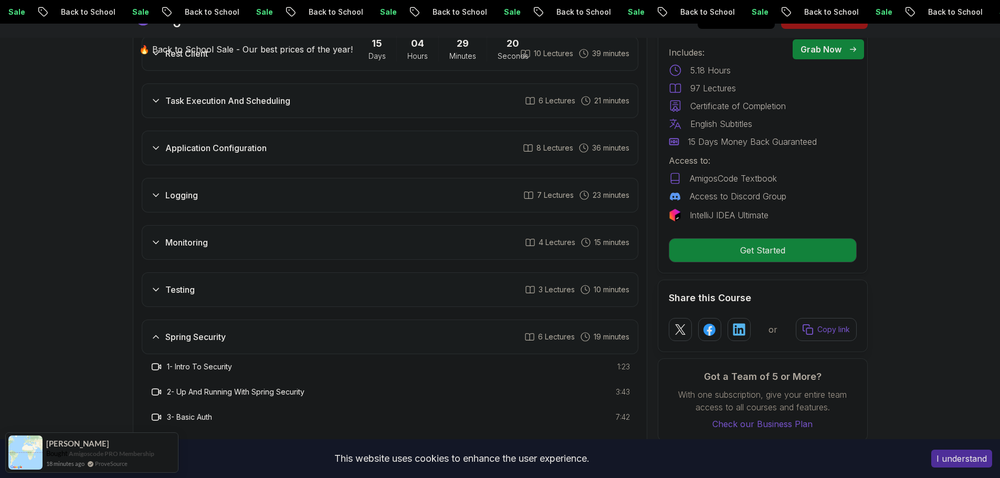
click at [245, 274] on div "Testing 3 Lectures 10 minutes" at bounding box center [390, 289] width 497 height 35
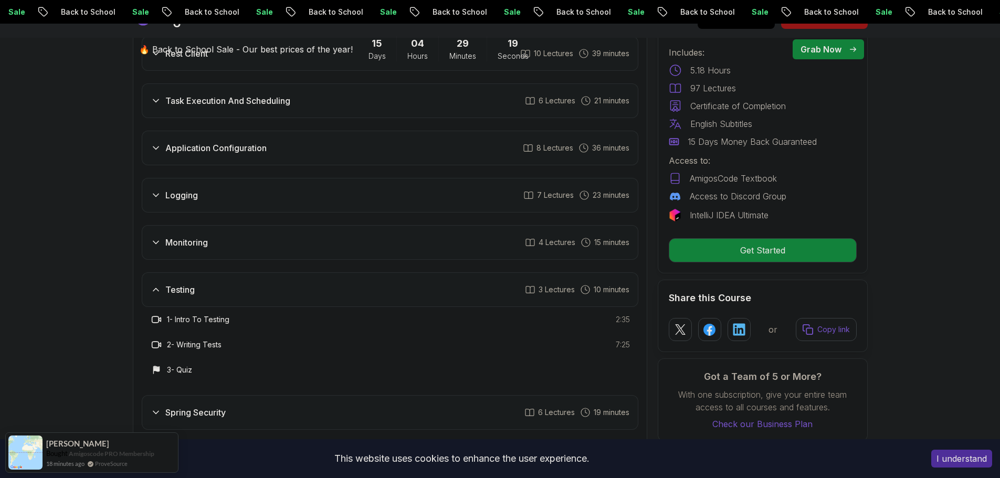
click at [243, 272] on div "Testing 3 Lectures 10 minutes" at bounding box center [390, 289] width 497 height 35
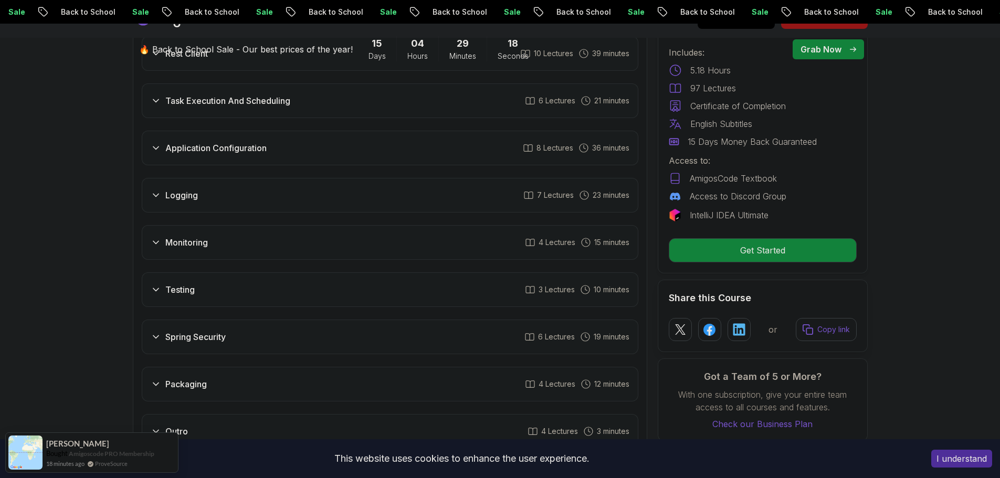
click at [215, 225] on div "Monitoring 4 Lectures 15 minutes" at bounding box center [390, 242] width 497 height 35
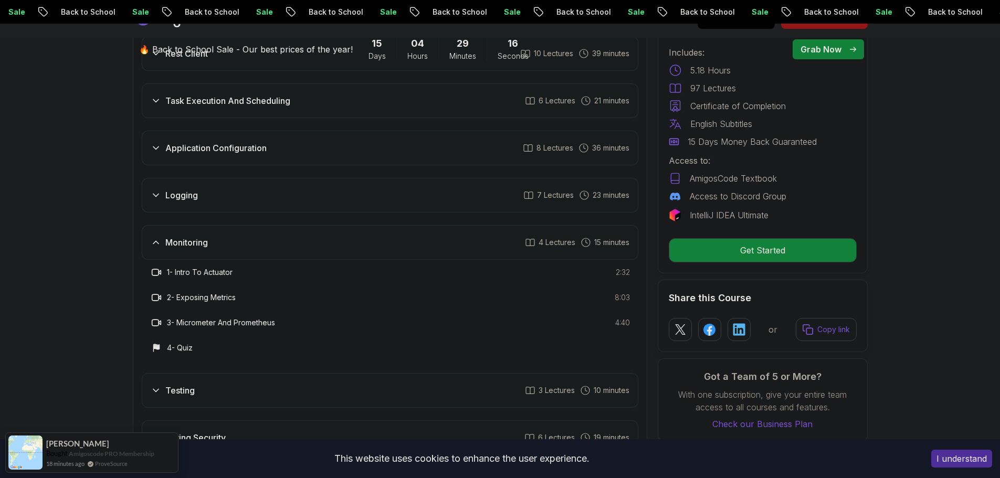
click at [212, 225] on div "Monitoring 4 Lectures 15 minutes" at bounding box center [390, 242] width 497 height 35
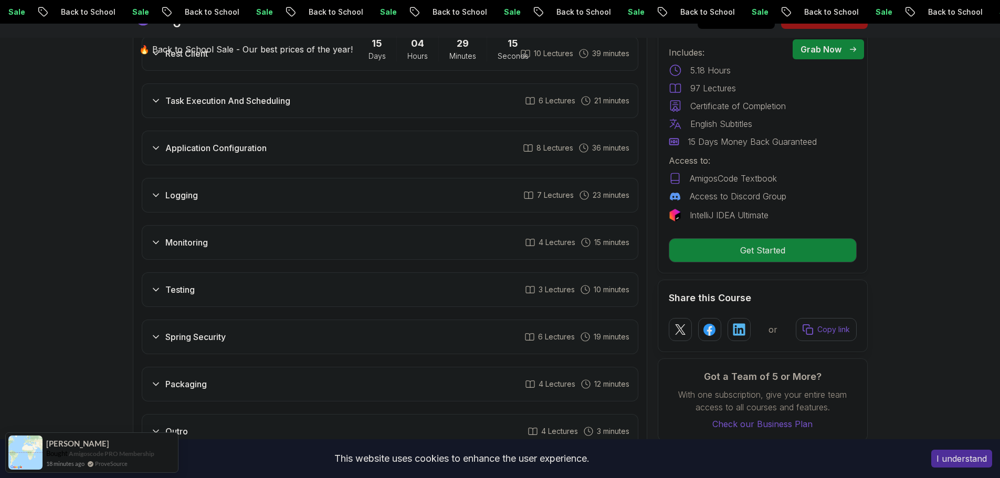
click at [213, 180] on div "Logging 7 Lectures 23 minutes" at bounding box center [390, 195] width 497 height 35
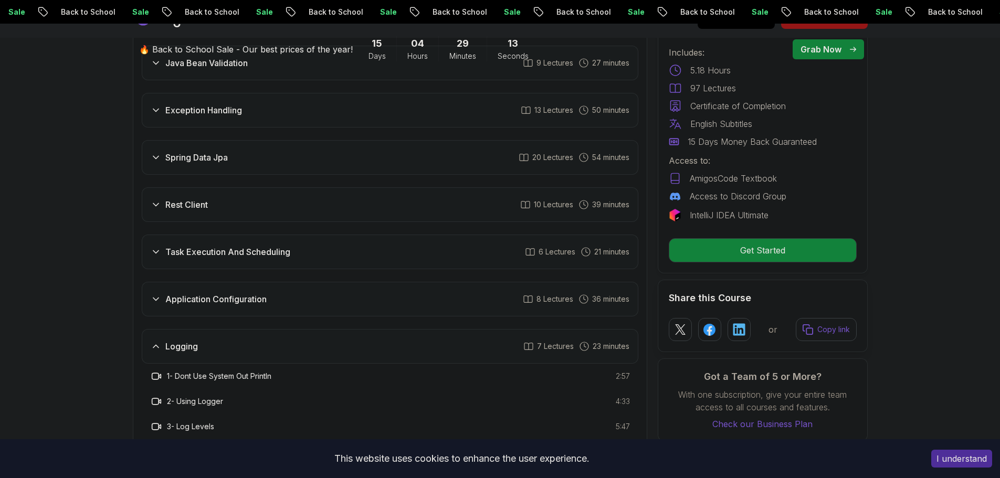
scroll to position [1552, 0]
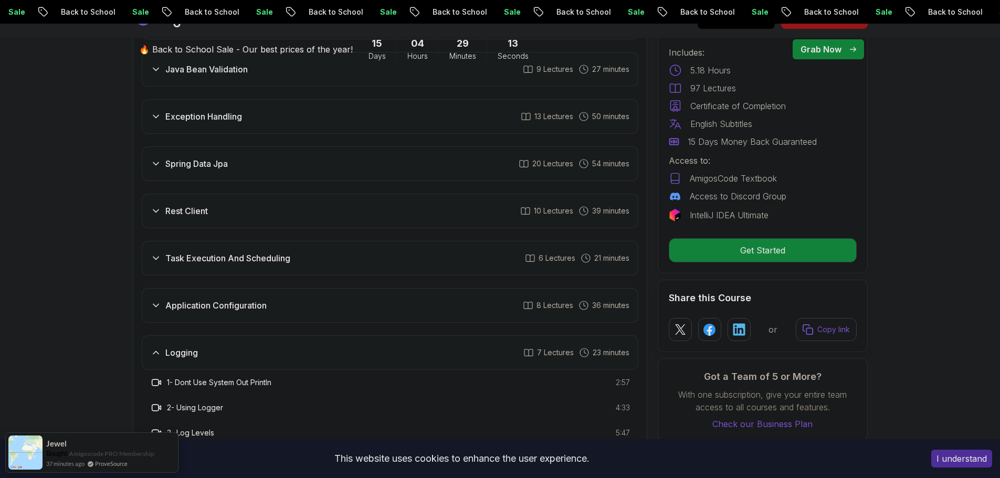
click at [189, 288] on div "Application Configuration 8 Lectures 36 minutes" at bounding box center [390, 305] width 497 height 35
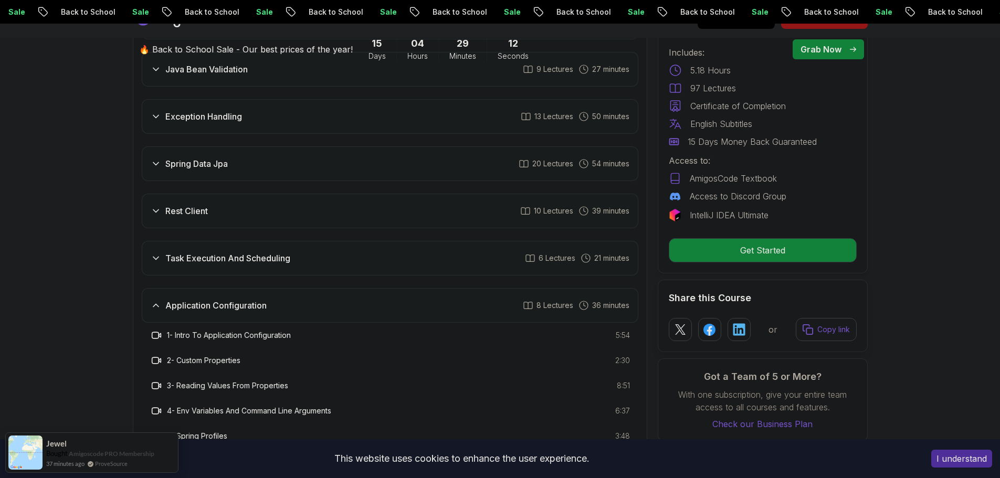
click at [192, 241] on div "Task Execution And Scheduling 6 Lectures 21 minutes" at bounding box center [390, 258] width 497 height 35
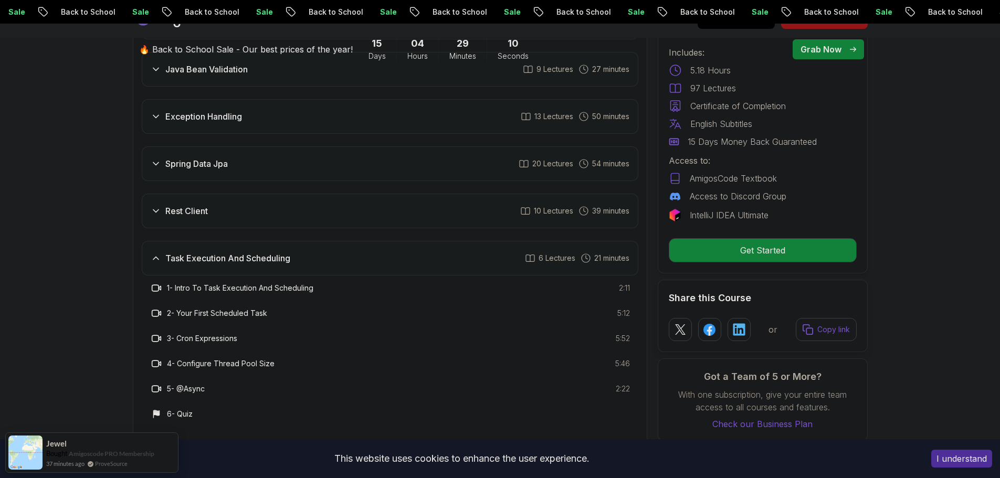
click at [201, 205] on h3 "Rest Client" at bounding box center [186, 211] width 43 height 13
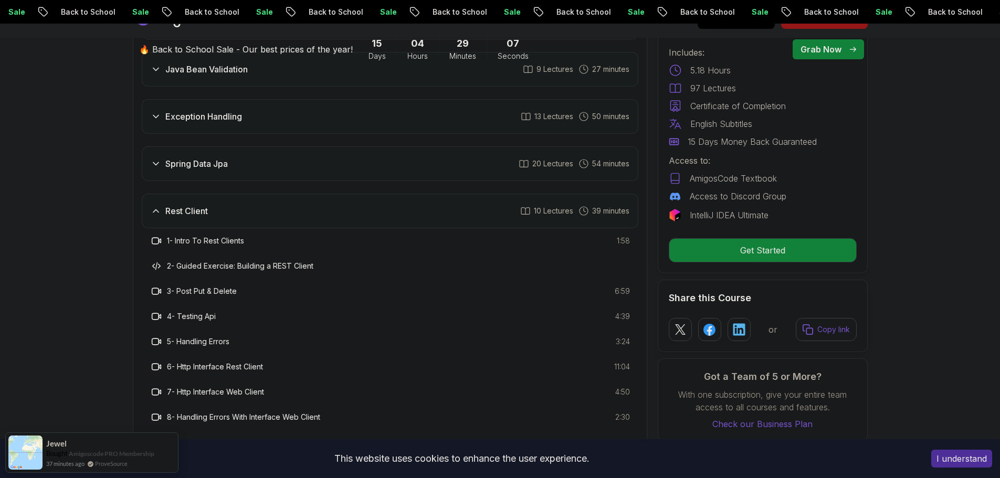
scroll to position [1499, 0]
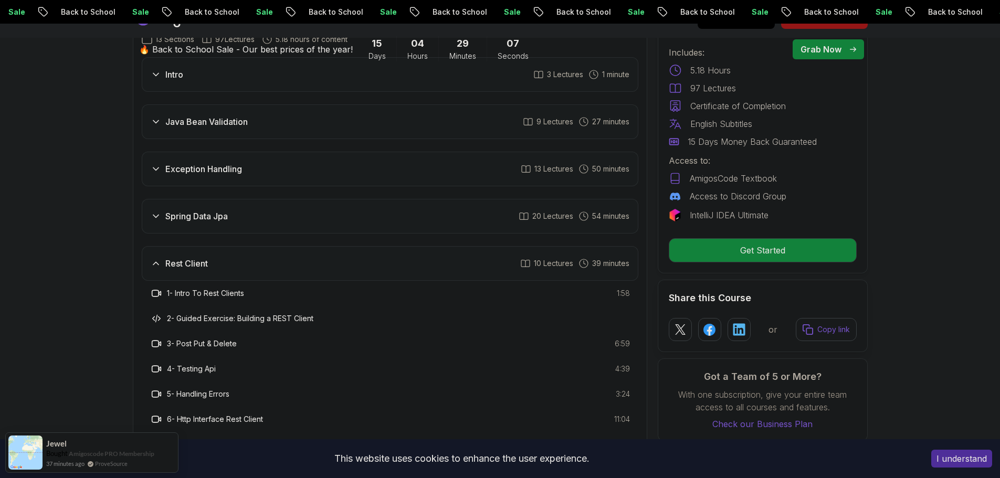
click at [205, 210] on h3 "Spring Data Jpa" at bounding box center [196, 216] width 62 height 13
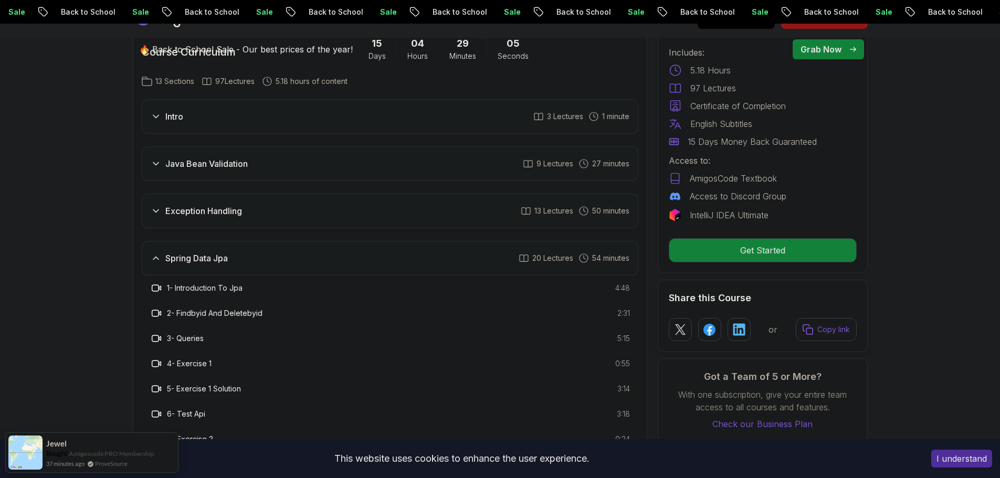
scroll to position [1394, 0]
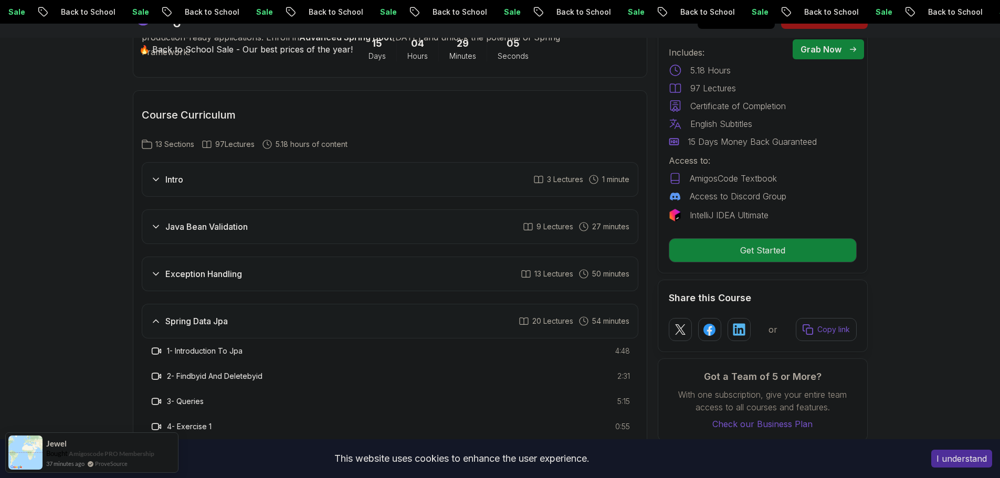
click at [202, 257] on div "Exception Handling 13 Lectures 50 minutes" at bounding box center [390, 274] width 497 height 35
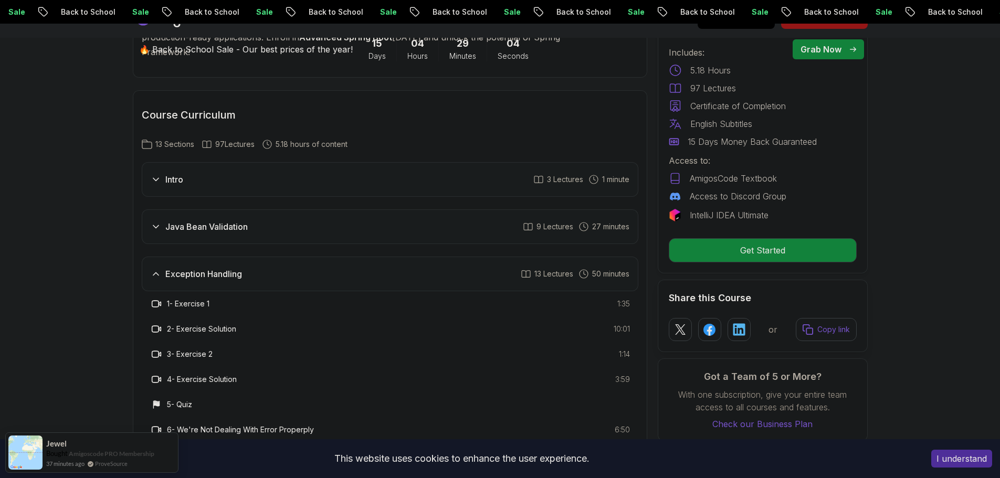
click at [200, 221] on h3 "Java Bean Validation" at bounding box center [206, 227] width 82 height 13
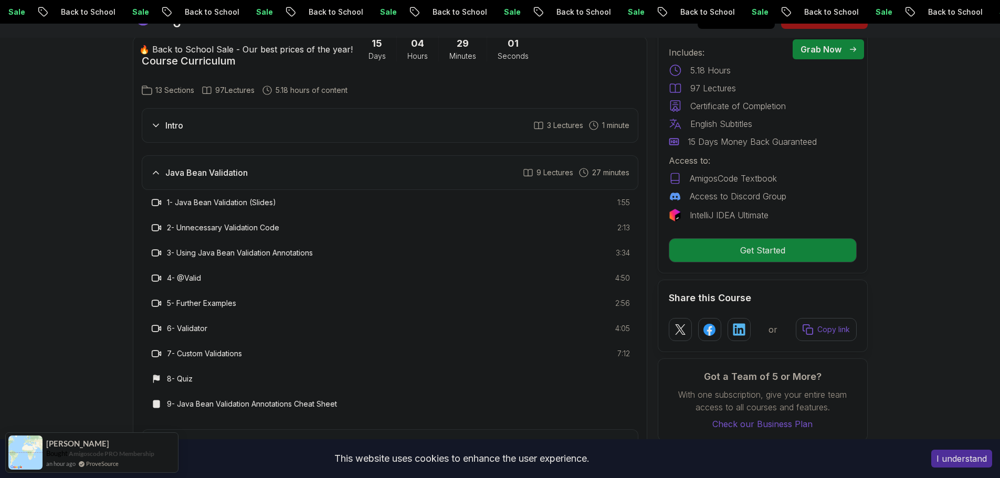
scroll to position [1342, 0]
